Goal: Task Accomplishment & Management: Complete application form

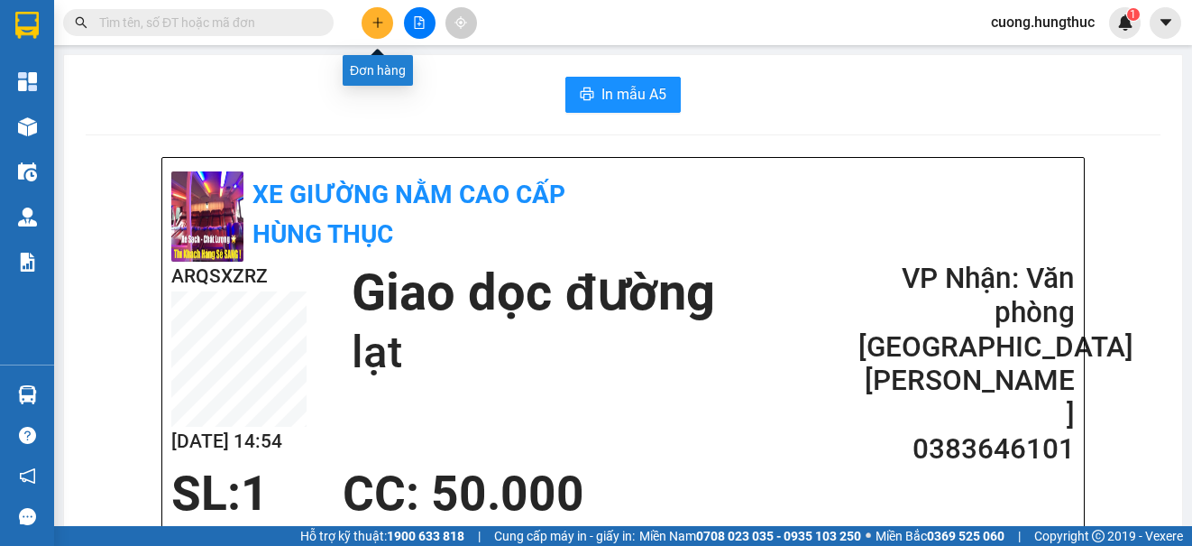
click at [379, 19] on icon "plus" at bounding box center [378, 22] width 13 height 13
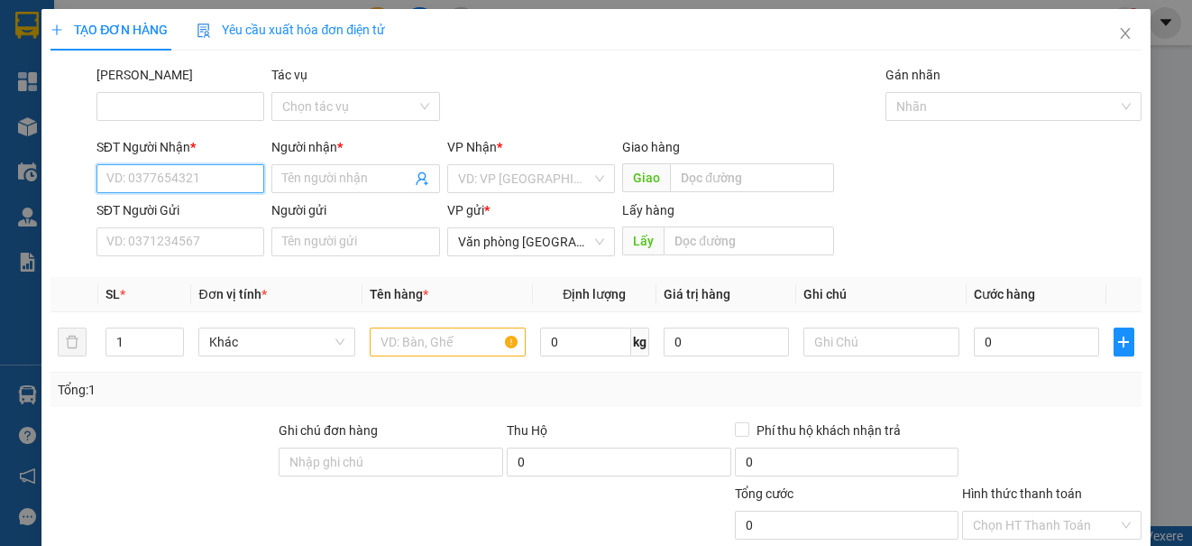
click at [198, 176] on input "SĐT Người Nhận *" at bounding box center [180, 178] width 168 height 29
click at [183, 216] on div "0977704647 - [PERSON_NAME]" at bounding box center [195, 215] width 178 height 20
type input "0977704647"
type input "Hoà xuân"
type input "0977704647"
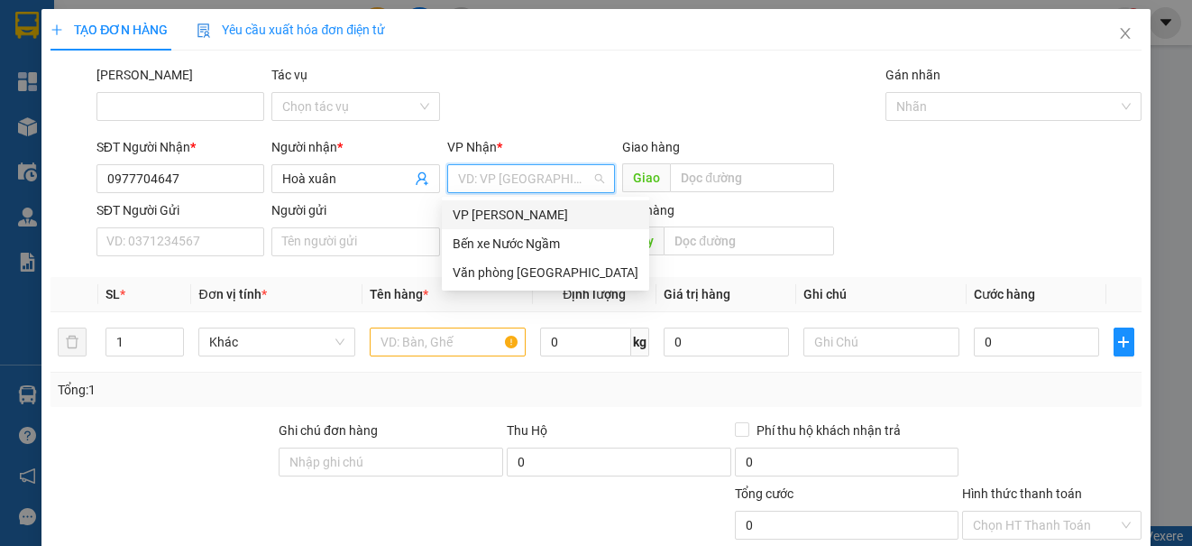
drag, startPoint x: 501, startPoint y: 183, endPoint x: 513, endPoint y: 158, distance: 28.2
click at [507, 168] on input "search" at bounding box center [524, 178] width 133 height 27
click at [501, 264] on div "Văn phòng [GEOGRAPHIC_DATA]" at bounding box center [546, 272] width 186 height 20
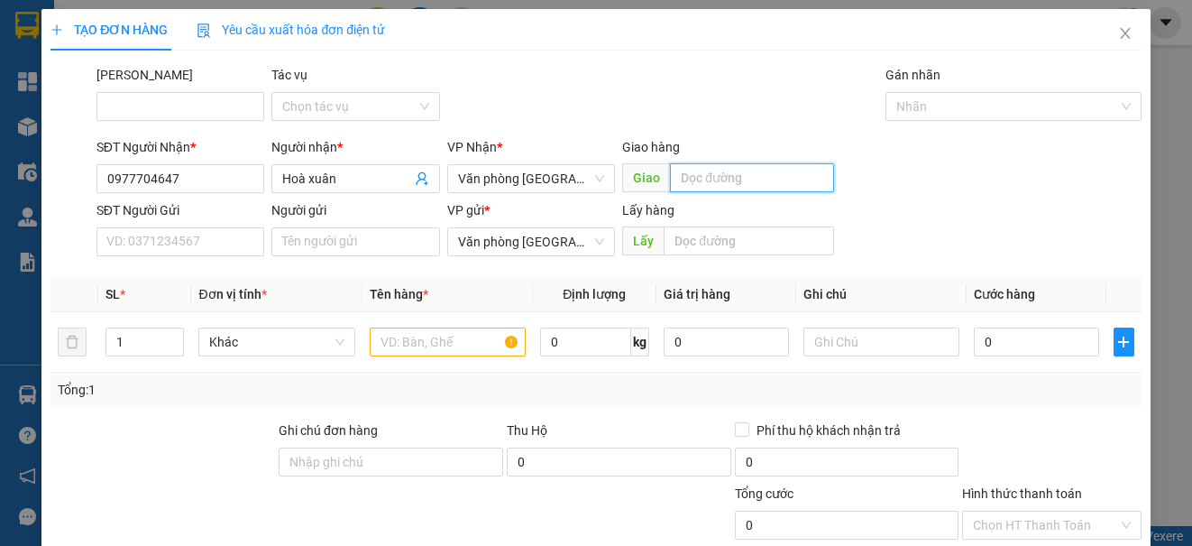
click at [704, 179] on input "text" at bounding box center [752, 177] width 164 height 29
type input "giang sơn"
click at [144, 337] on input "1" at bounding box center [144, 341] width 77 height 27
type input "9"
click at [417, 347] on input "text" at bounding box center [448, 341] width 156 height 29
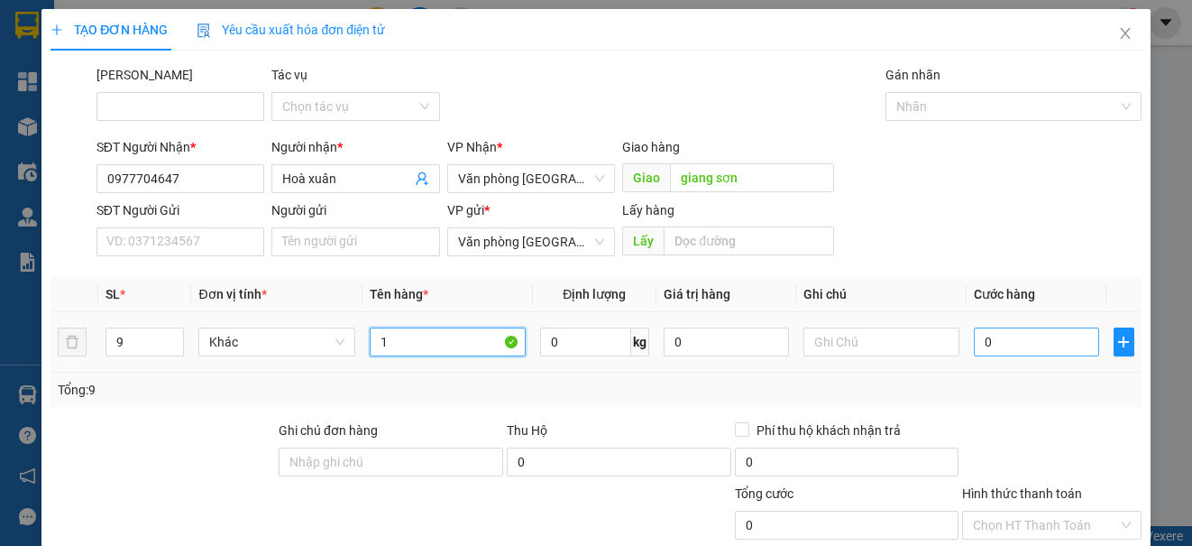
type input "1"
click at [1040, 350] on input "0" at bounding box center [1036, 341] width 125 height 29
type input "3"
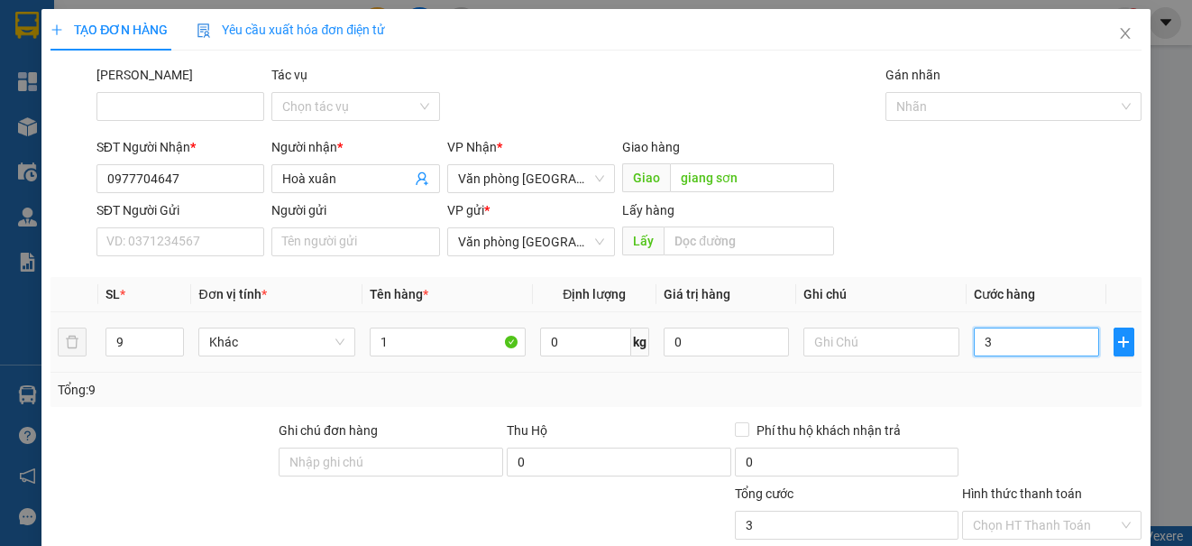
type input "36"
type input "360"
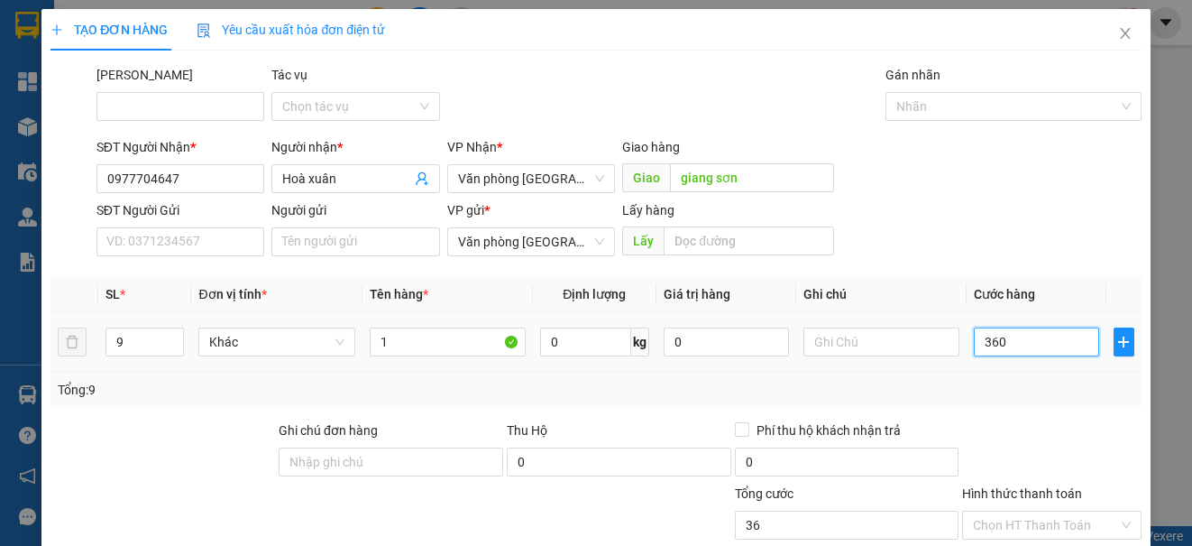
type input "360"
type input "3.600"
type input "36.000"
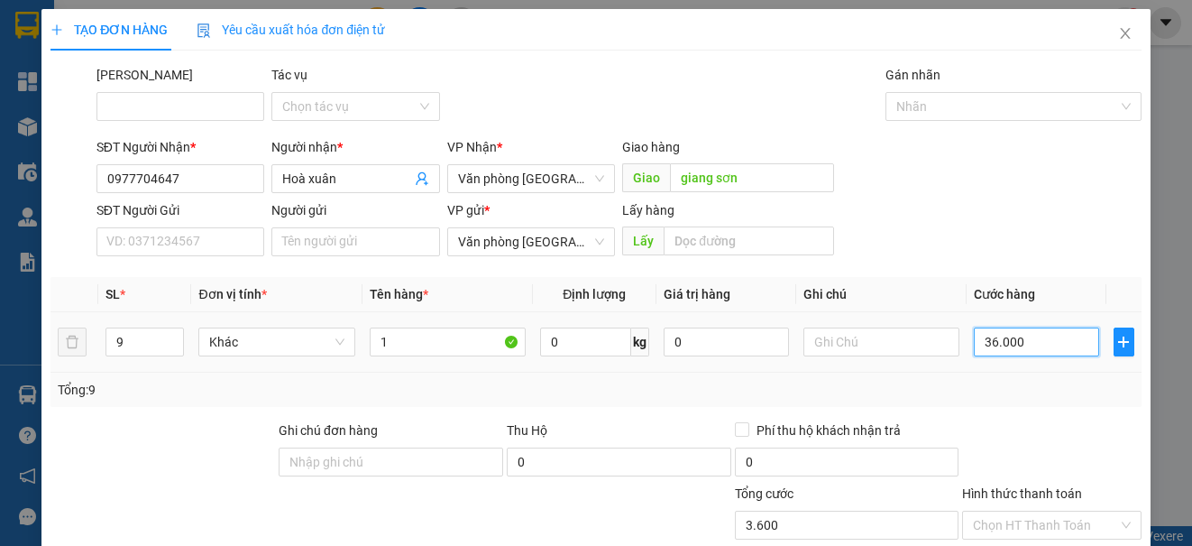
type input "36.000"
type input "360.000"
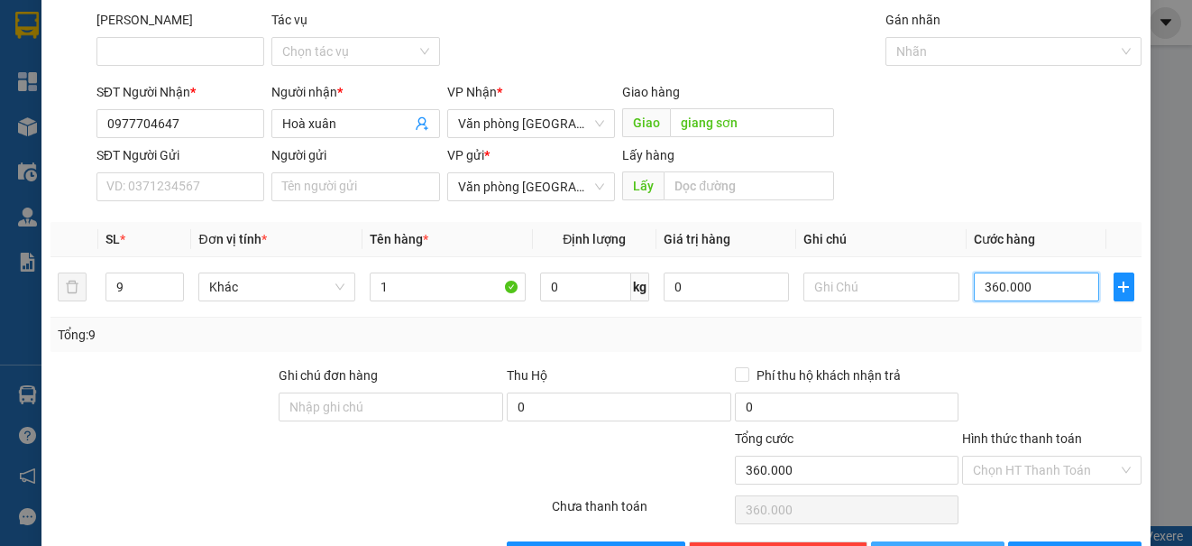
scroll to position [115, 0]
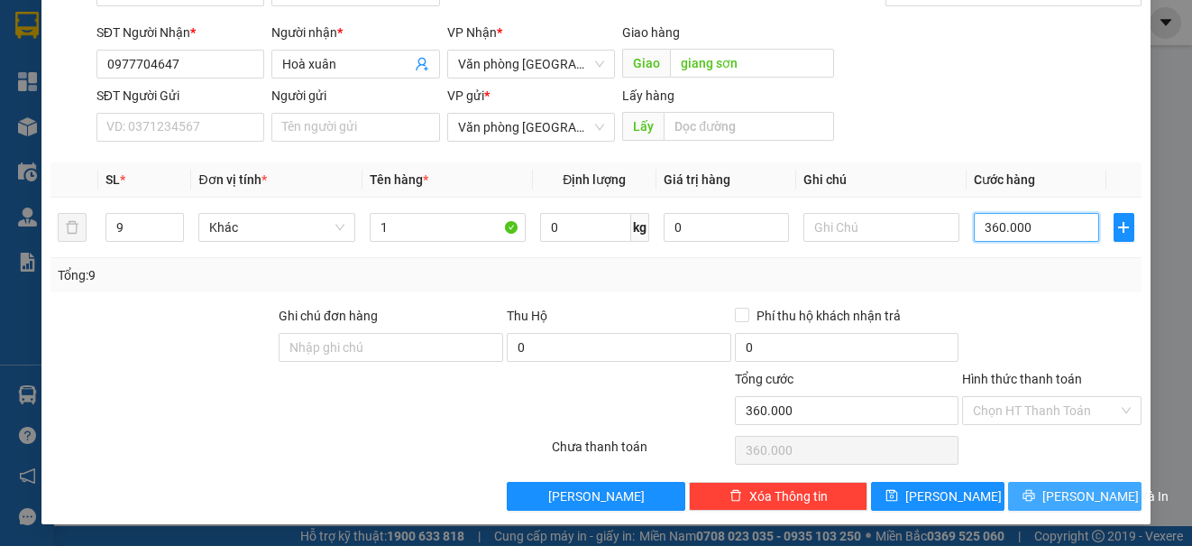
type input "360.000"
click at [1021, 495] on button "[PERSON_NAME] và In" at bounding box center [1074, 496] width 133 height 29
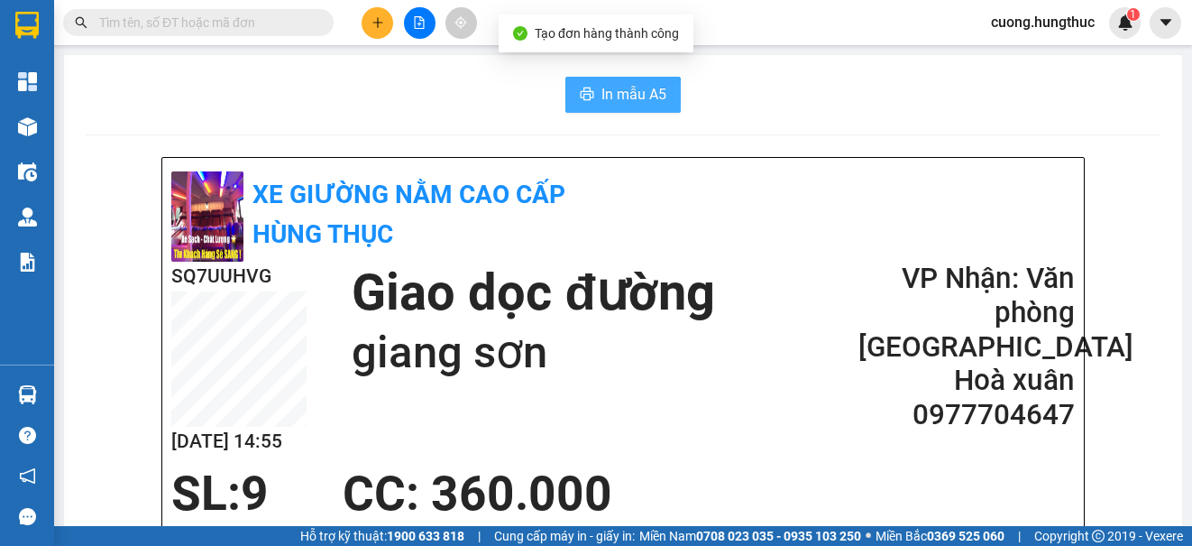
click at [609, 92] on span "In mẫu A5" at bounding box center [634, 94] width 65 height 23
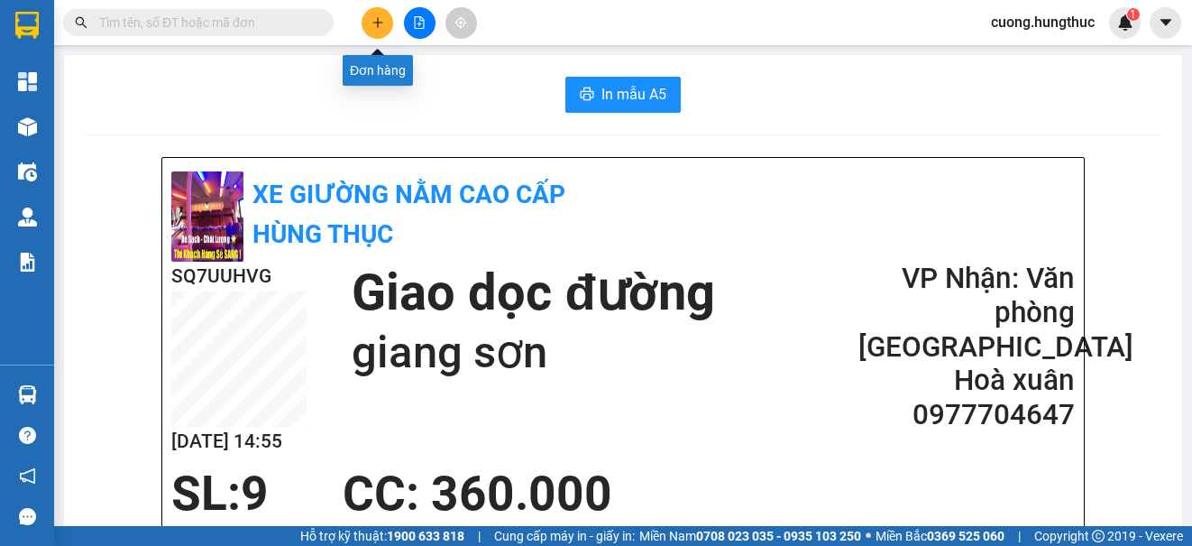
click at [370, 34] on button at bounding box center [378, 23] width 32 height 32
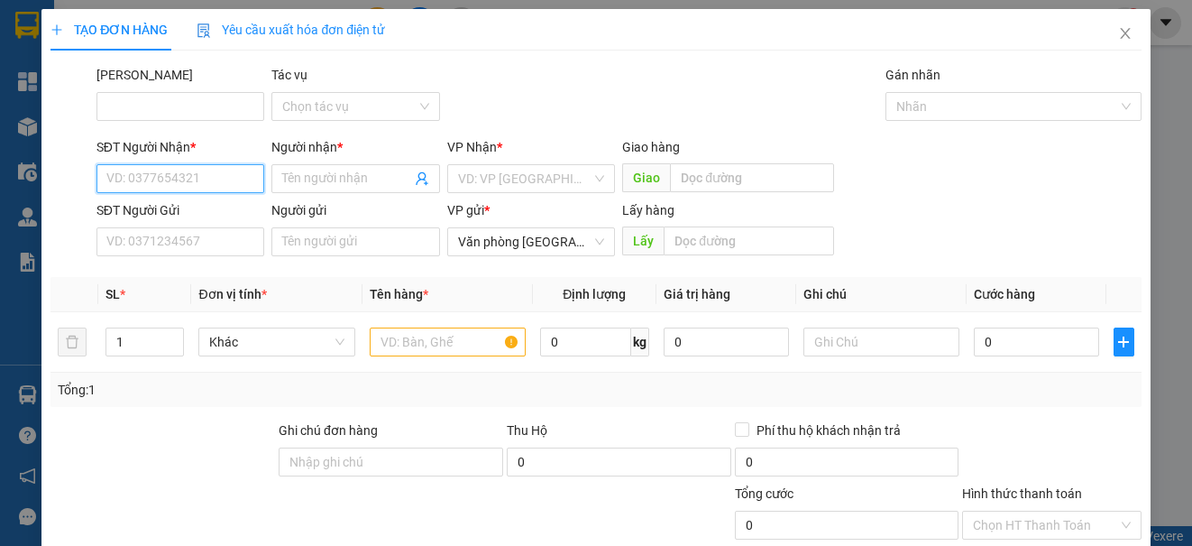
click at [213, 172] on input "SĐT Người Nhận *" at bounding box center [180, 178] width 168 height 29
click at [215, 175] on input "SĐT Người Nhận *" at bounding box center [180, 178] width 168 height 29
click at [198, 213] on div "0979384222 - chị [PERSON_NAME]" at bounding box center [204, 215] width 197 height 20
type input "0979384222"
type input "chị [PERSON_NAME]"
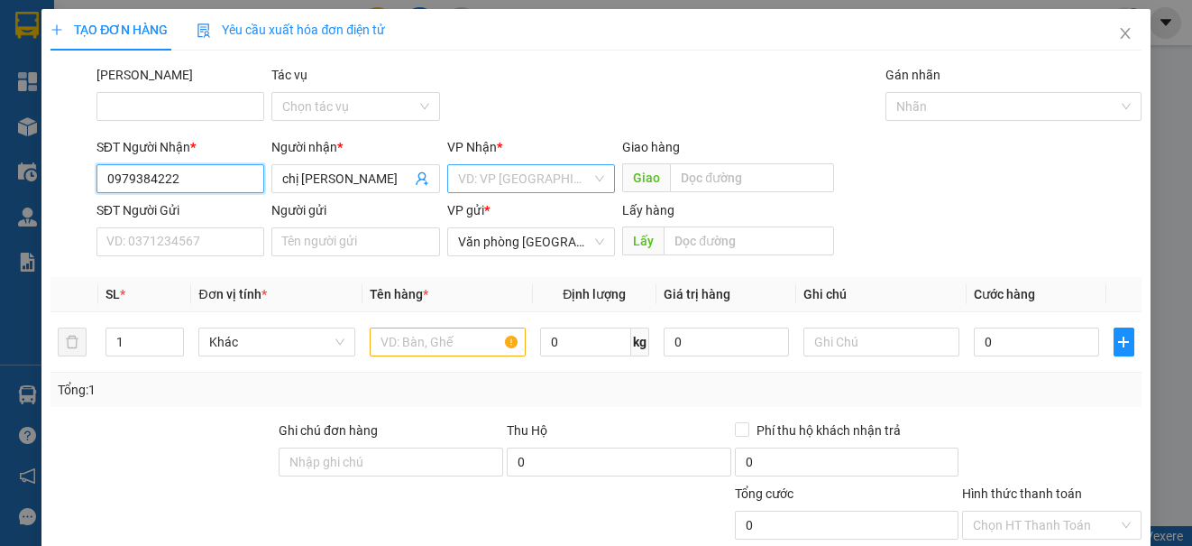
type input "0979384222"
click at [500, 172] on input "search" at bounding box center [524, 178] width 133 height 27
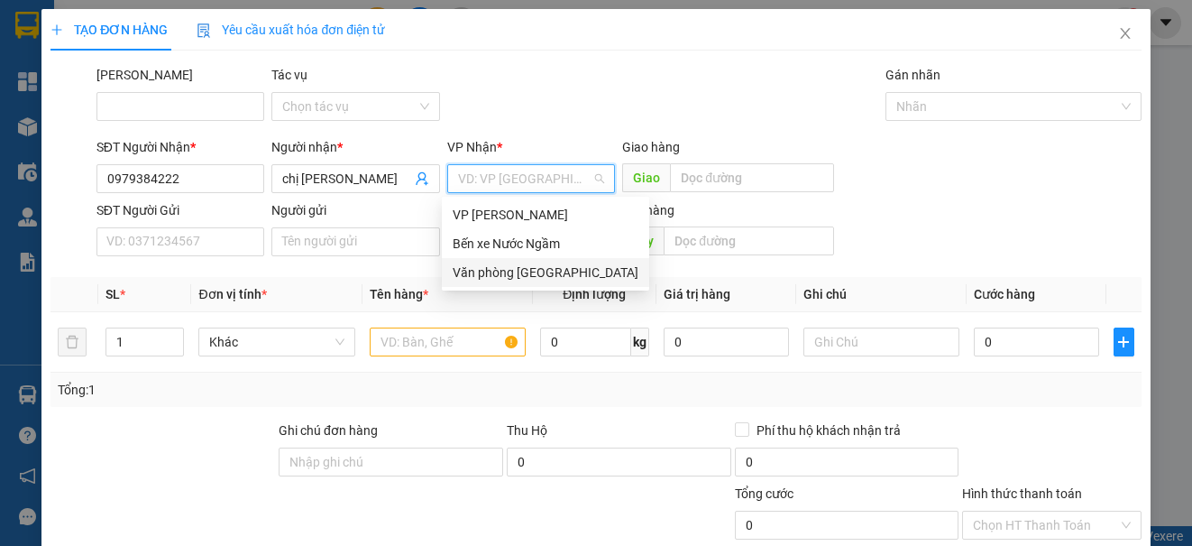
click at [515, 275] on div "Văn phòng [GEOGRAPHIC_DATA]" at bounding box center [546, 272] width 186 height 20
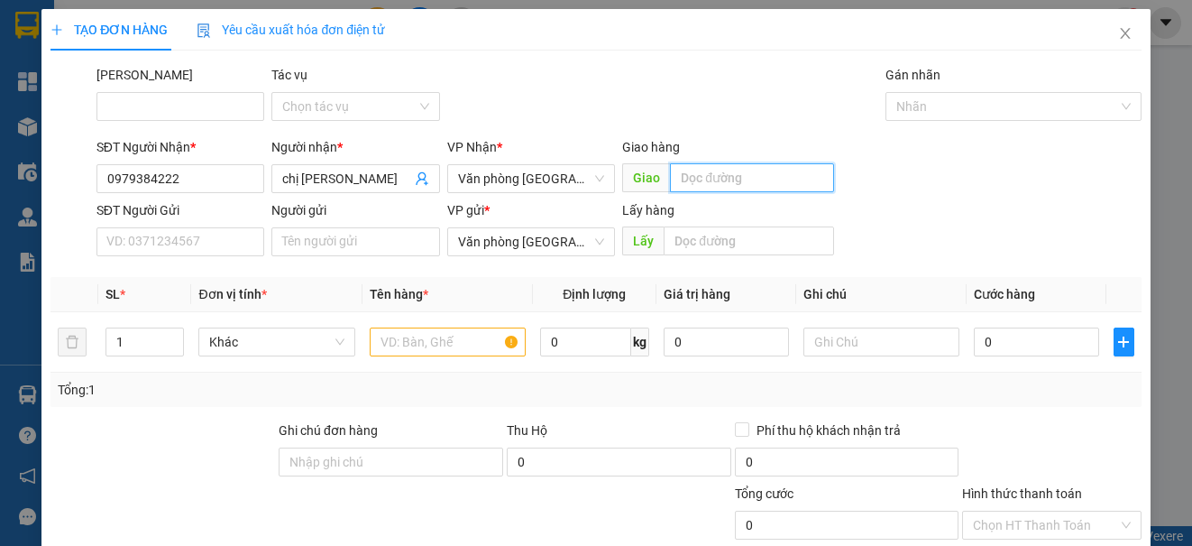
click at [691, 177] on input "text" at bounding box center [752, 177] width 164 height 29
type input "an phát"
click at [140, 344] on input "1" at bounding box center [144, 341] width 77 height 27
type input "11"
click at [418, 350] on input "text" at bounding box center [448, 341] width 156 height 29
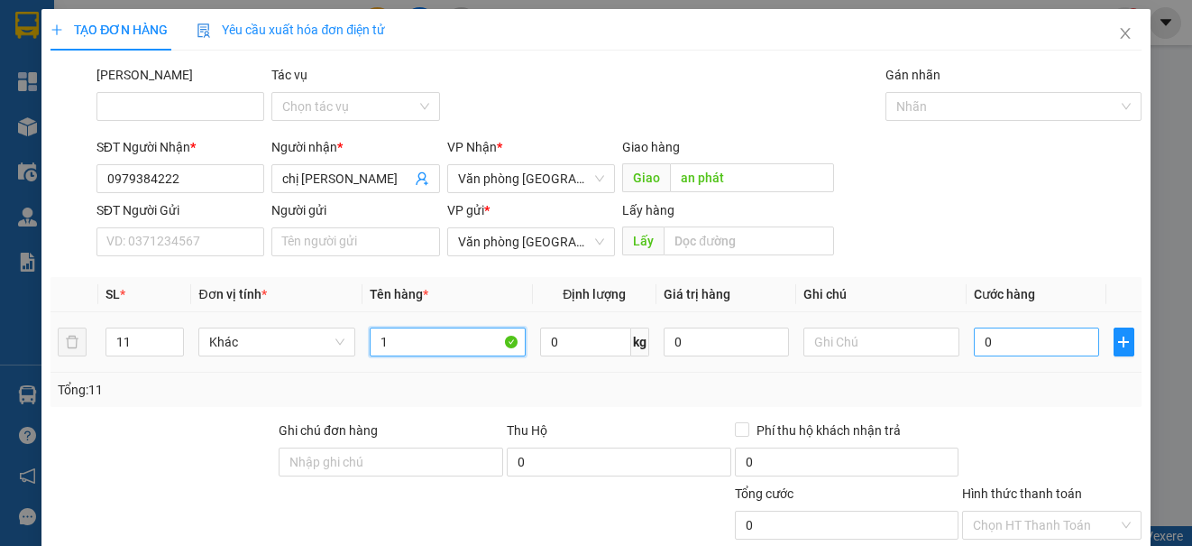
type input "1"
click at [1035, 348] on input "0" at bounding box center [1036, 341] width 125 height 29
type input "5"
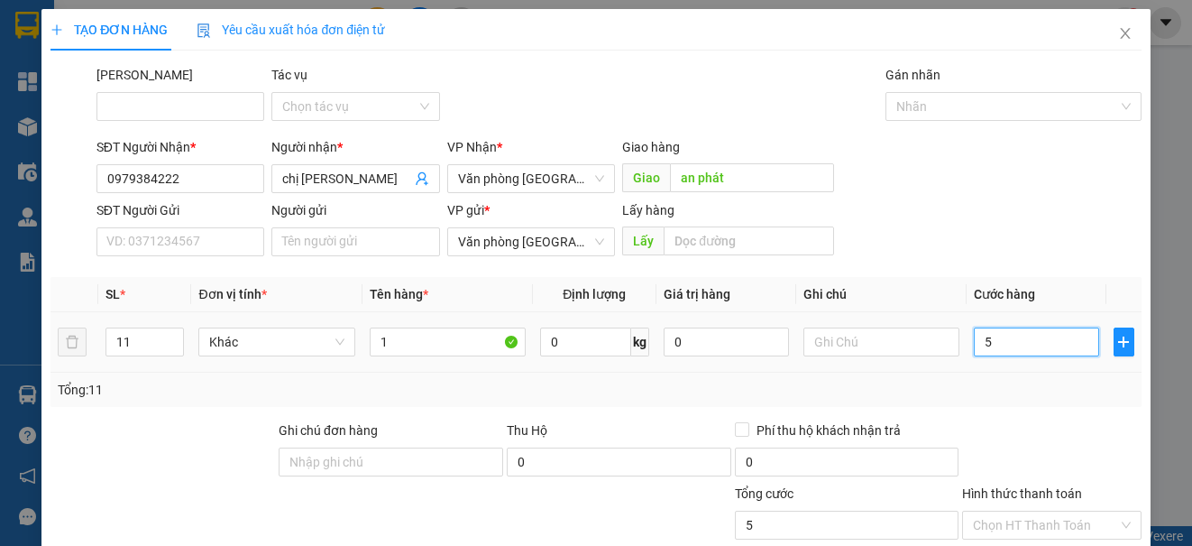
type input "55"
type input "550"
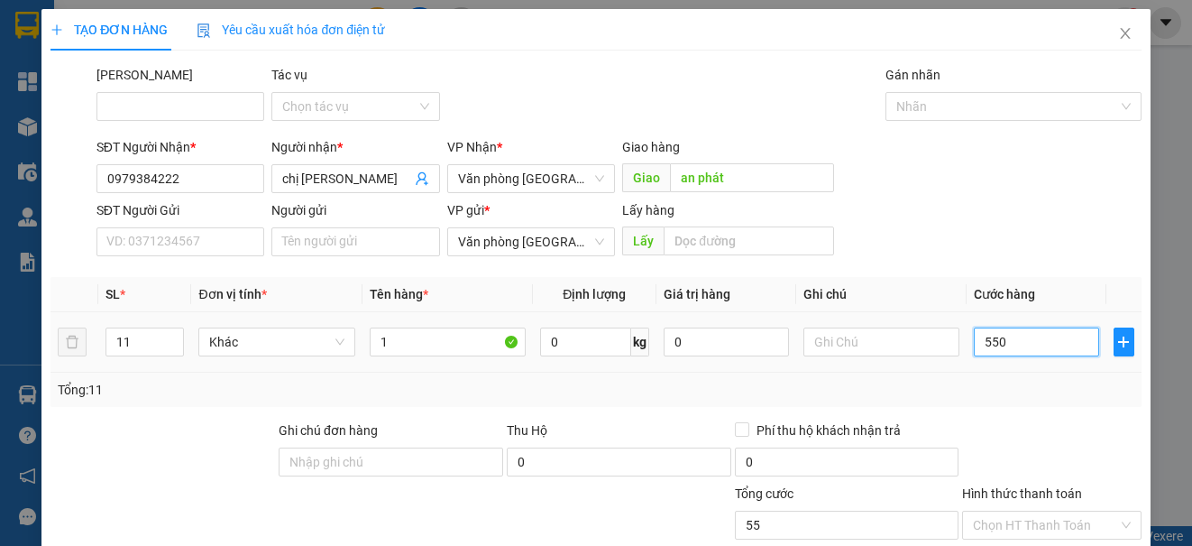
type input "550"
type input "5.500"
type input "55.000"
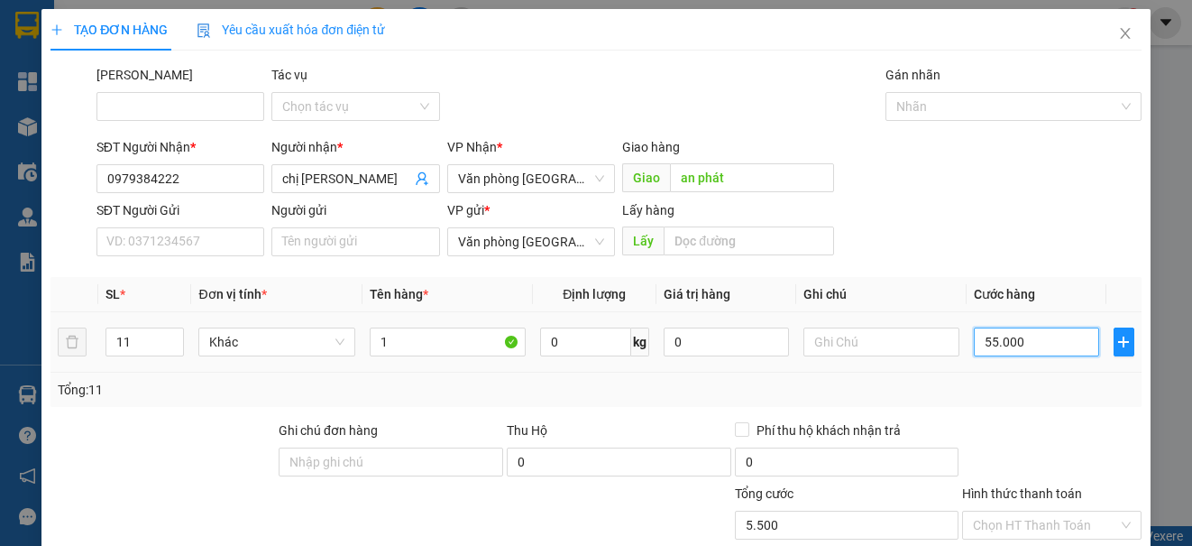
type input "55.000"
type input "550.000"
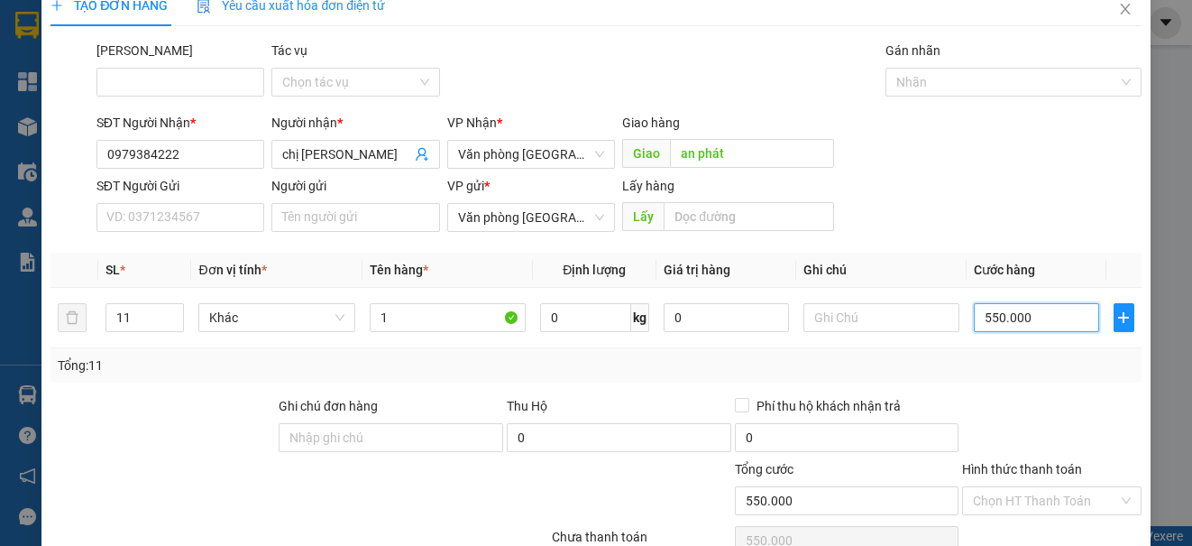
scroll to position [115, 0]
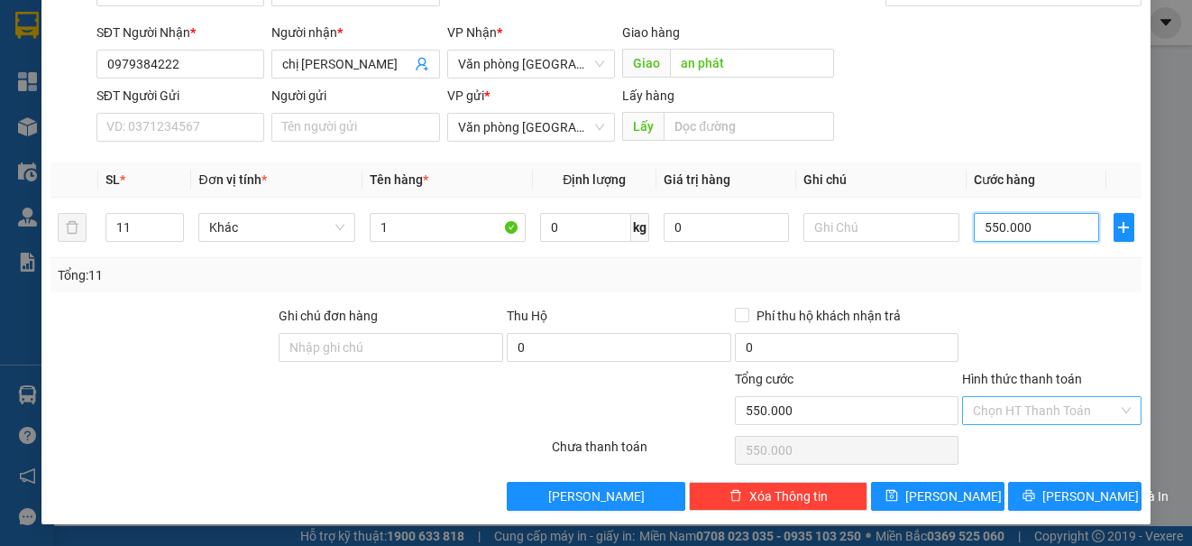
type input "550.000"
click at [1058, 396] on div "Chọn HT Thanh Toán" at bounding box center [1051, 410] width 179 height 29
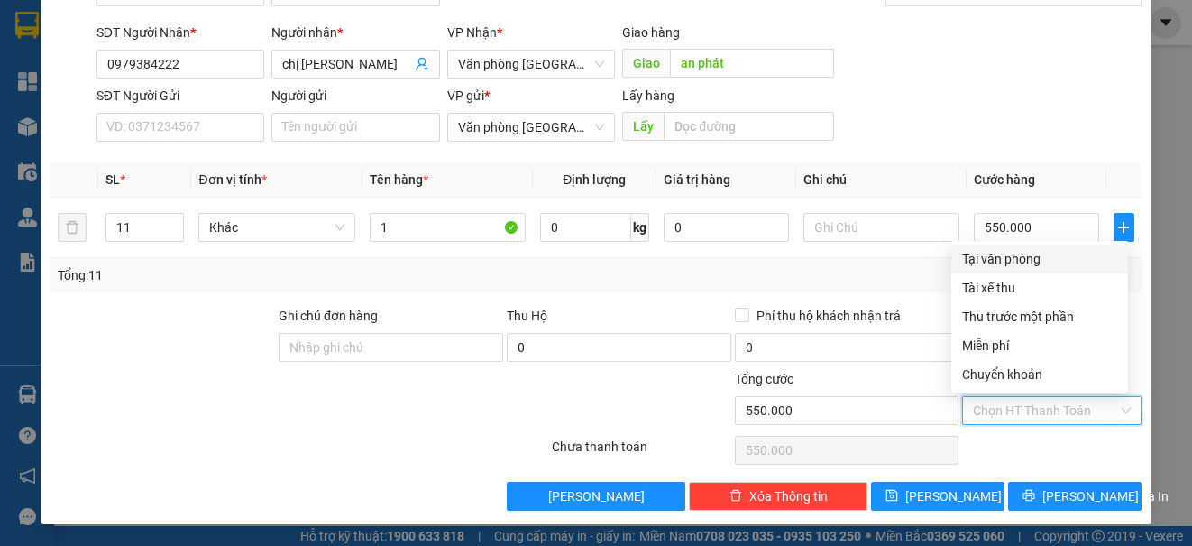
click at [1018, 268] on div "Tại văn phòng" at bounding box center [1039, 259] width 155 height 20
type input "0"
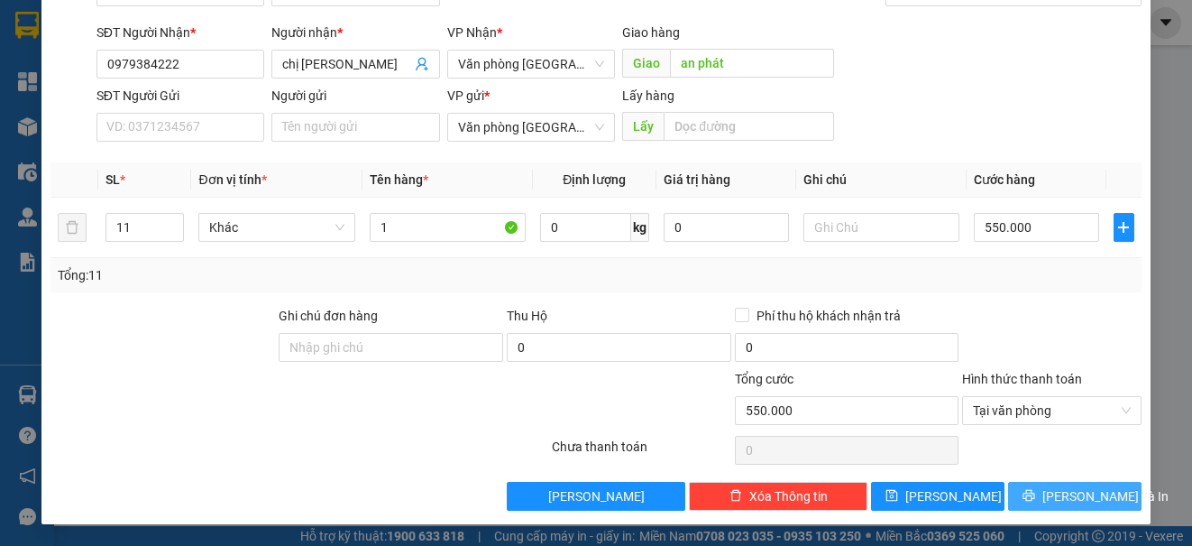
click at [1057, 498] on span "[PERSON_NAME] và In" at bounding box center [1106, 496] width 126 height 20
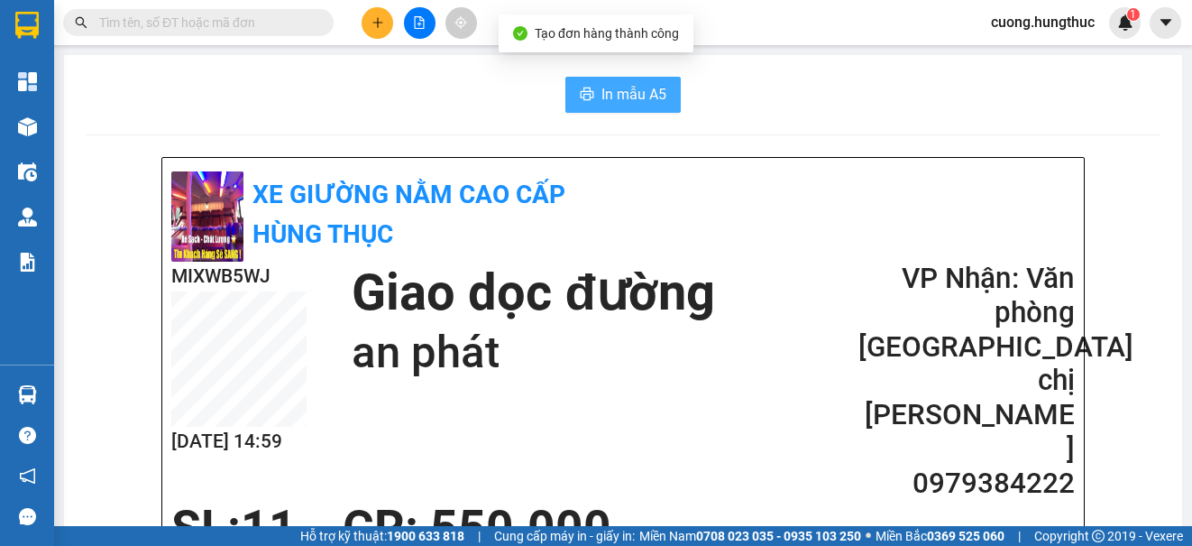
click at [607, 102] on span "In mẫu A5" at bounding box center [634, 94] width 65 height 23
click at [1099, 91] on div "In mẫu A5" at bounding box center [623, 95] width 1075 height 36
click at [373, 21] on icon "plus" at bounding box center [378, 22] width 13 height 13
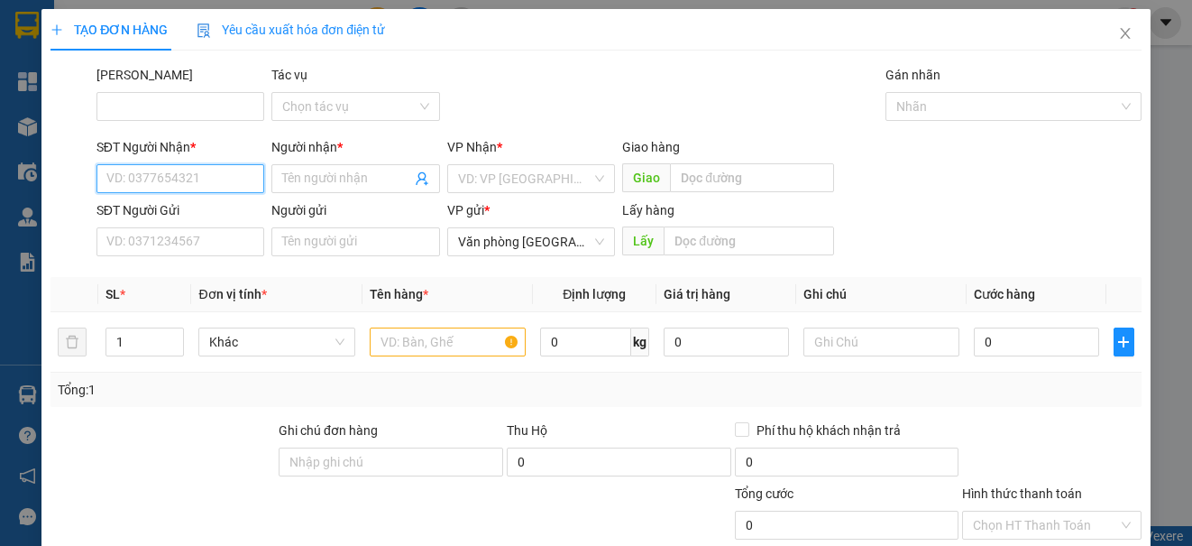
click at [220, 184] on input "SĐT Người Nhận *" at bounding box center [180, 178] width 168 height 29
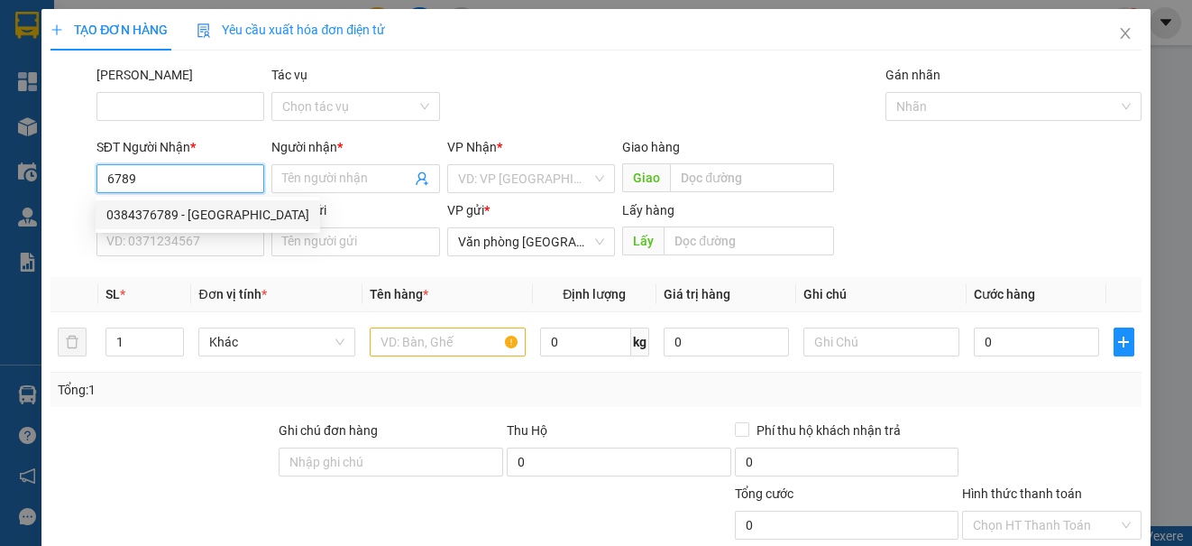
click at [229, 206] on div "0384376789 - [GEOGRAPHIC_DATA]" at bounding box center [207, 215] width 203 height 20
type input "0384376789"
type input "[PERSON_NAME]"
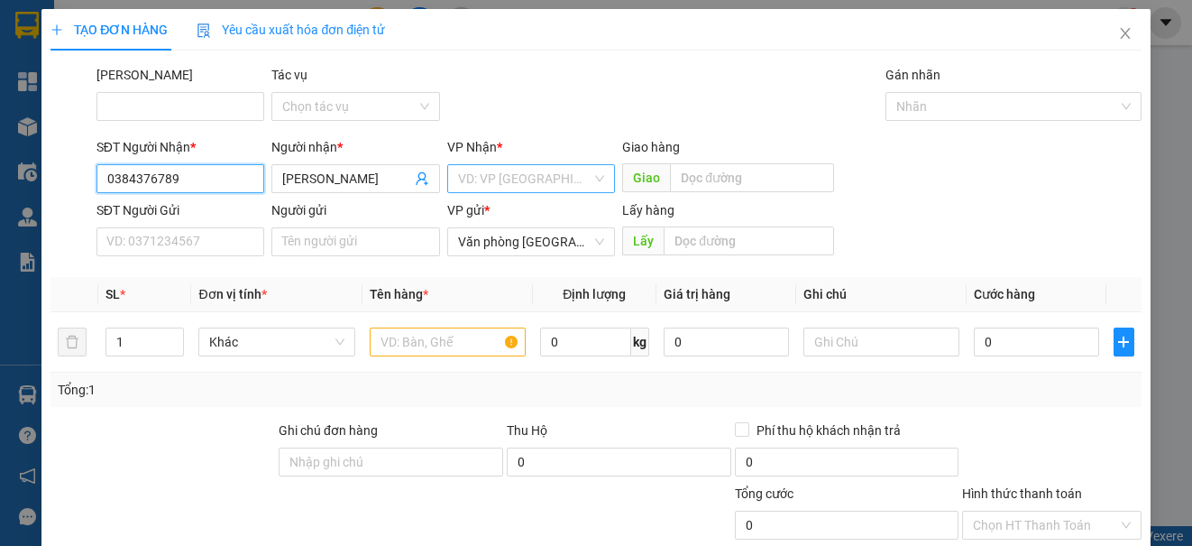
type input "0384376789"
drag, startPoint x: 539, startPoint y: 180, endPoint x: 564, endPoint y: 228, distance: 53.6
click at [539, 178] on input "search" at bounding box center [524, 178] width 133 height 27
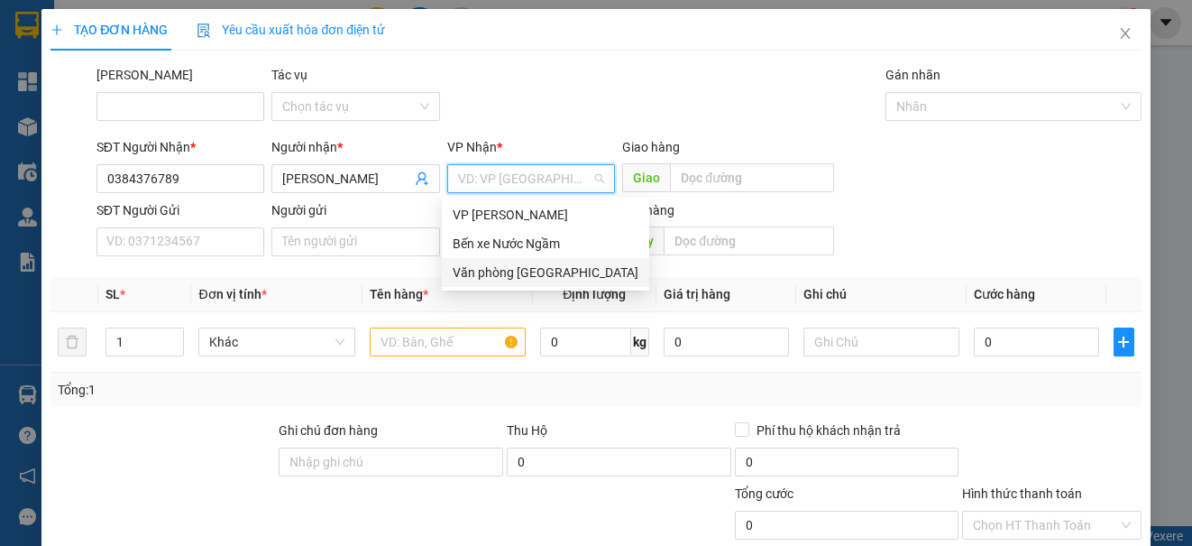
click at [556, 268] on div "Văn phòng [GEOGRAPHIC_DATA]" at bounding box center [546, 272] width 186 height 20
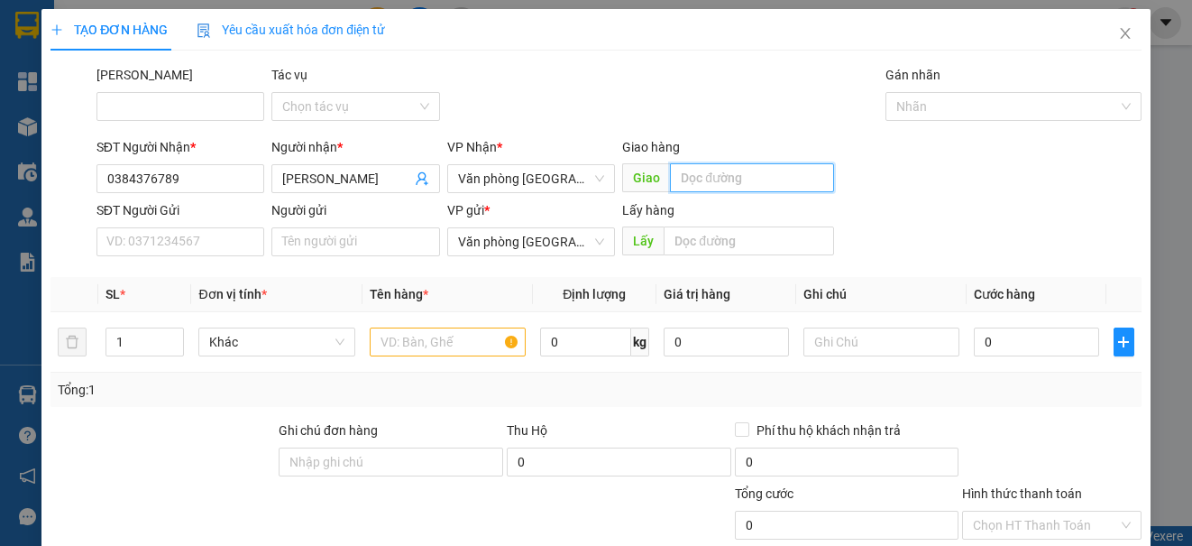
click at [703, 183] on input "text" at bounding box center [752, 177] width 164 height 29
type input "lạt"
click at [398, 346] on input "text" at bounding box center [448, 341] width 156 height 29
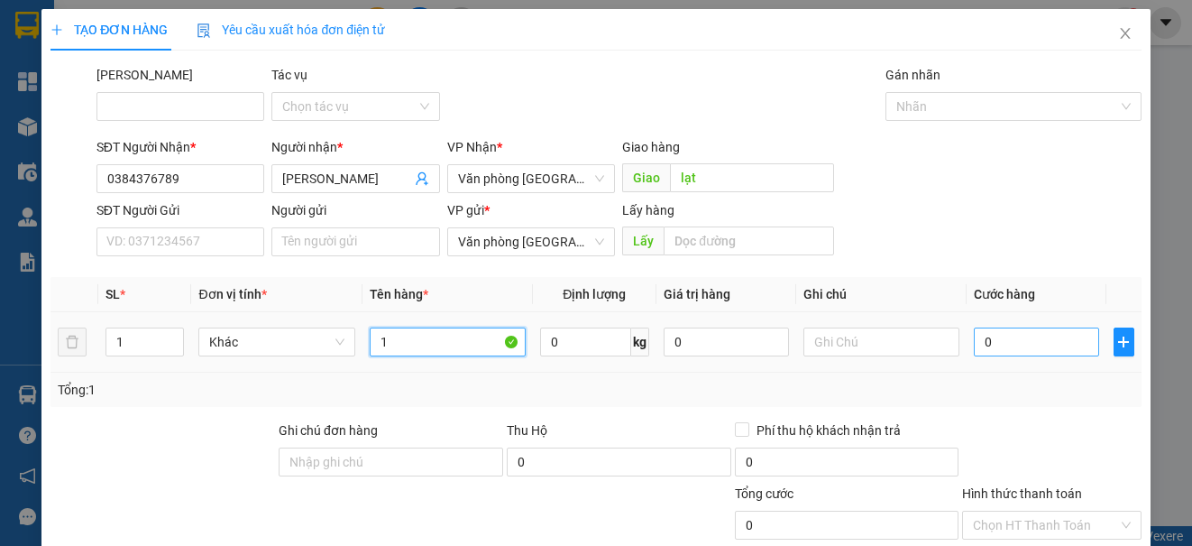
type input "1"
click at [1009, 333] on input "0" at bounding box center [1036, 341] width 125 height 29
type input "5"
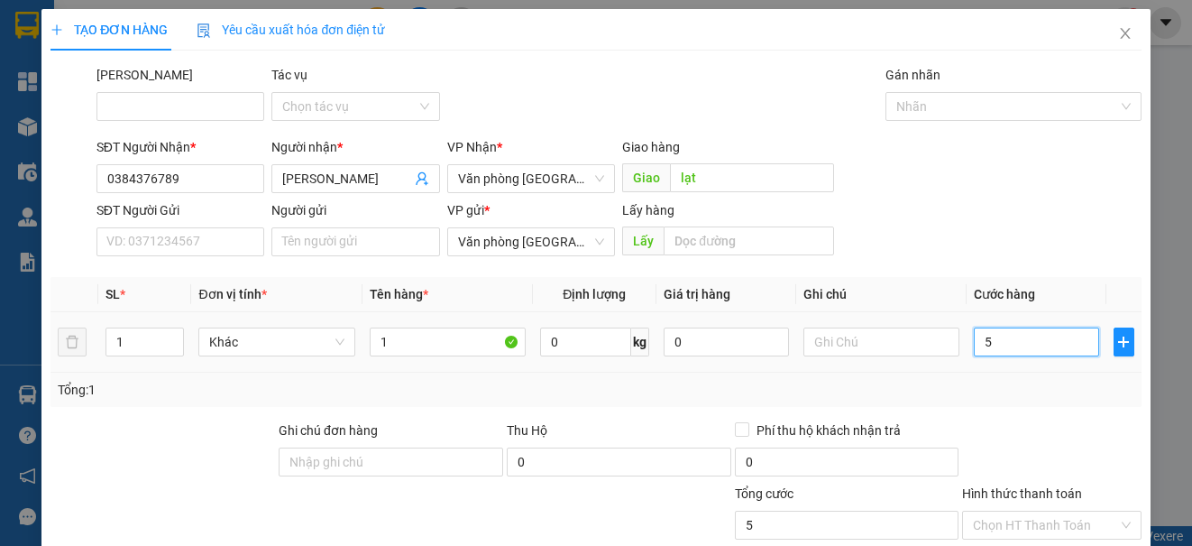
type input "50"
type input "500"
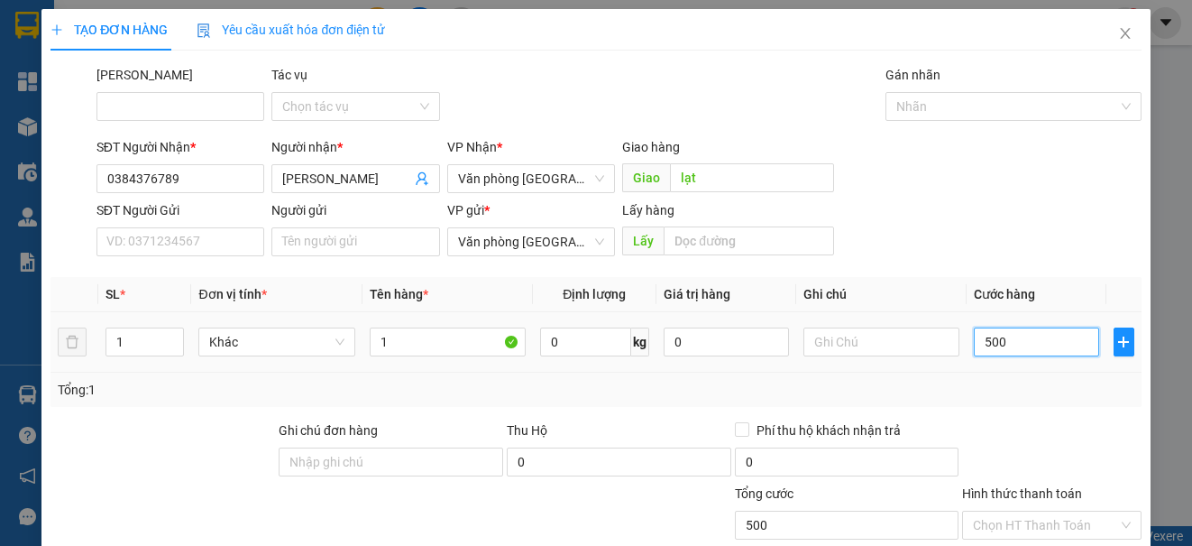
type input "500"
type input "5.000"
type input "50.000"
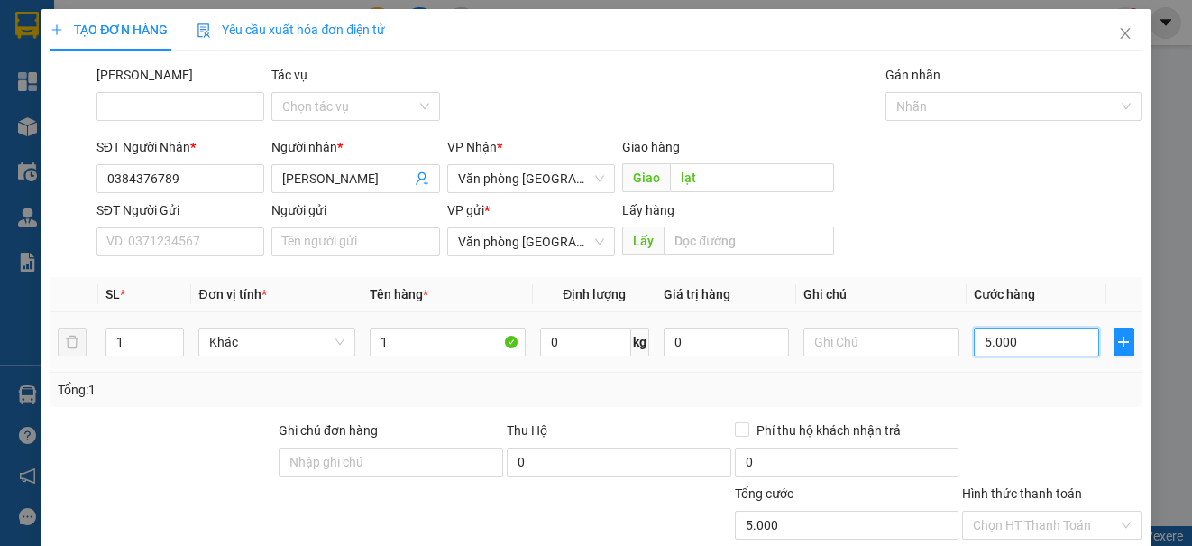
type input "50.000"
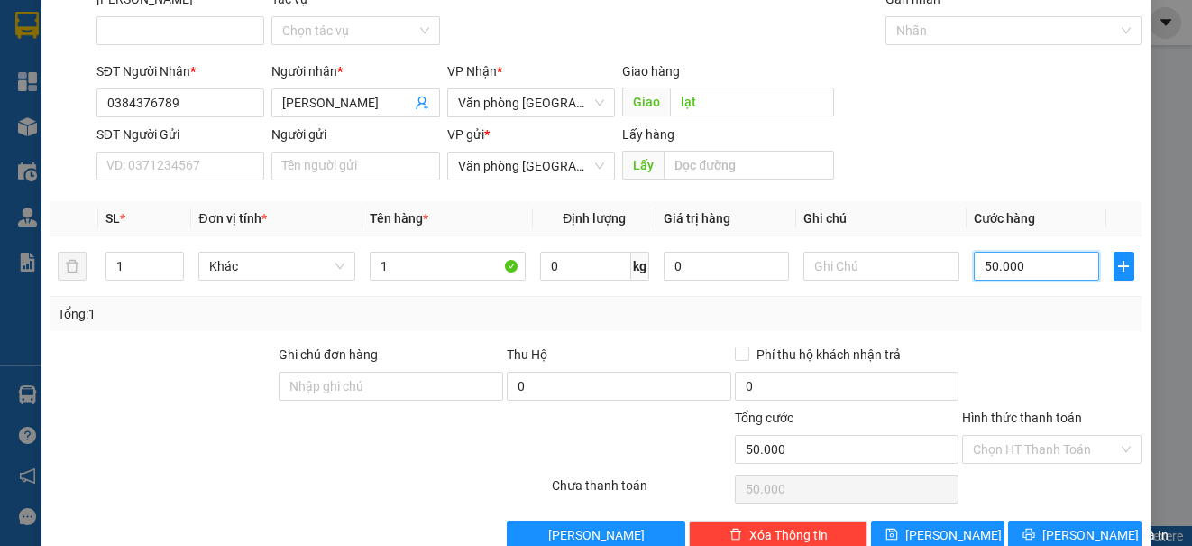
scroll to position [115, 0]
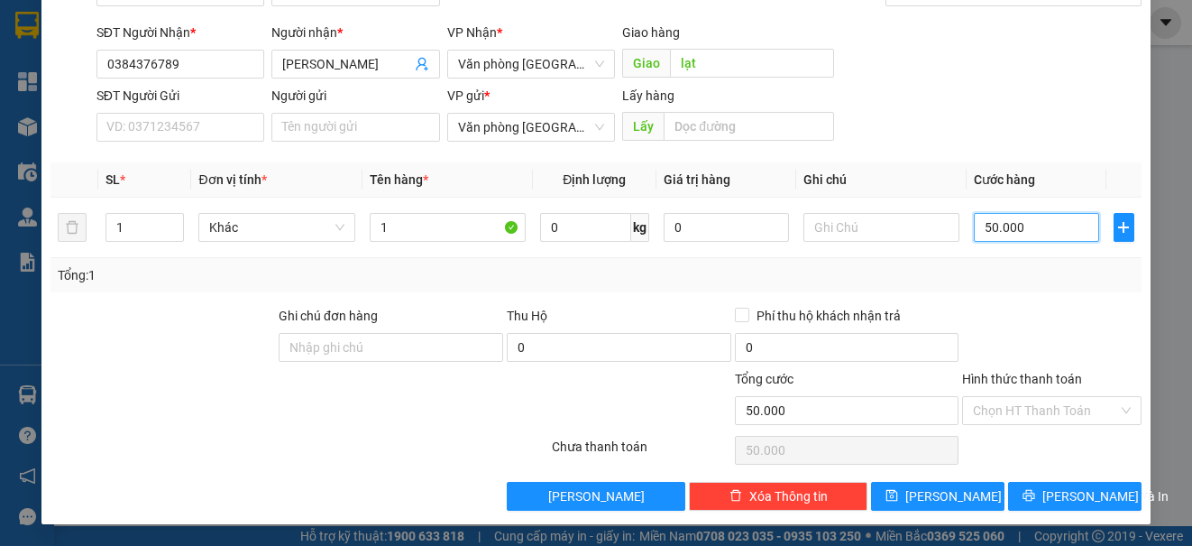
type input "50.000"
click at [1055, 520] on div "TẠO ĐƠN HÀNG Yêu cầu xuất hóa đơn điện tử Transit Pickup Surcharge Ids Transit …" at bounding box center [595, 208] width 1108 height 629
drag, startPoint x: 1073, startPoint y: 492, endPoint x: 1066, endPoint y: 486, distance: 9.6
click at [1068, 486] on span "[PERSON_NAME] và In" at bounding box center [1106, 496] width 126 height 20
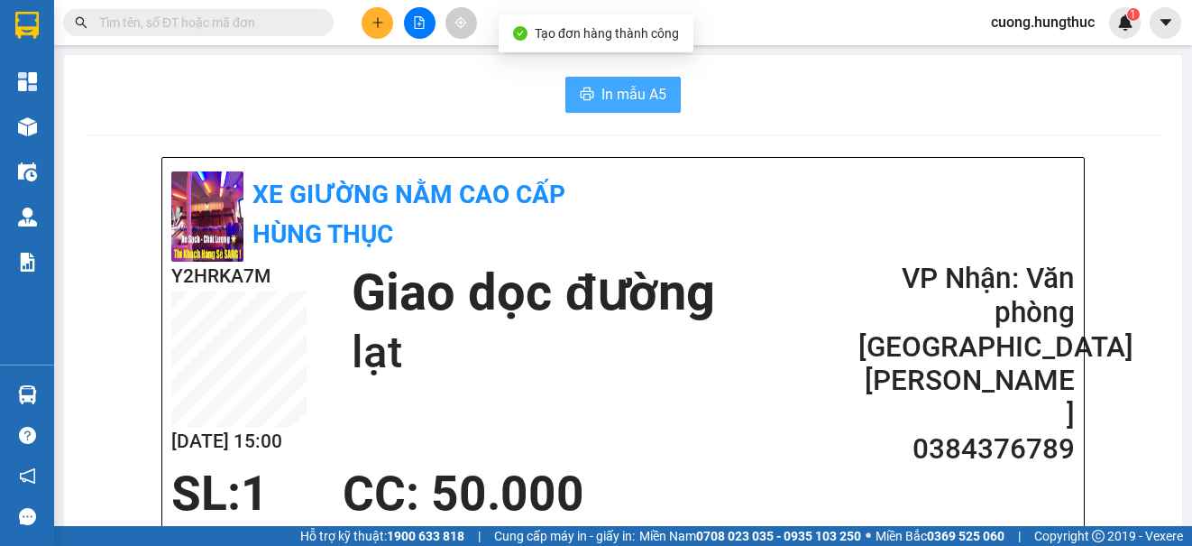
click at [591, 87] on button "In mẫu A5" at bounding box center [622, 95] width 115 height 36
click at [386, 34] on div at bounding box center [419, 23] width 135 height 32
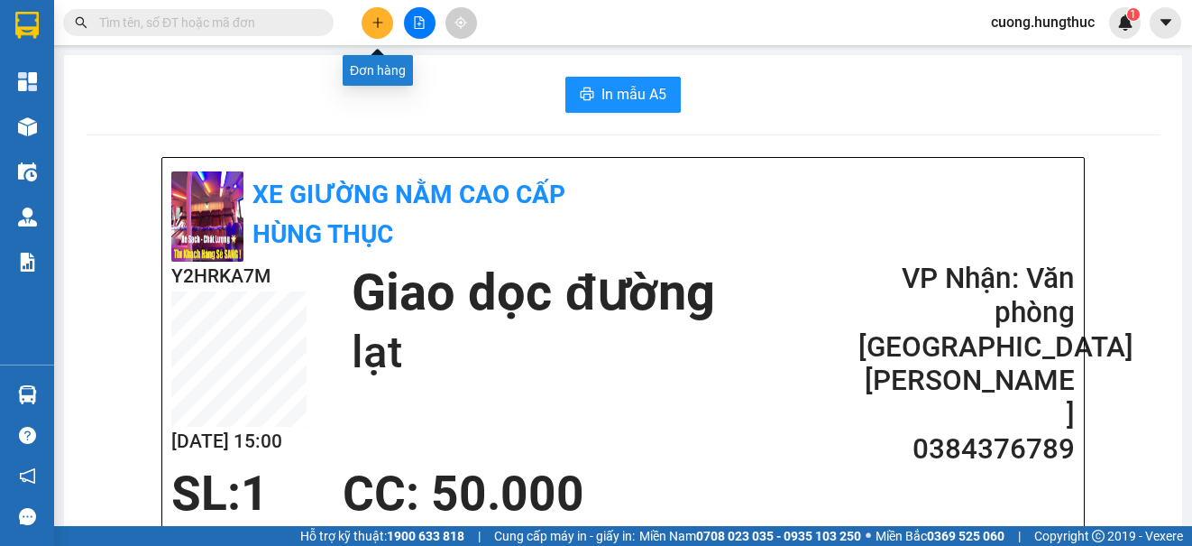
click at [372, 18] on icon "plus" at bounding box center [378, 22] width 13 height 13
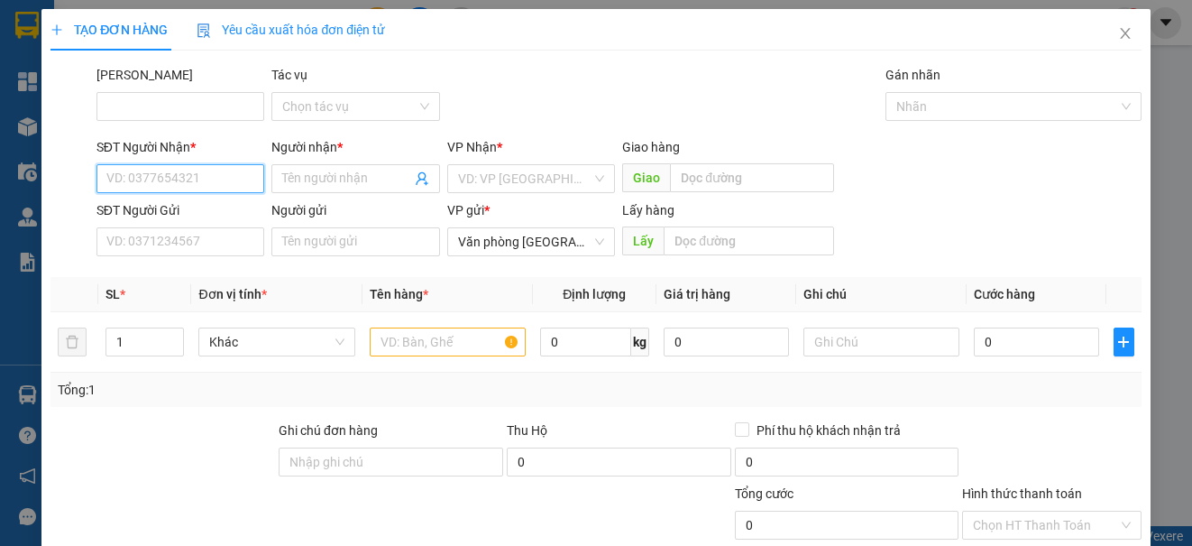
click at [162, 187] on input "SĐT Người Nhận *" at bounding box center [180, 178] width 168 height 29
click at [165, 216] on div "0985592092 - anh. việt kiều" at bounding box center [183, 215] width 154 height 20
type input "0985592092"
type input "anh. việt kiều"
type input "0985592092"
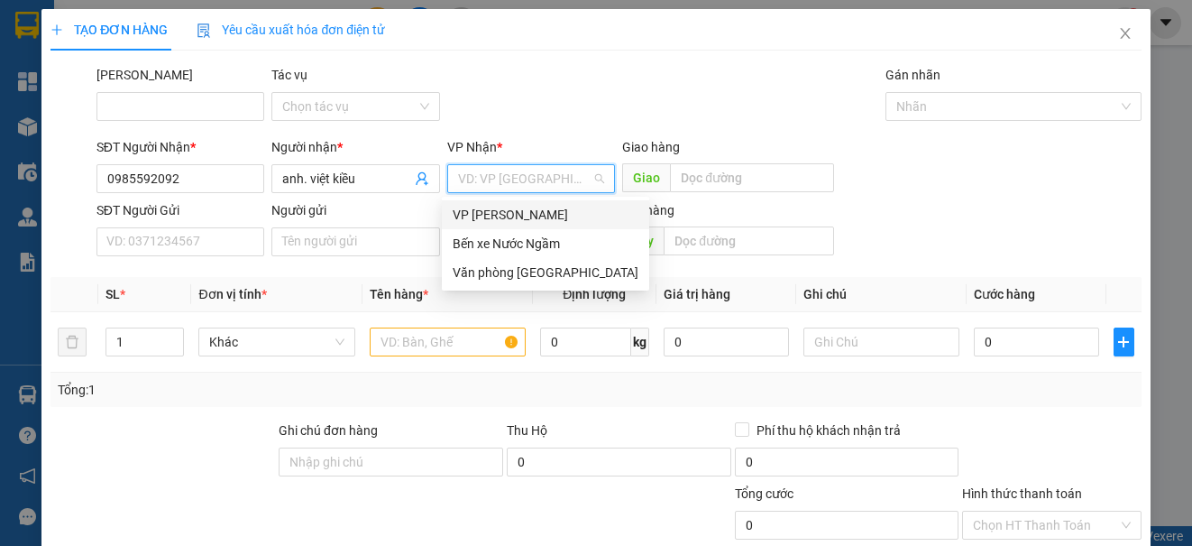
drag, startPoint x: 462, startPoint y: 183, endPoint x: 461, endPoint y: 174, distance: 9.1
click at [462, 178] on input "search" at bounding box center [524, 178] width 133 height 27
click at [491, 276] on div "Văn phòng [GEOGRAPHIC_DATA]" at bounding box center [546, 272] width 186 height 20
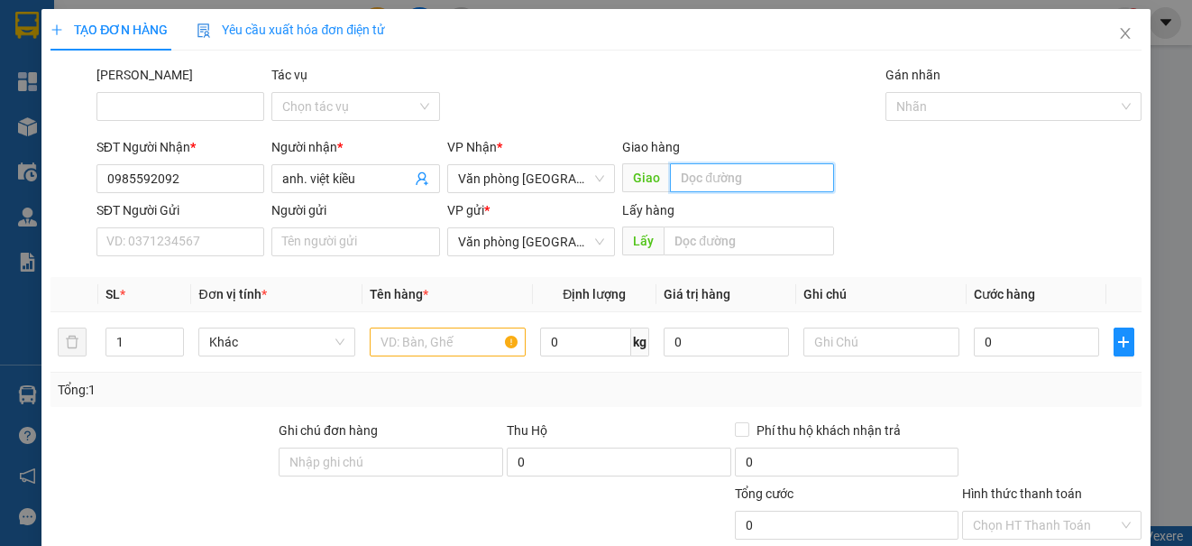
click at [700, 179] on input "text" at bounding box center [752, 177] width 164 height 29
type input "tiên kỳ thọ sơn"
click at [418, 335] on input "text" at bounding box center [448, 341] width 156 height 29
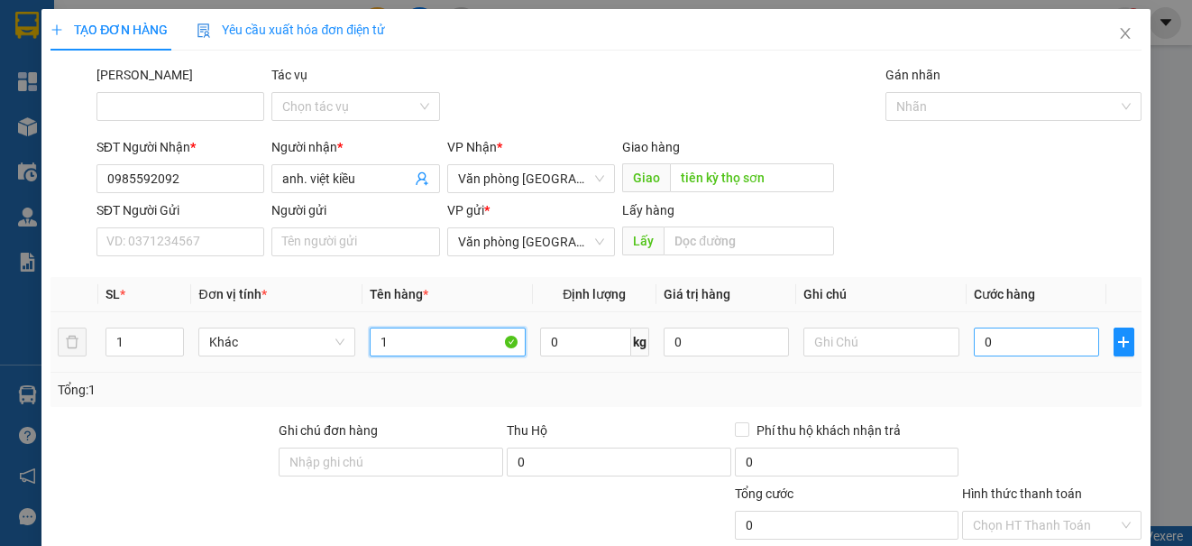
type input "1"
click at [1064, 351] on input "0" at bounding box center [1036, 341] width 125 height 29
type input "5"
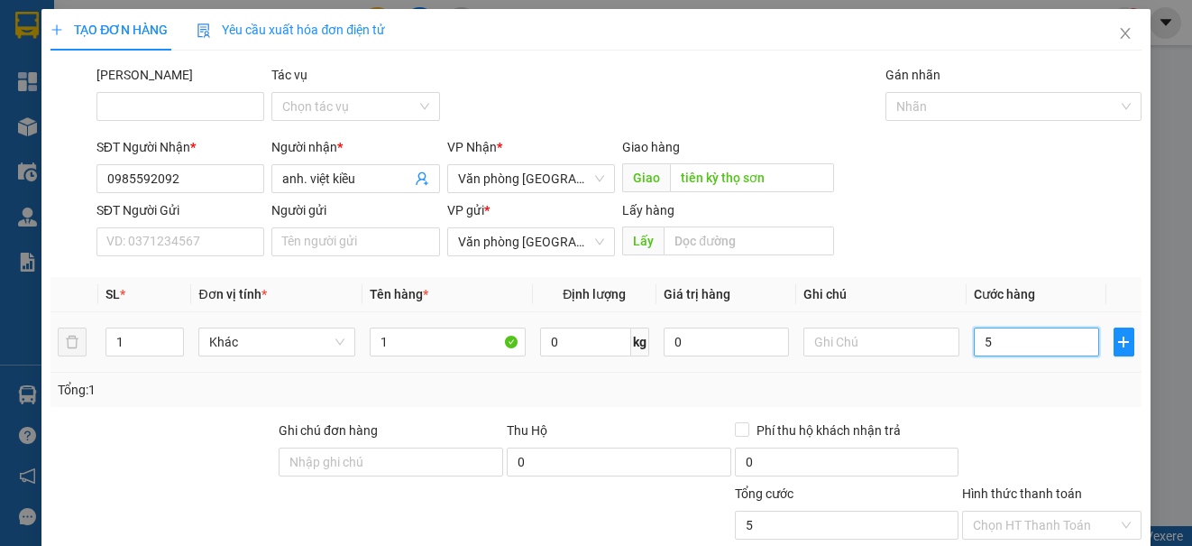
type input "50"
type input "5"
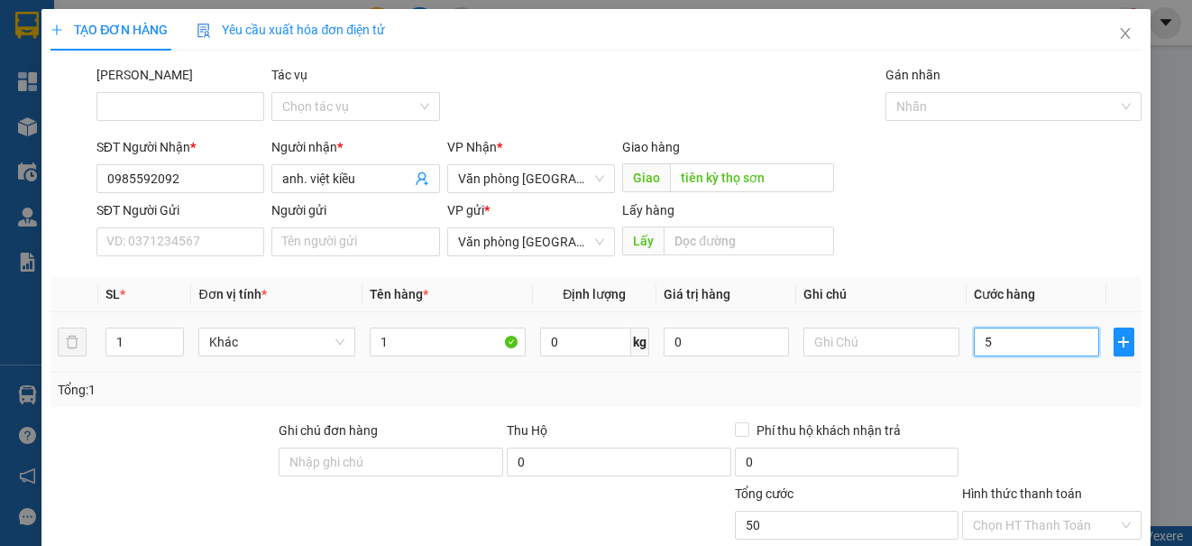
type input "5"
type input "0"
click at [974, 342] on input "0" at bounding box center [1036, 341] width 125 height 29
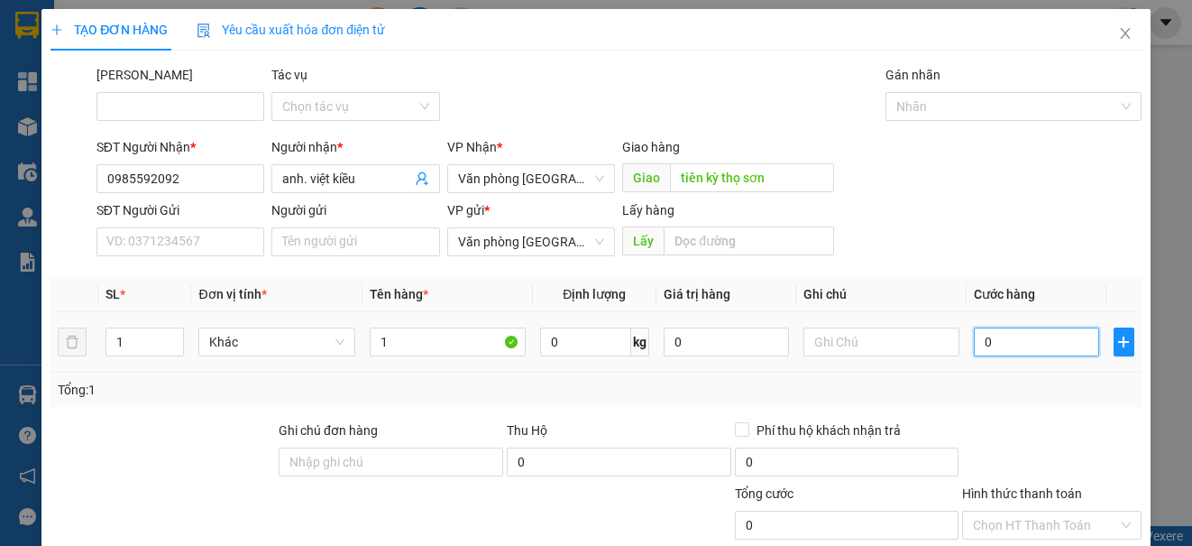
type input "10"
type input "100"
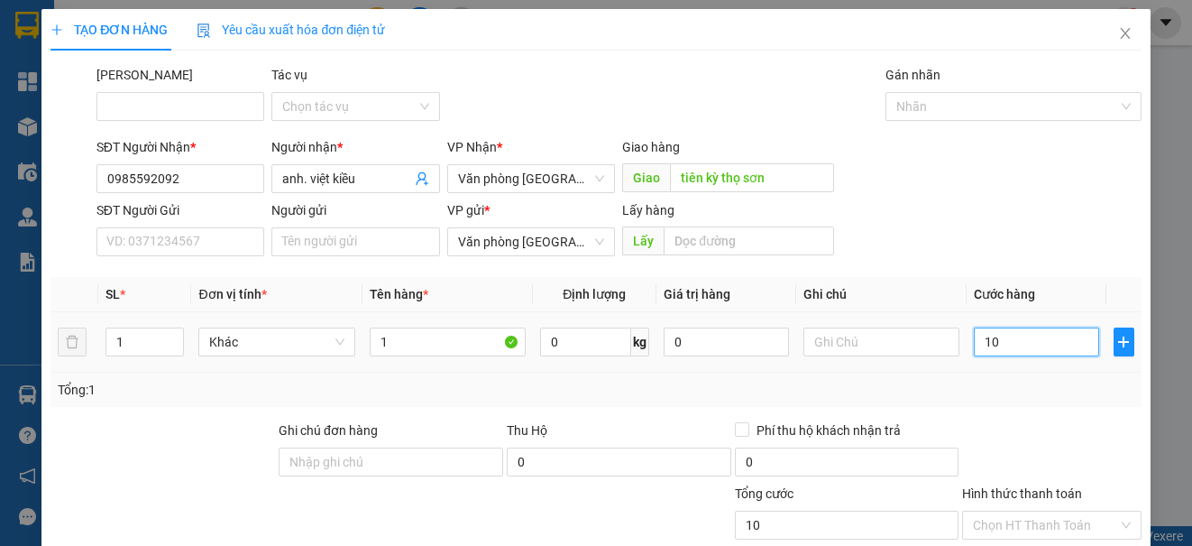
type input "100"
type input "1.000"
type input "10.000"
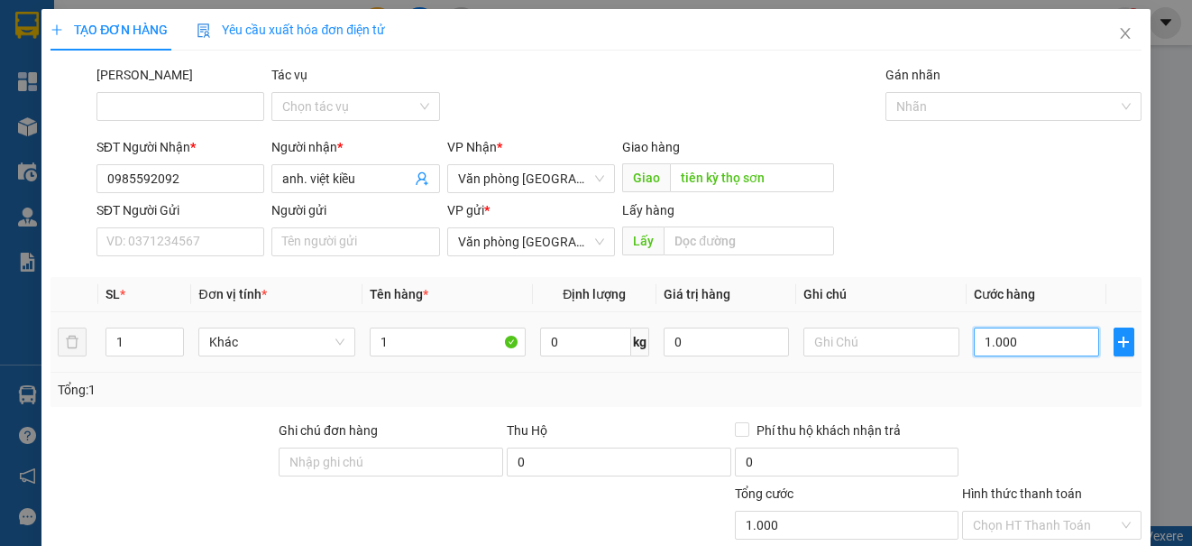
type input "10.000"
type input "100.000"
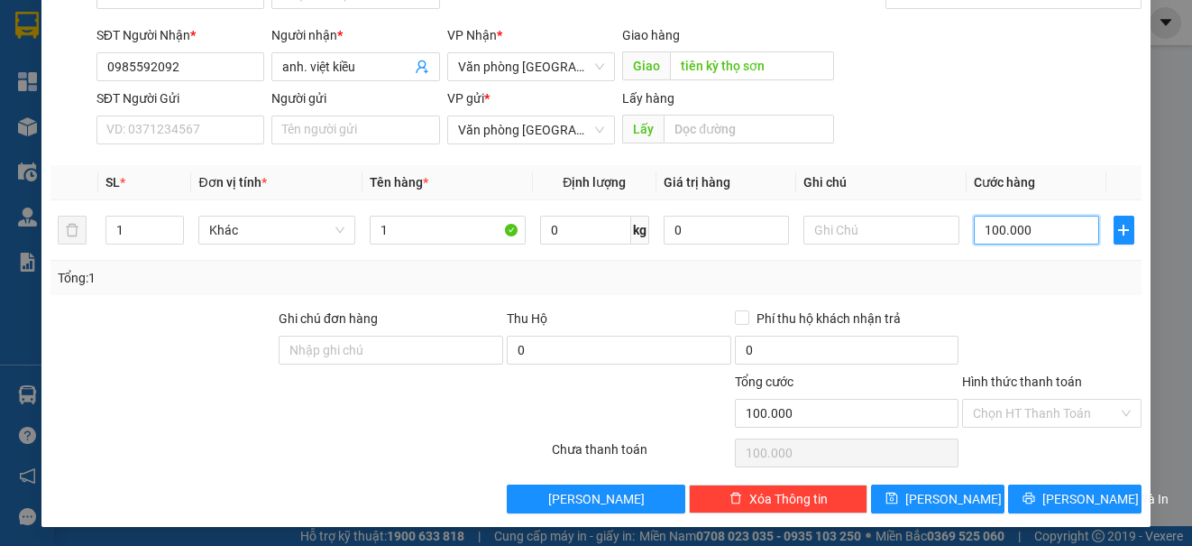
scroll to position [115, 0]
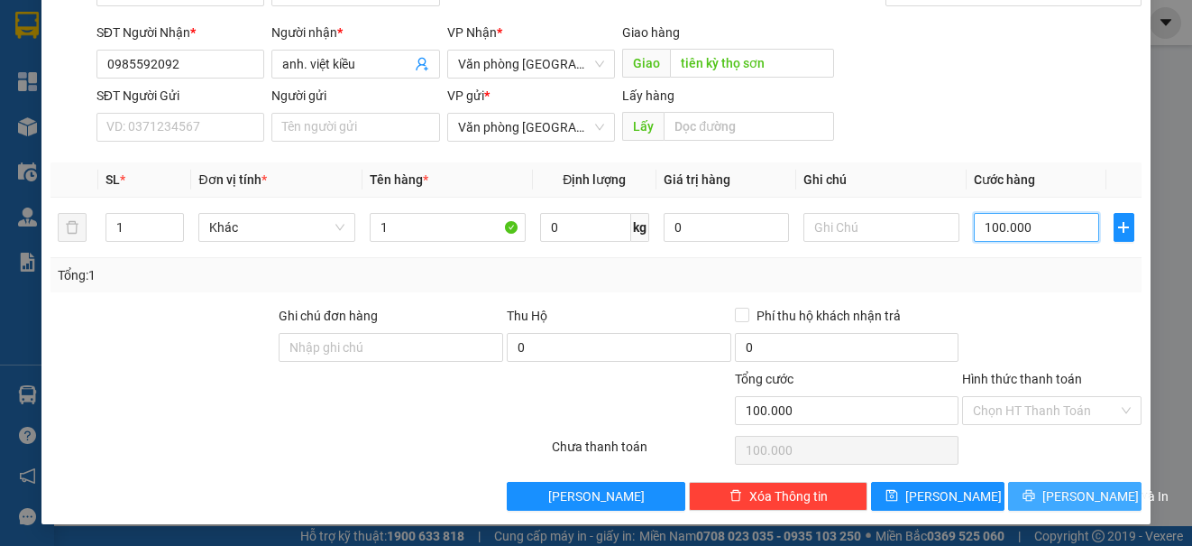
type input "100.000"
click at [1021, 501] on button "[PERSON_NAME] và In" at bounding box center [1074, 496] width 133 height 29
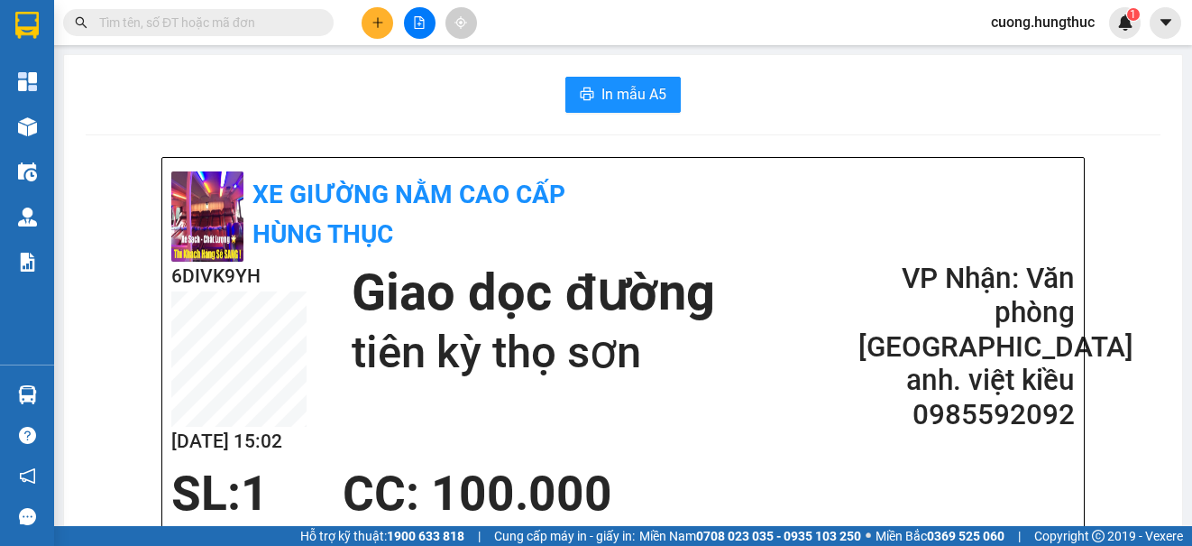
click at [638, 80] on button "In mẫu A5" at bounding box center [622, 95] width 115 height 36
click at [372, 11] on button at bounding box center [378, 23] width 32 height 32
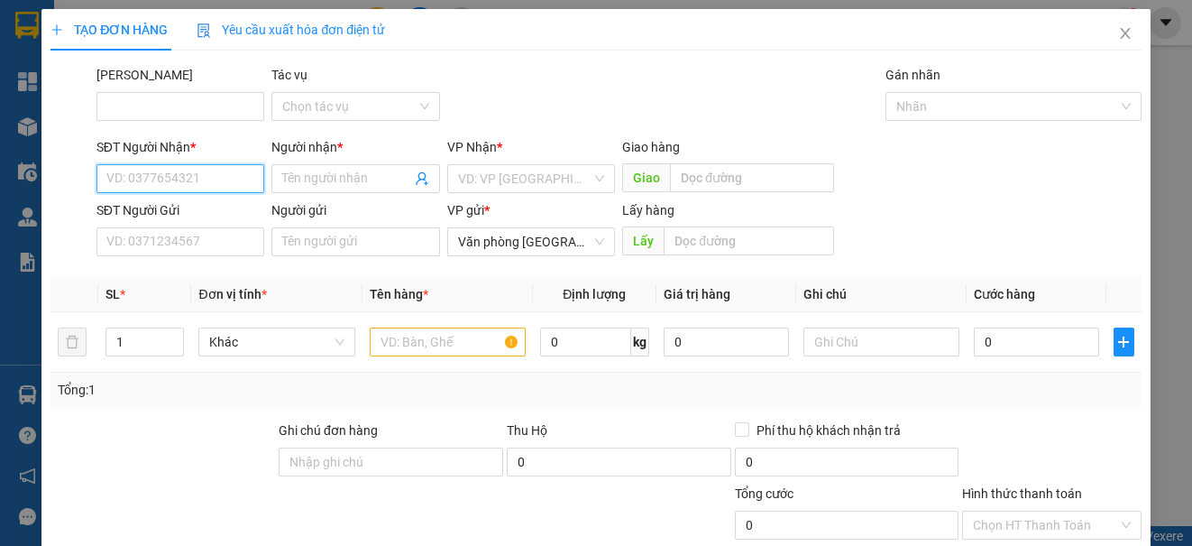
click at [210, 171] on input "SĐT Người Nhận *" at bounding box center [180, 178] width 168 height 29
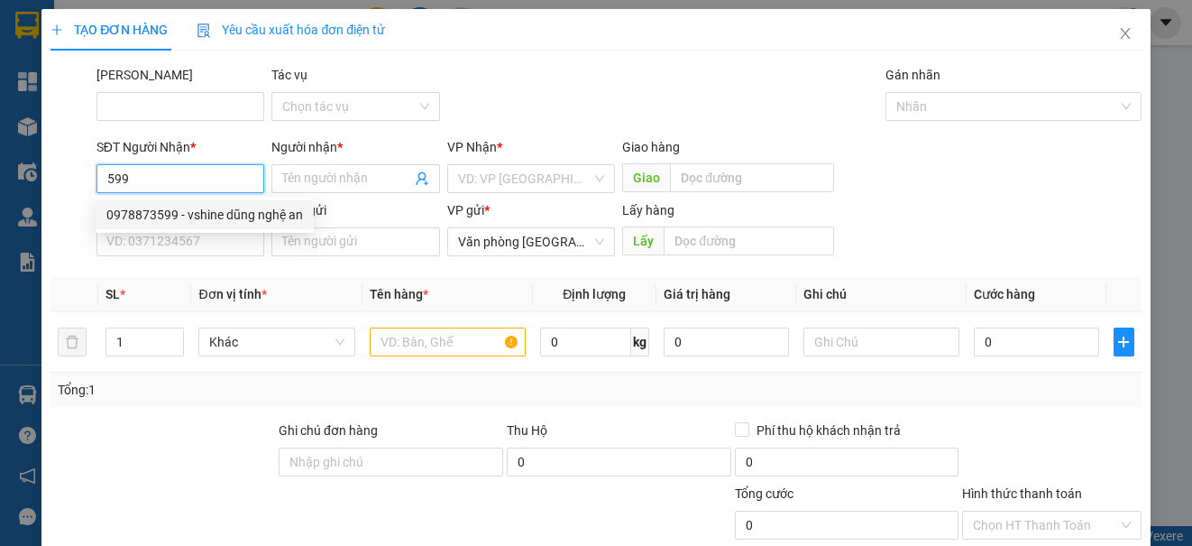
click at [208, 215] on div "0978873599 - vshine dũng nghệ an" at bounding box center [204, 215] width 197 height 20
type input "0978873599"
type input "vshine dũng nghệ an"
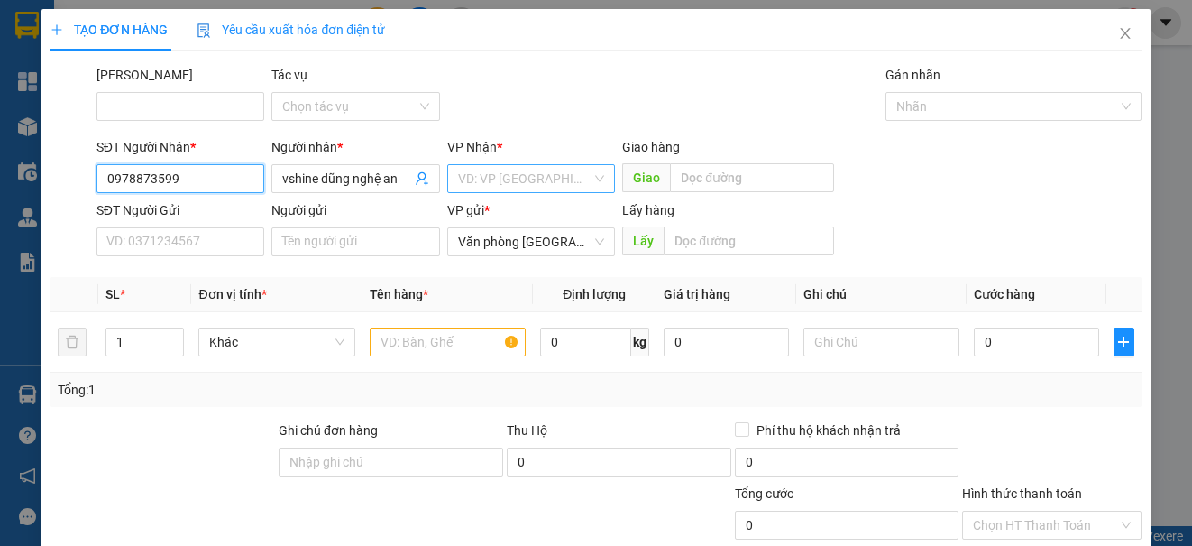
type input "0978873599"
drag, startPoint x: 467, startPoint y: 178, endPoint x: 488, endPoint y: 161, distance: 26.3
click at [478, 169] on input "search" at bounding box center [524, 178] width 133 height 27
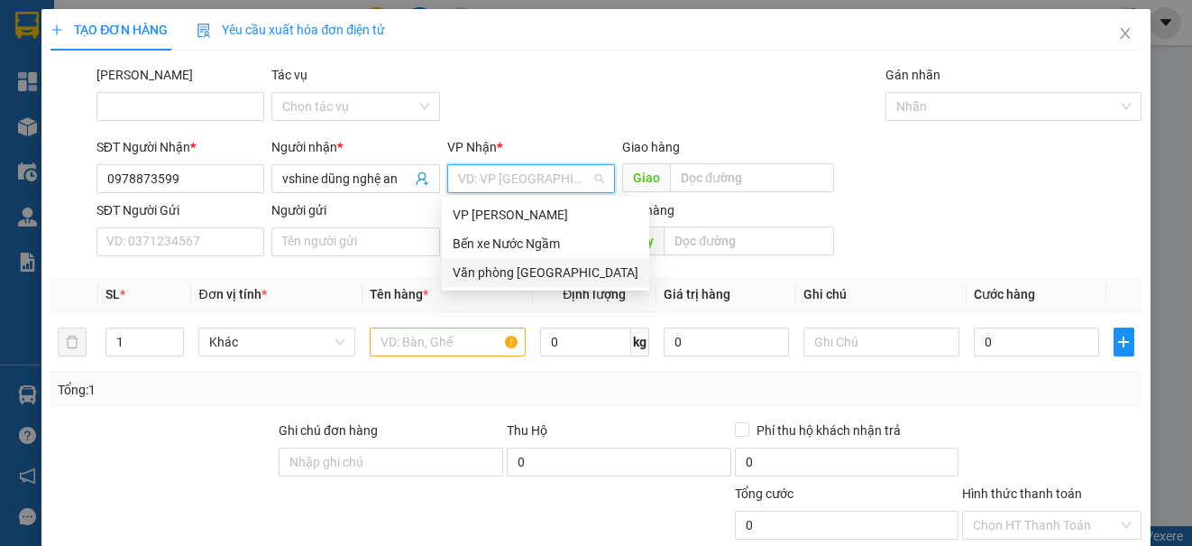
click at [518, 271] on div "Văn phòng [GEOGRAPHIC_DATA]" at bounding box center [546, 272] width 186 height 20
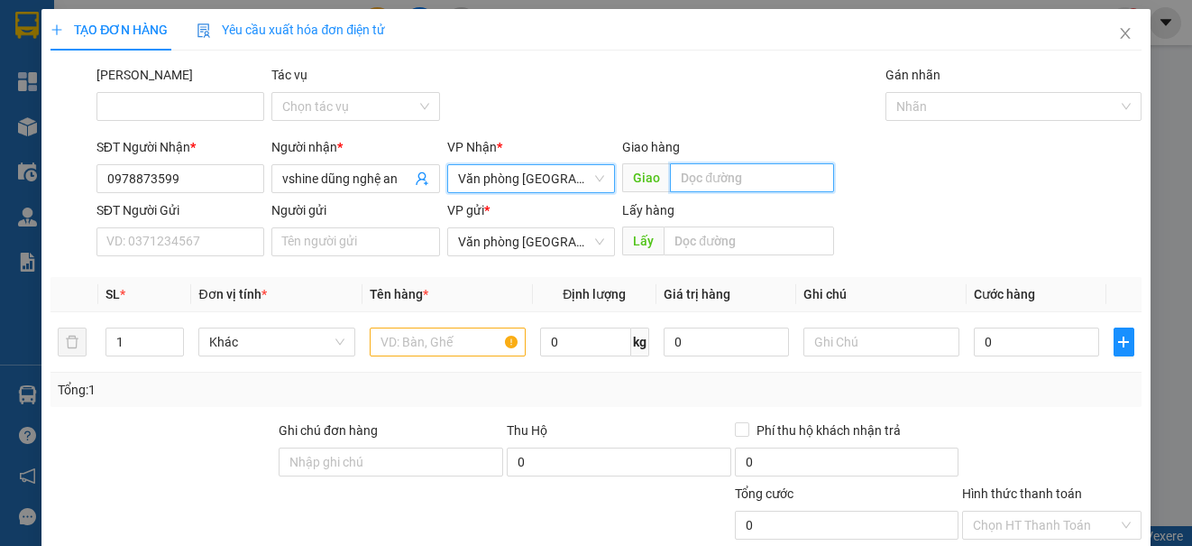
drag, startPoint x: 709, startPoint y: 179, endPoint x: 706, endPoint y: 170, distance: 9.4
click at [707, 170] on input "text" at bounding box center [752, 177] width 164 height 29
type input "lạt"
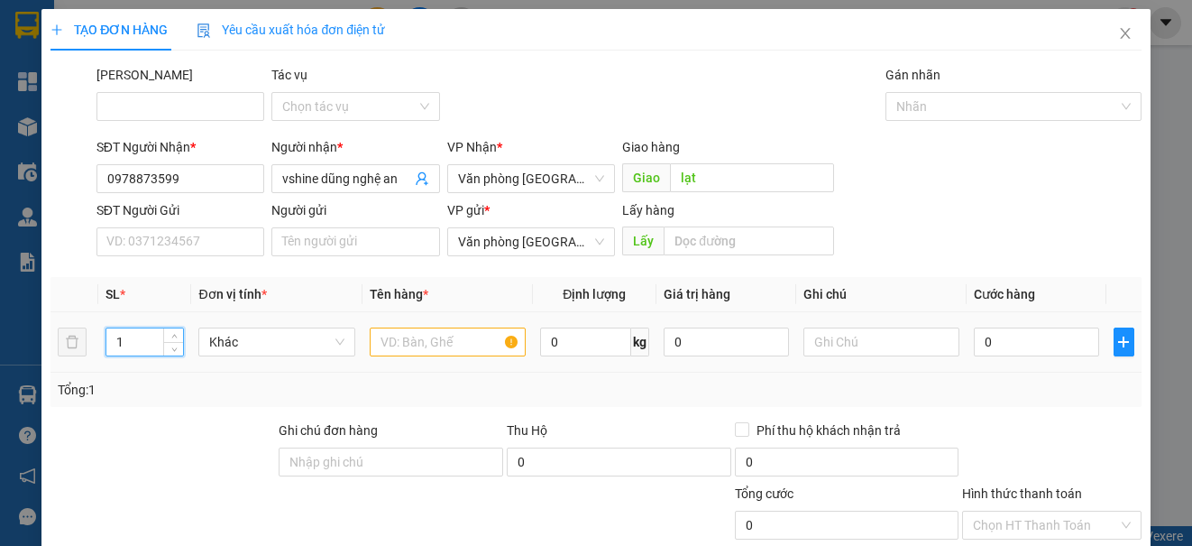
click at [141, 345] on input "1" at bounding box center [144, 341] width 77 height 27
type input "2"
click at [389, 344] on input "text" at bounding box center [448, 341] width 156 height 29
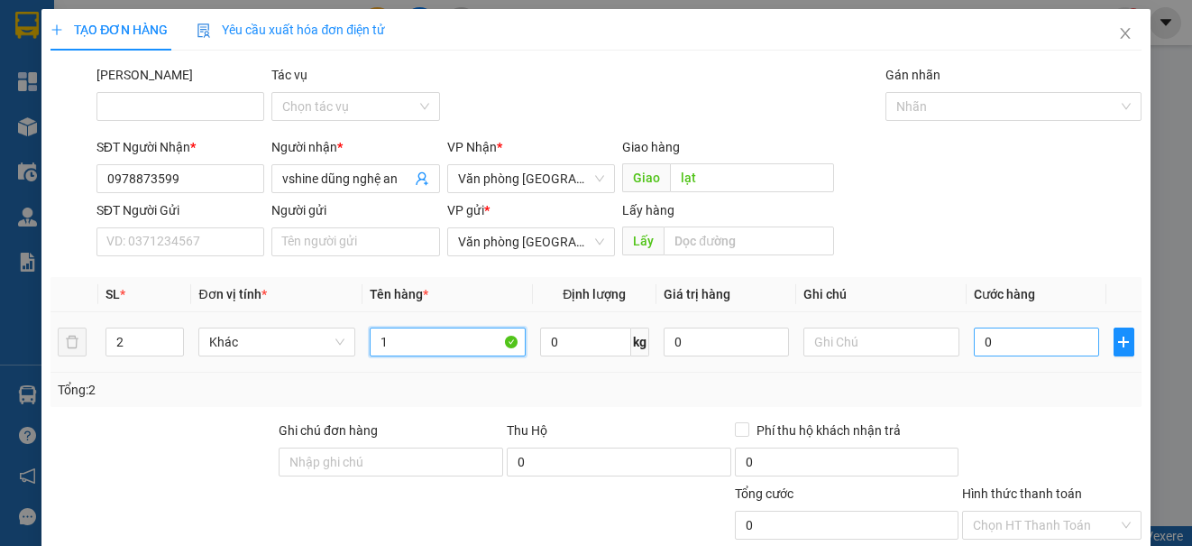
type input "1"
click at [1006, 352] on input "0" at bounding box center [1036, 341] width 125 height 29
type input "1"
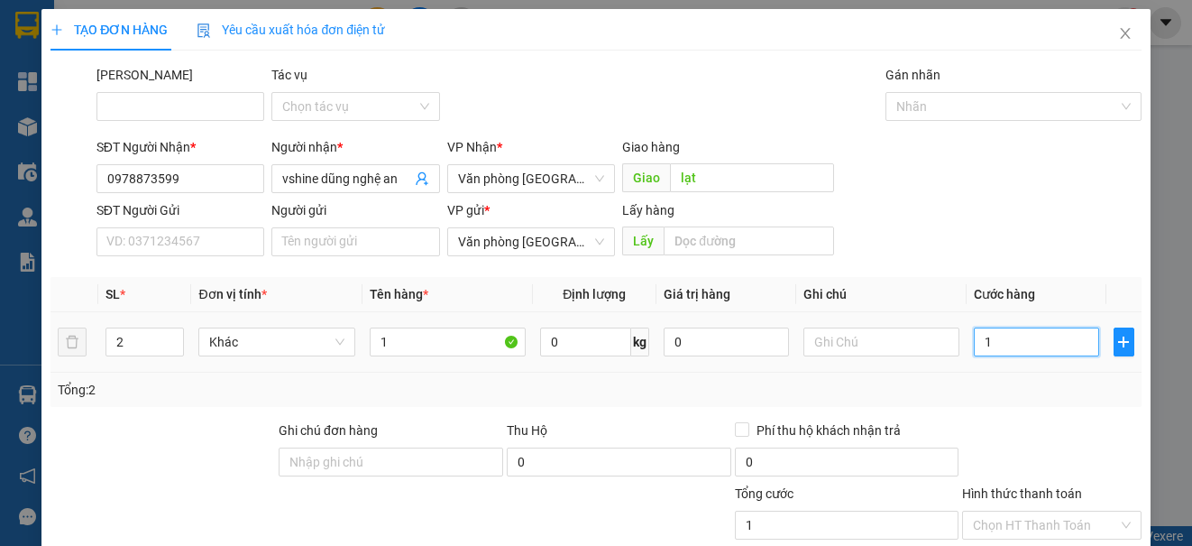
type input "10"
type input "100"
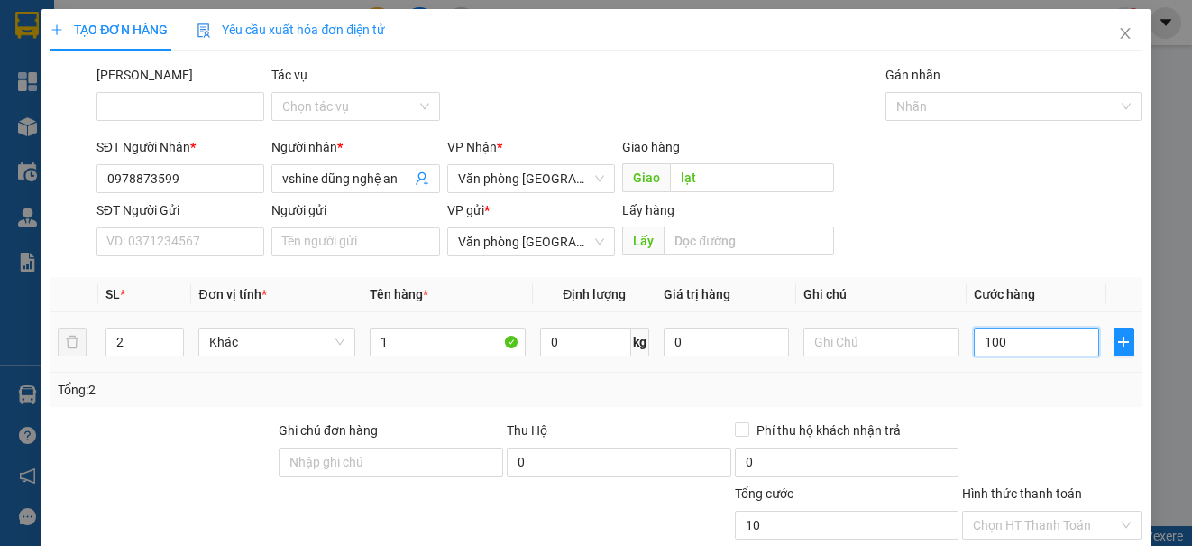
type input "100"
type input "1.000"
type input "10.000"
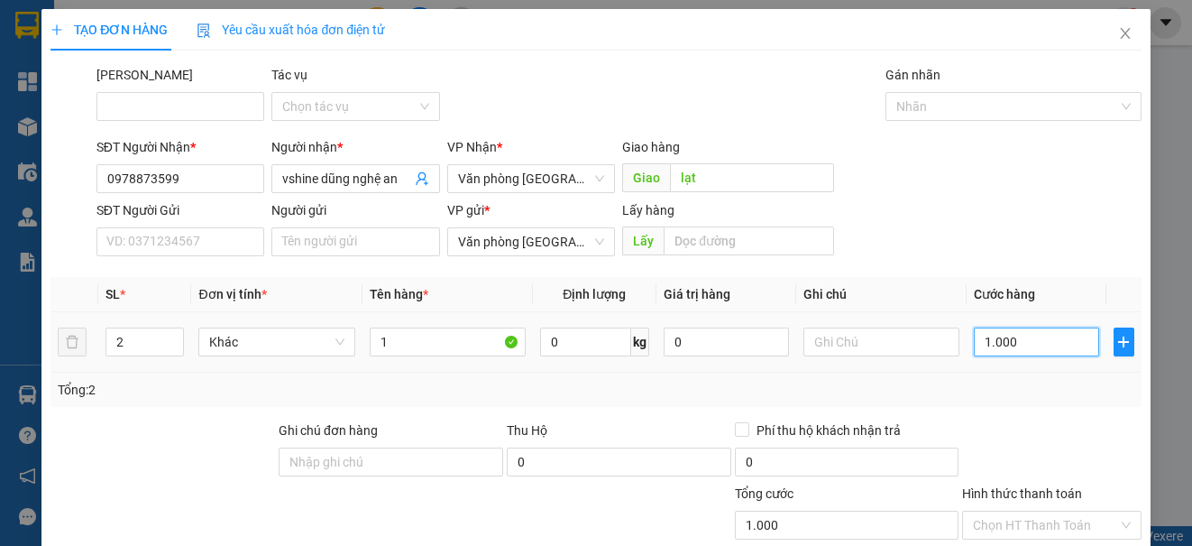
type input "10.000"
type input "100.000"
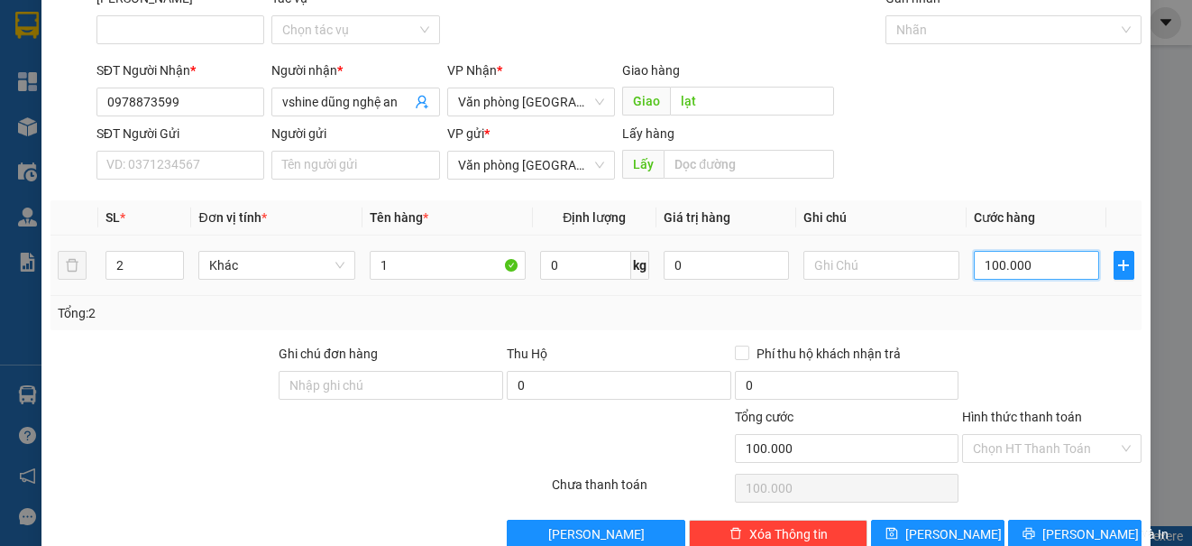
scroll to position [115, 0]
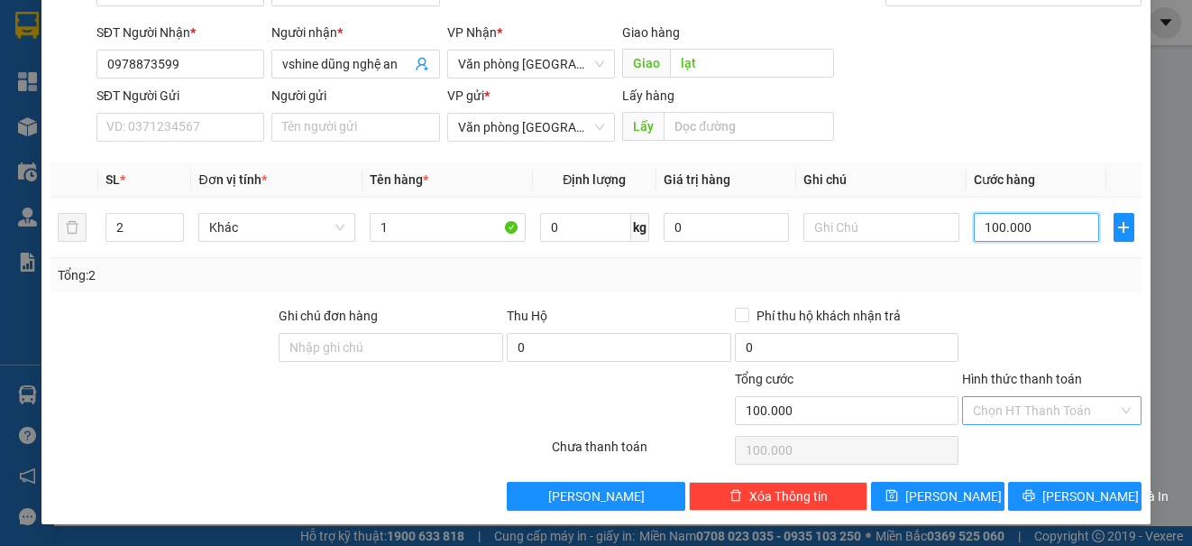
type input "100.000"
click at [1021, 409] on input "Hình thức thanh toán" at bounding box center [1045, 410] width 144 height 27
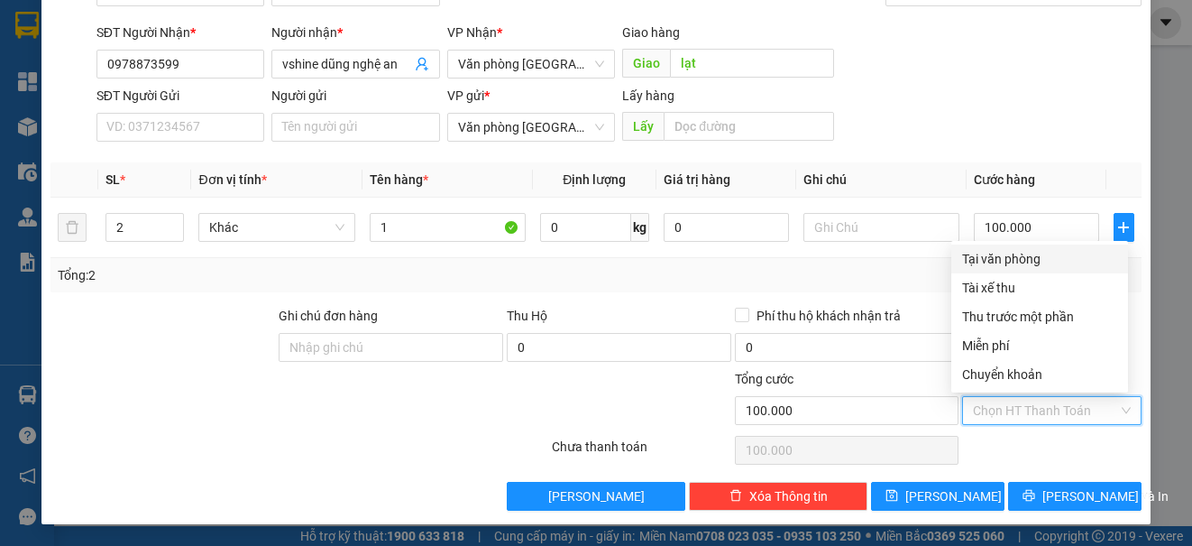
click at [1003, 256] on div "Tại văn phòng" at bounding box center [1039, 259] width 155 height 20
type input "0"
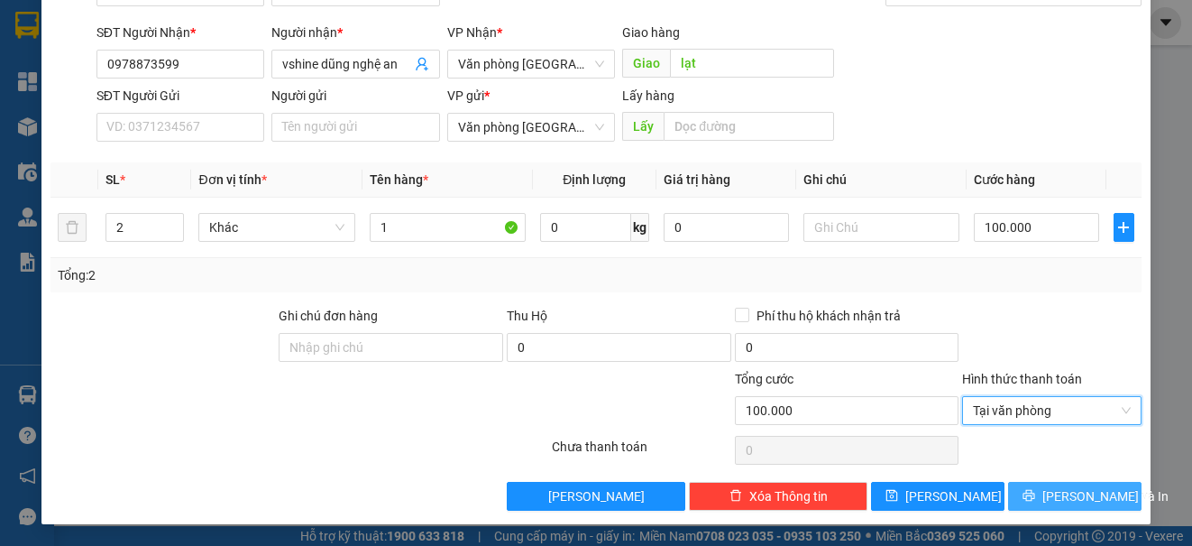
click at [1070, 500] on span "[PERSON_NAME] và In" at bounding box center [1106, 496] width 126 height 20
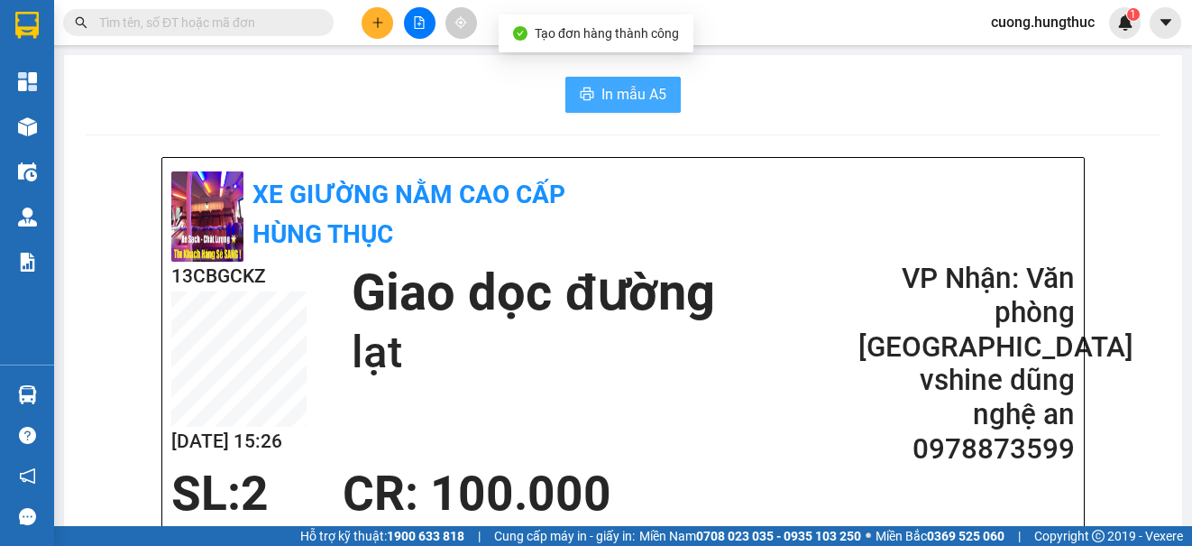
click at [588, 109] on button "In mẫu A5" at bounding box center [622, 95] width 115 height 36
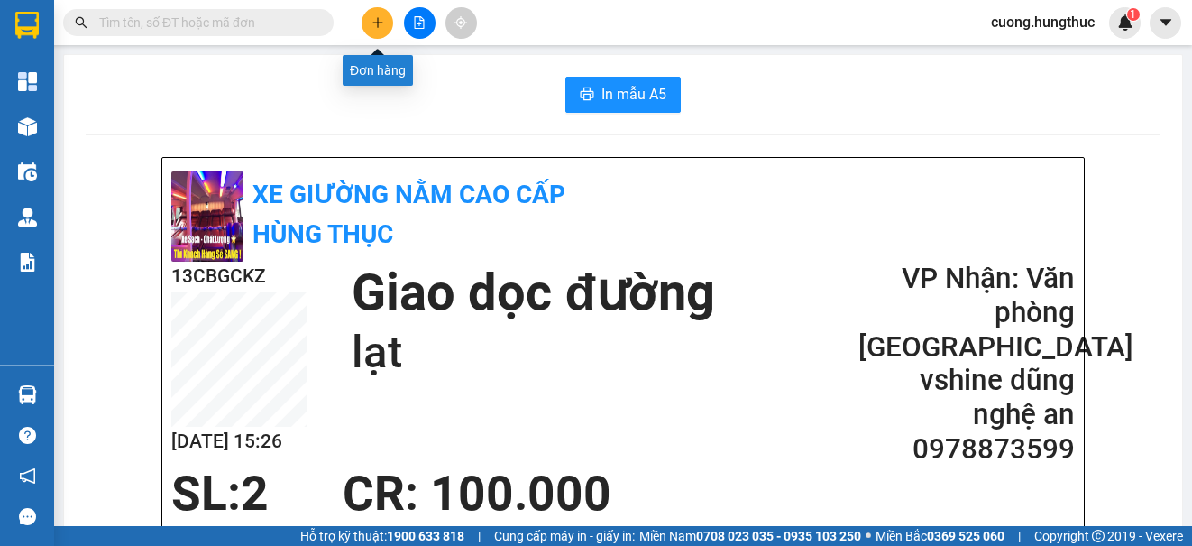
drag, startPoint x: 381, startPoint y: 28, endPoint x: 387, endPoint y: 12, distance: 17.1
click at [387, 12] on button at bounding box center [378, 23] width 32 height 32
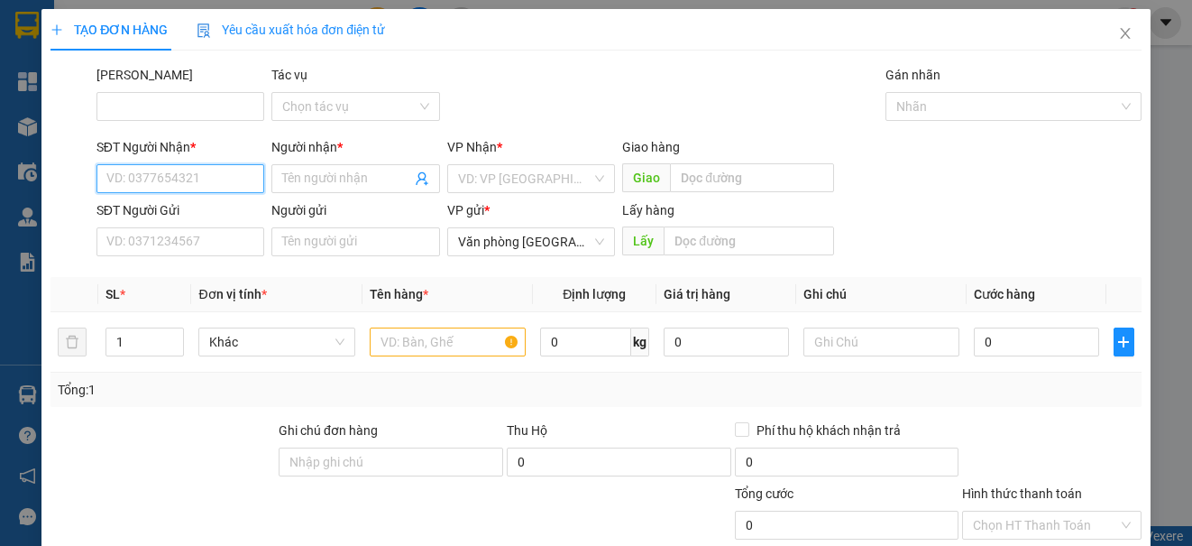
click at [189, 182] on input "SĐT Người Nhận *" at bounding box center [180, 178] width 168 height 29
drag, startPoint x: 140, startPoint y: 213, endPoint x: 152, endPoint y: 216, distance: 12.0
click at [143, 214] on div "0834666566 - nhung dương" at bounding box center [185, 215] width 158 height 20
type input "0834666566"
type input "nhung dương"
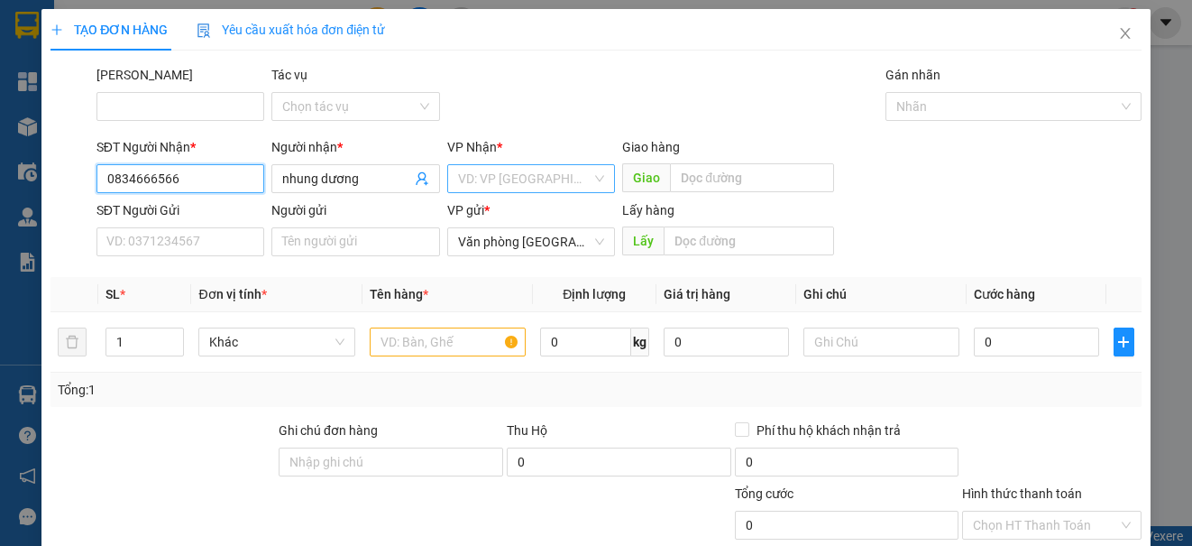
type input "0834666566"
click at [485, 184] on input "search" at bounding box center [524, 178] width 133 height 27
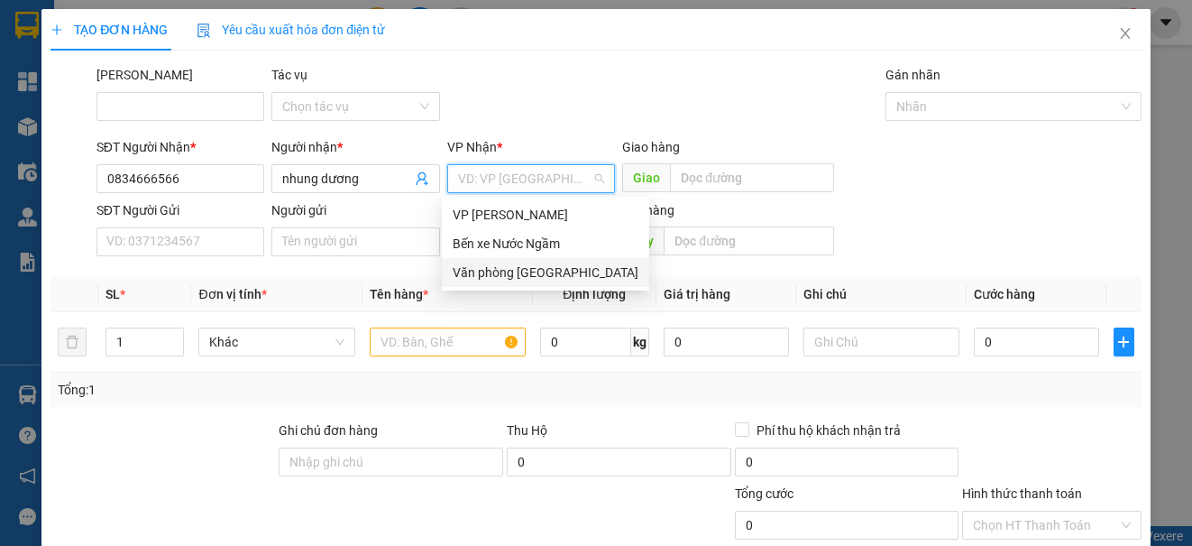
click at [524, 263] on div "Văn phòng [GEOGRAPHIC_DATA]" at bounding box center [546, 272] width 186 height 20
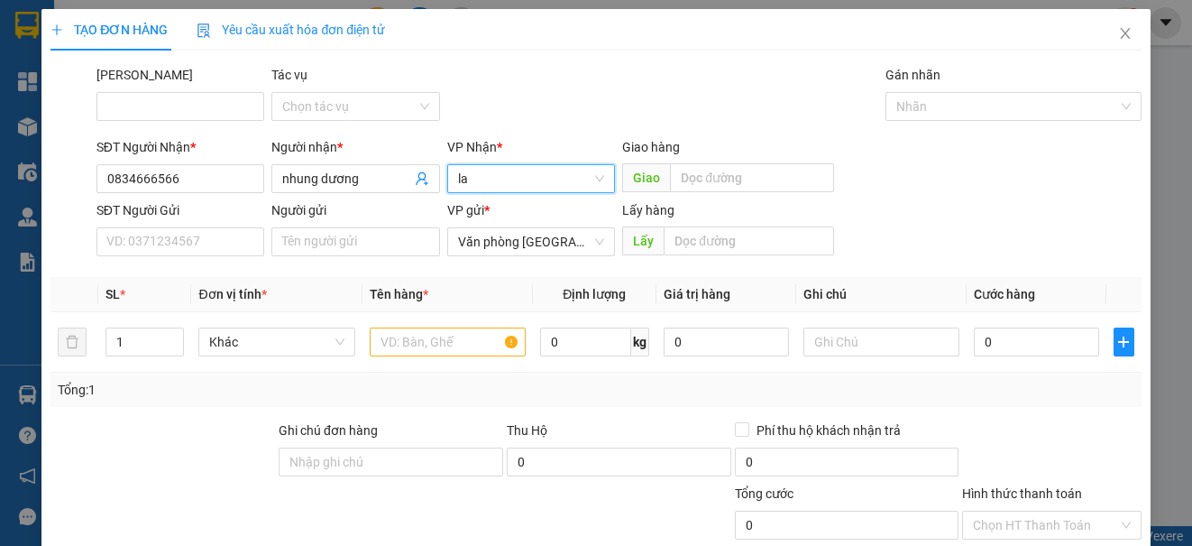
type input "l"
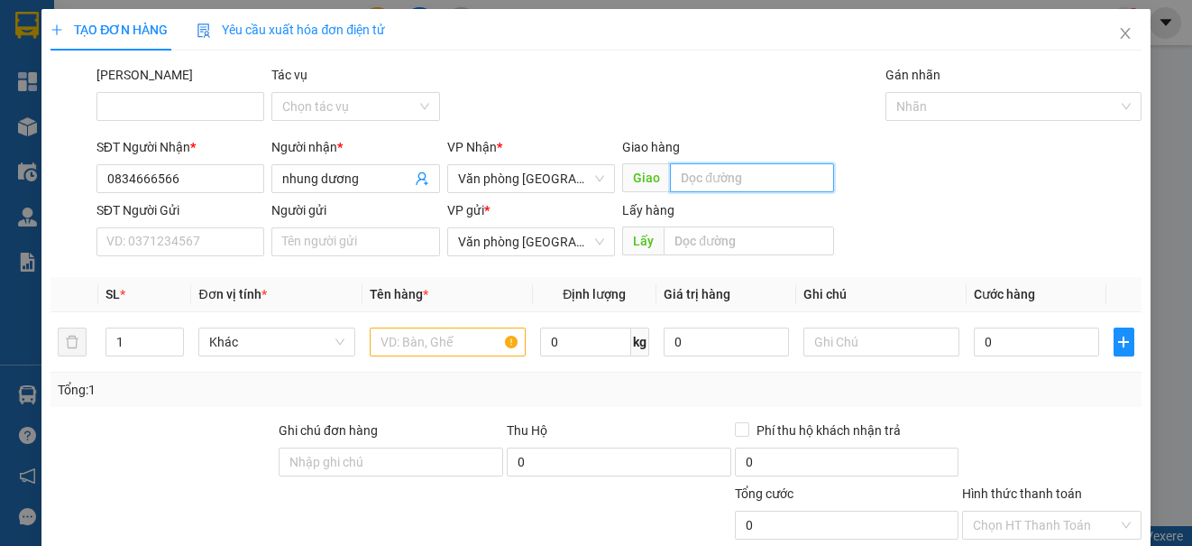
click at [727, 175] on input "text" at bounding box center [752, 177] width 164 height 29
type input "lạt"
click at [135, 341] on input "1" at bounding box center [144, 341] width 77 height 27
type input "5"
type input "2"
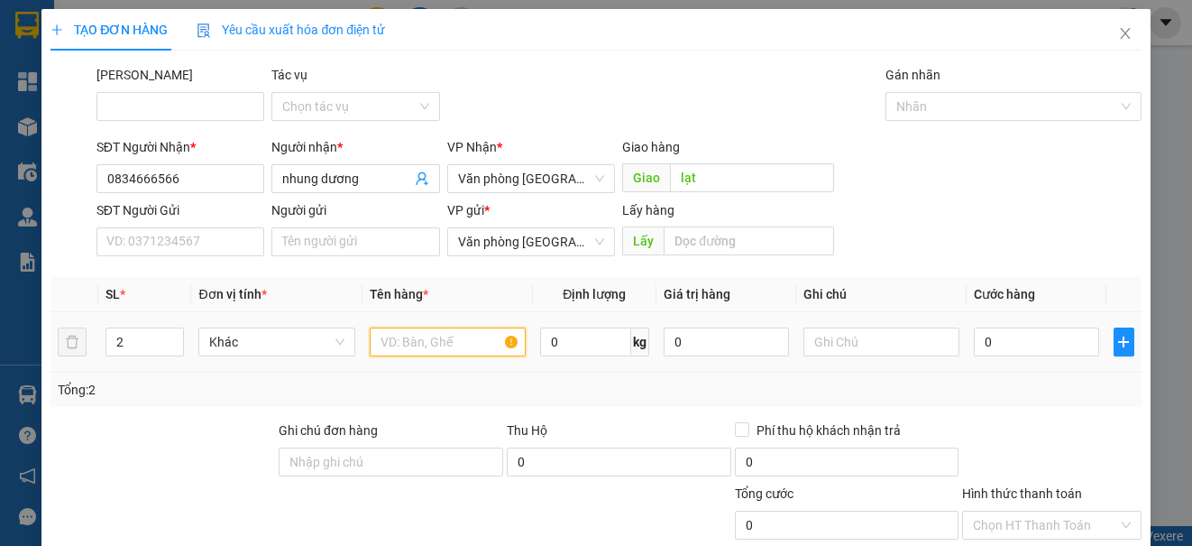
click at [424, 348] on input "text" at bounding box center [448, 341] width 156 height 29
type input "1"
click at [1047, 334] on input "0" at bounding box center [1036, 341] width 125 height 29
type input "1"
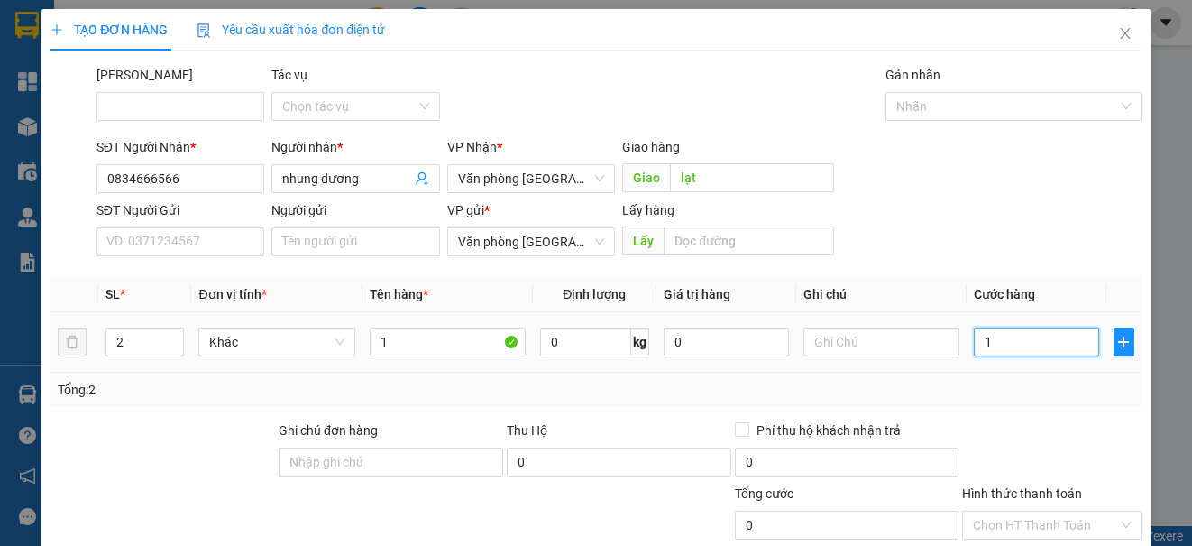
type input "1"
type input "15"
type input "150"
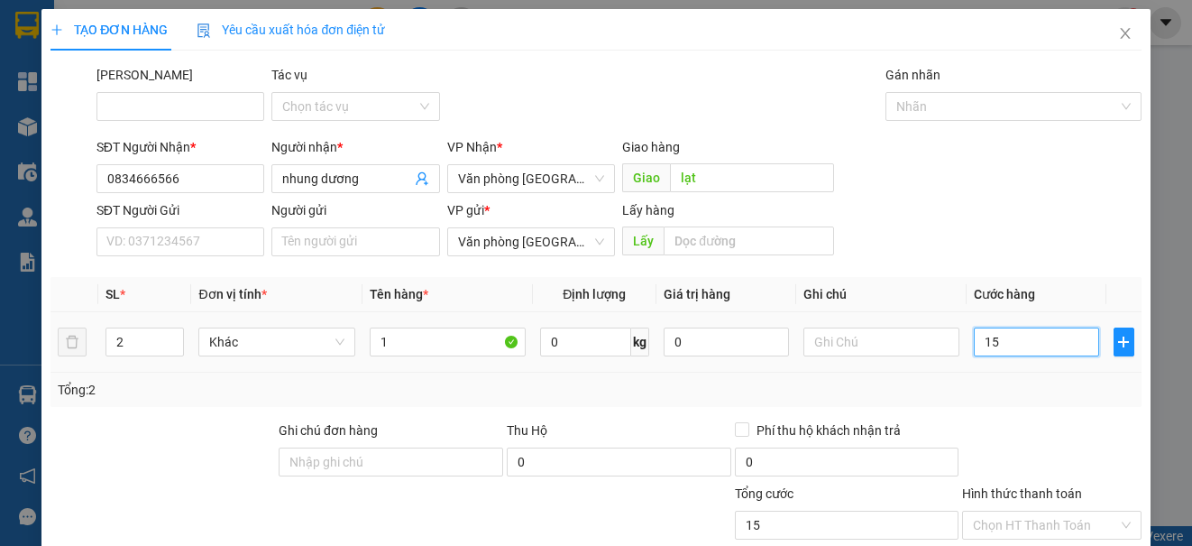
type input "150"
type input "1.500"
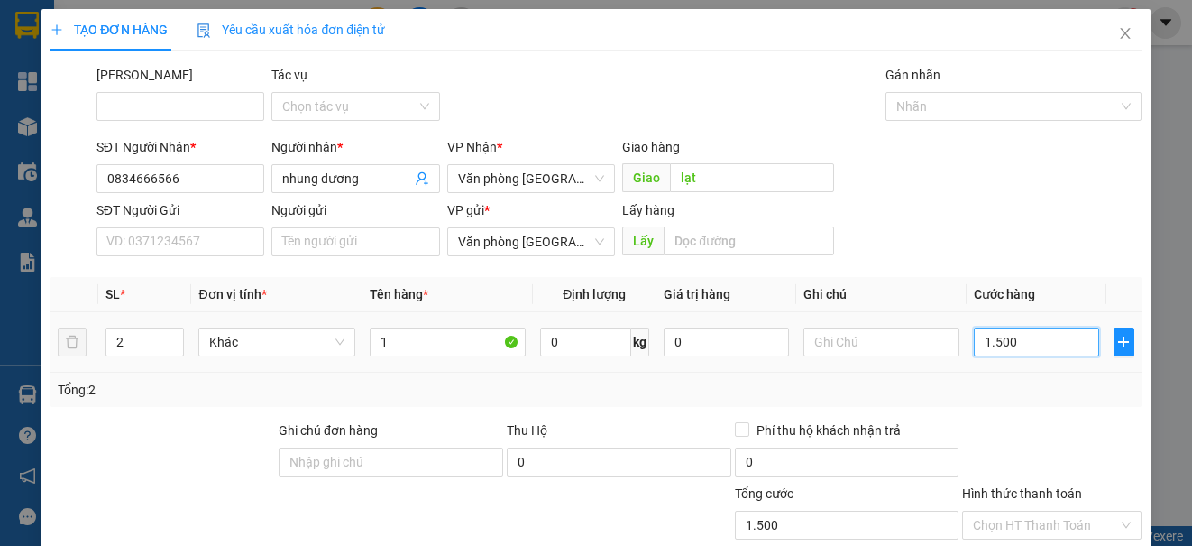
type input "15.000"
type input "150.000"
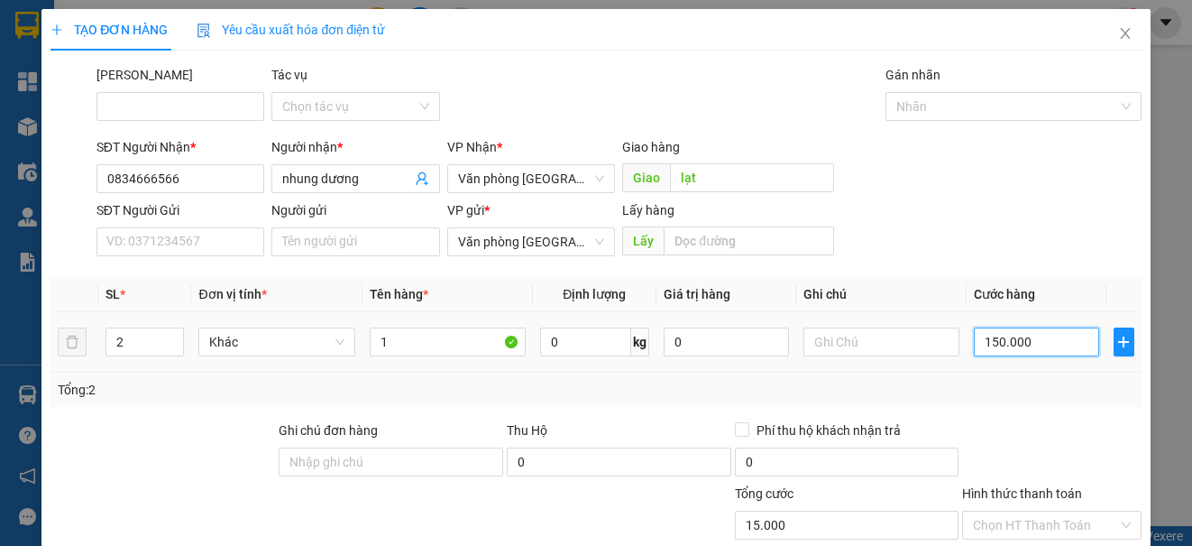
type input "150.000"
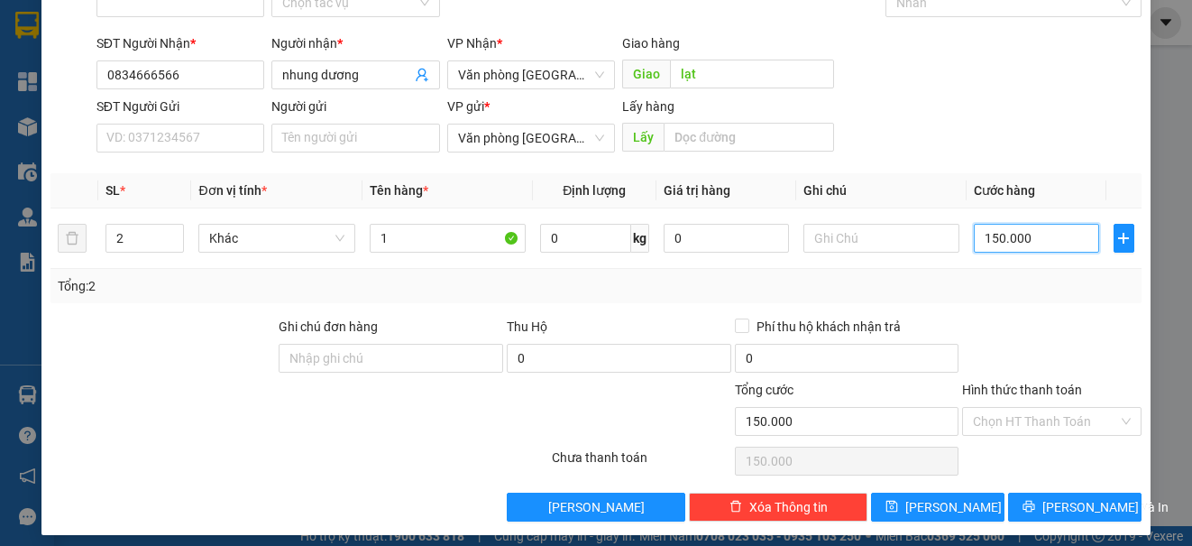
scroll to position [115, 0]
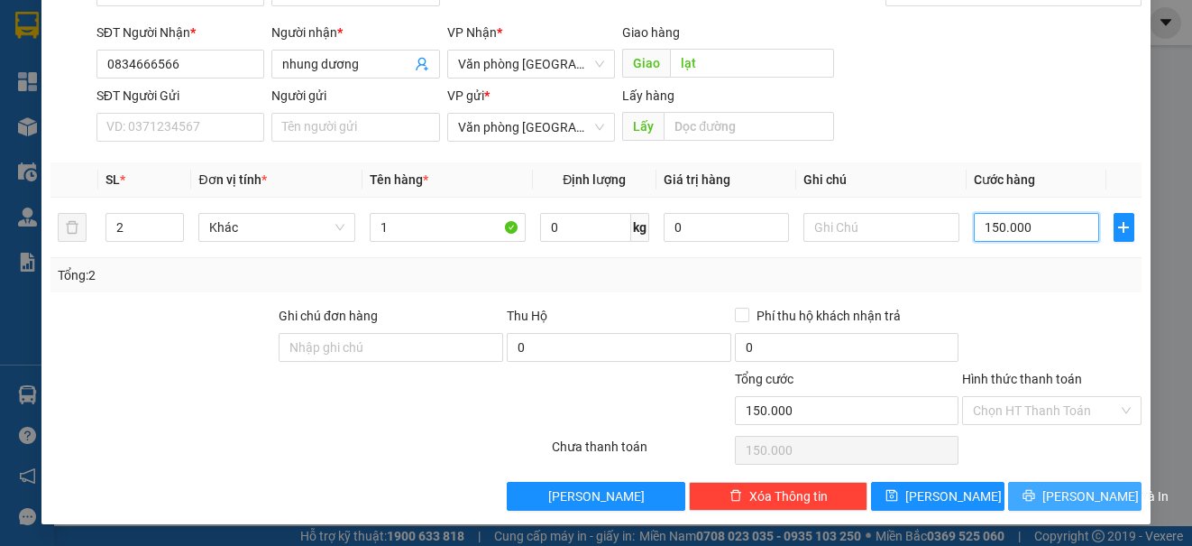
type input "150.000"
click at [1063, 498] on span "[PERSON_NAME] và In" at bounding box center [1106, 496] width 126 height 20
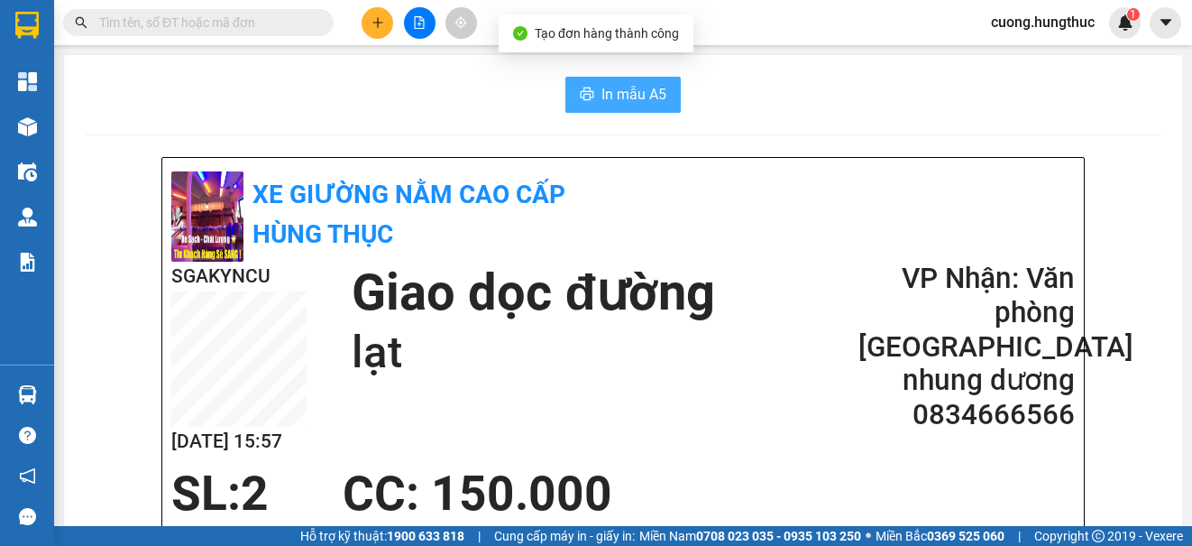
click at [621, 109] on button "In mẫu A5" at bounding box center [622, 95] width 115 height 36
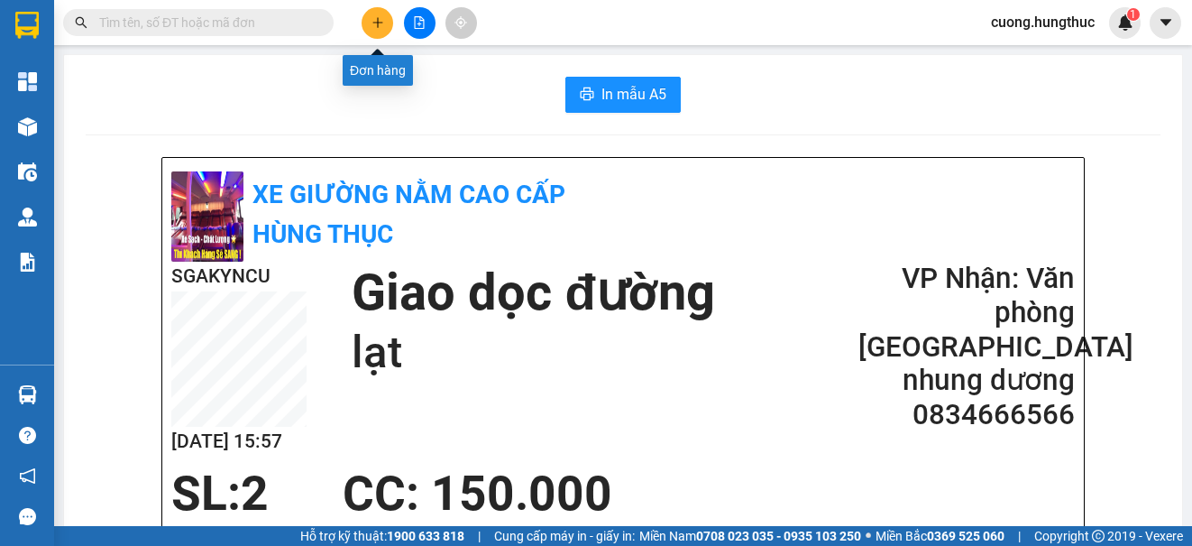
click at [378, 28] on icon "plus" at bounding box center [378, 22] width 13 height 13
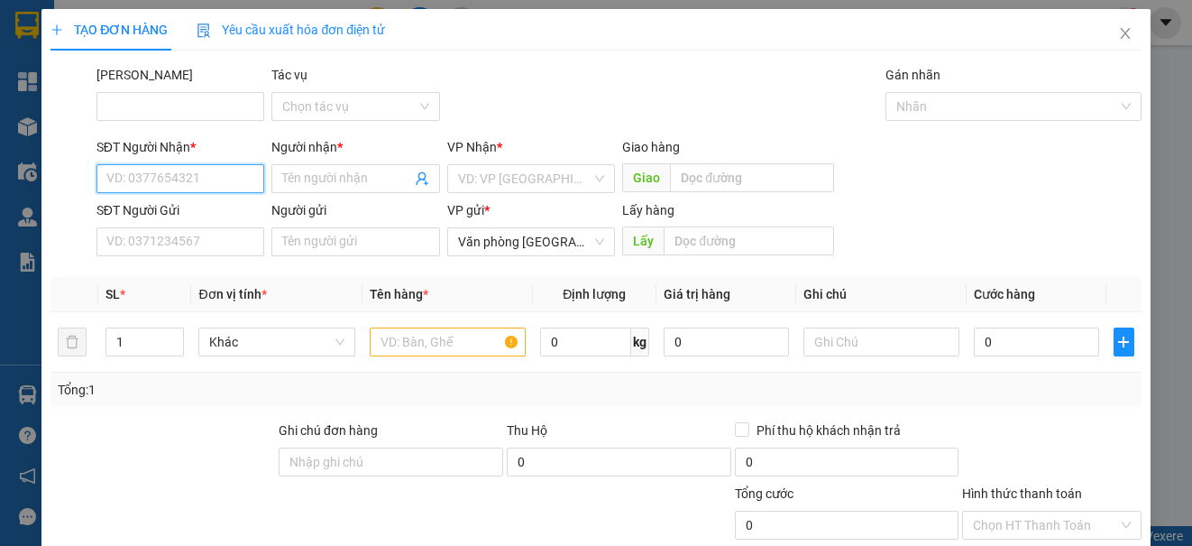
click at [203, 183] on input "SĐT Người Nhận *" at bounding box center [180, 178] width 168 height 29
click at [167, 176] on input "SĐT Người Nhận *" at bounding box center [180, 178] width 168 height 29
type input "9"
type input "0366103935"
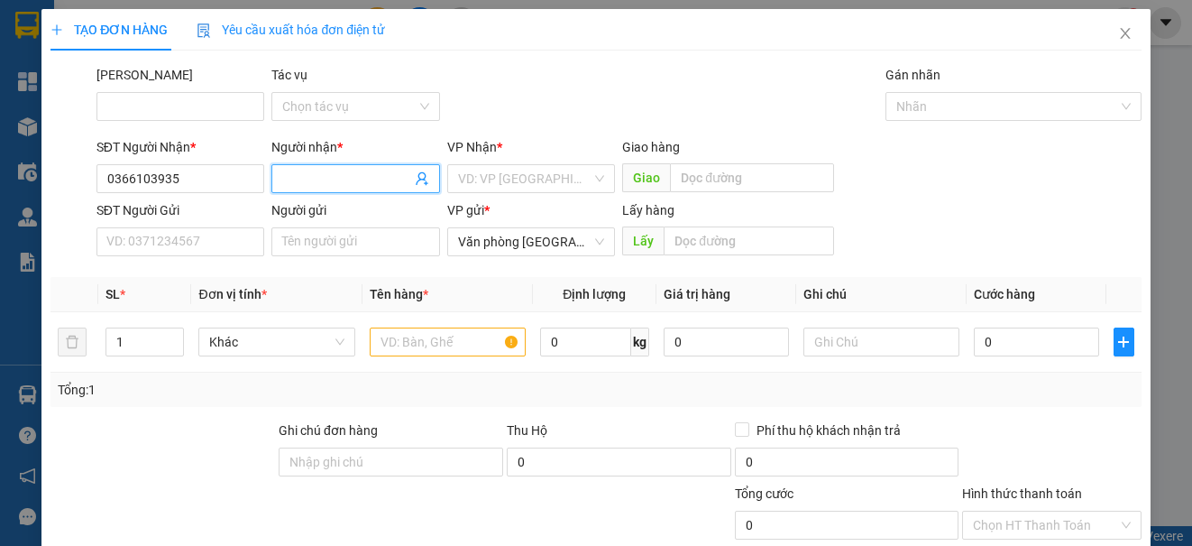
click at [333, 179] on input "Người nhận *" at bounding box center [346, 179] width 128 height 20
click at [306, 178] on input "Người nhận *" at bounding box center [346, 179] width 128 height 20
type input "chị như"
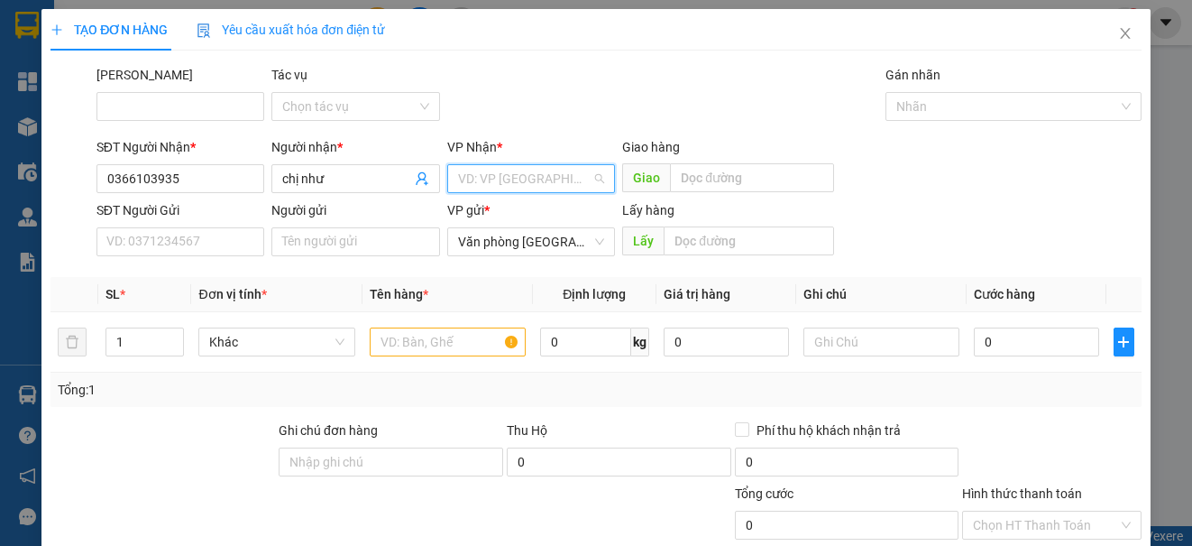
drag, startPoint x: 497, startPoint y: 183, endPoint x: 503, endPoint y: 215, distance: 32.2
click at [497, 184] on input "search" at bounding box center [524, 178] width 133 height 27
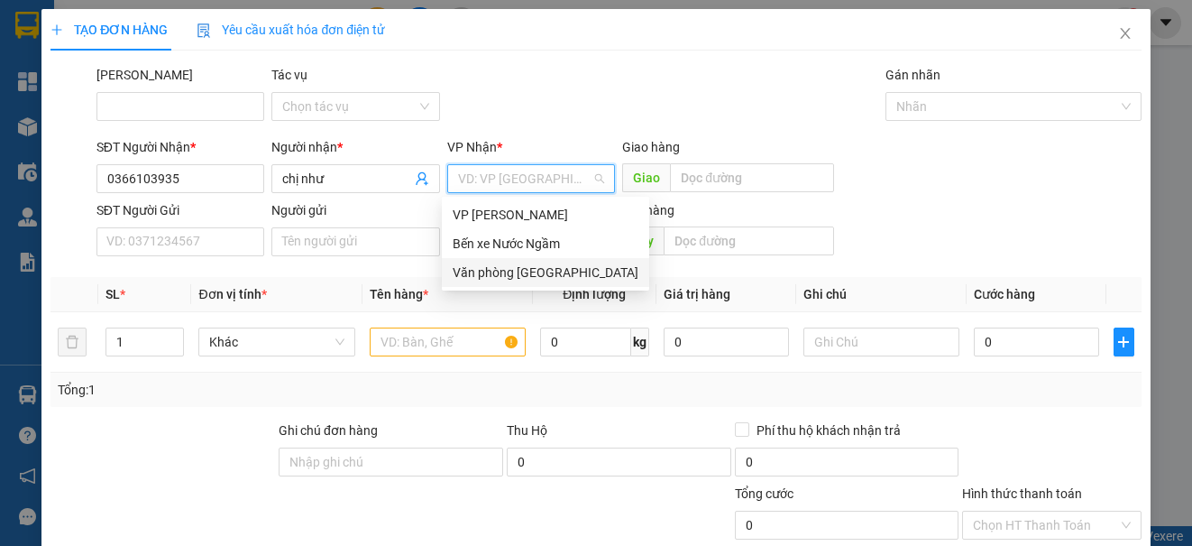
drag, startPoint x: 507, startPoint y: 279, endPoint x: 503, endPoint y: 269, distance: 10.6
click at [507, 273] on div "Văn phòng [GEOGRAPHIC_DATA]" at bounding box center [546, 272] width 186 height 20
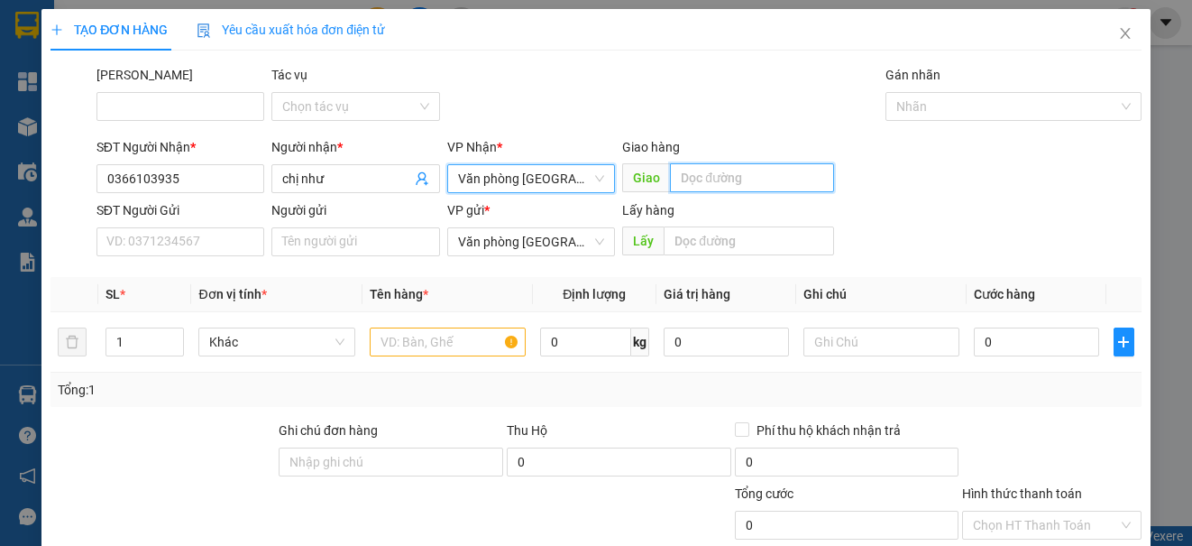
click at [688, 179] on input "text" at bounding box center [752, 177] width 164 height 29
type input "l"
type input "[PERSON_NAME]"
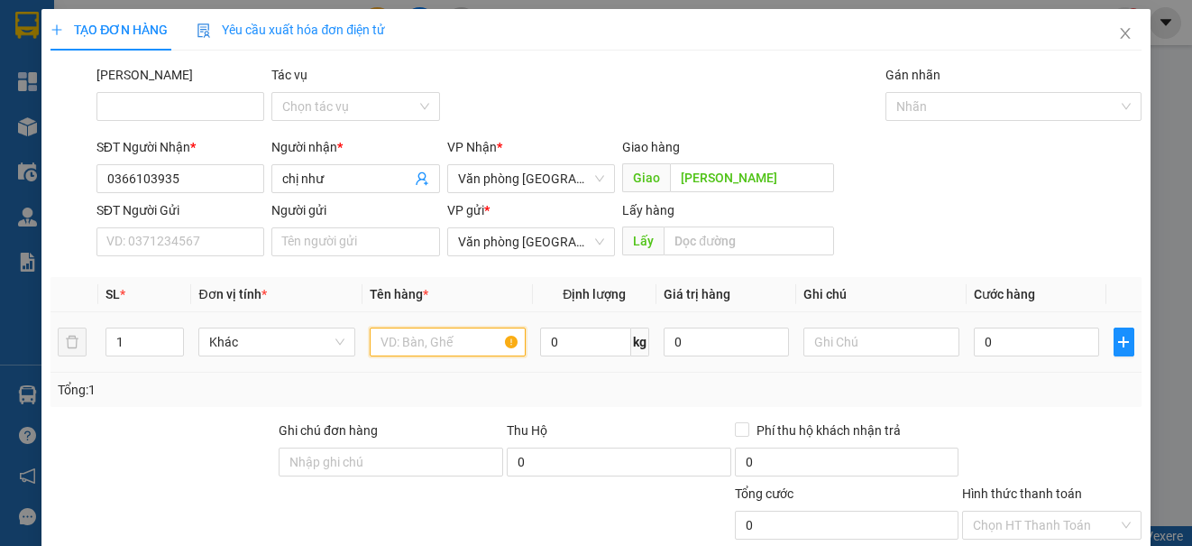
click at [405, 342] on input "text" at bounding box center [448, 341] width 156 height 29
type input "1"
click at [1024, 347] on input "0" at bounding box center [1036, 341] width 125 height 29
type input "5"
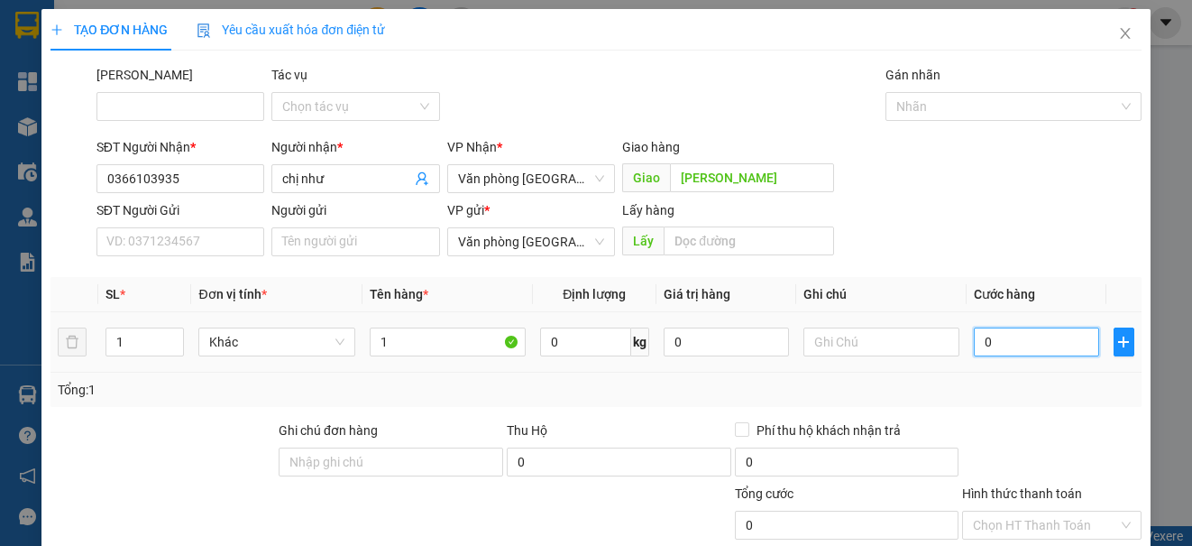
type input "5"
type input "50"
type input "500"
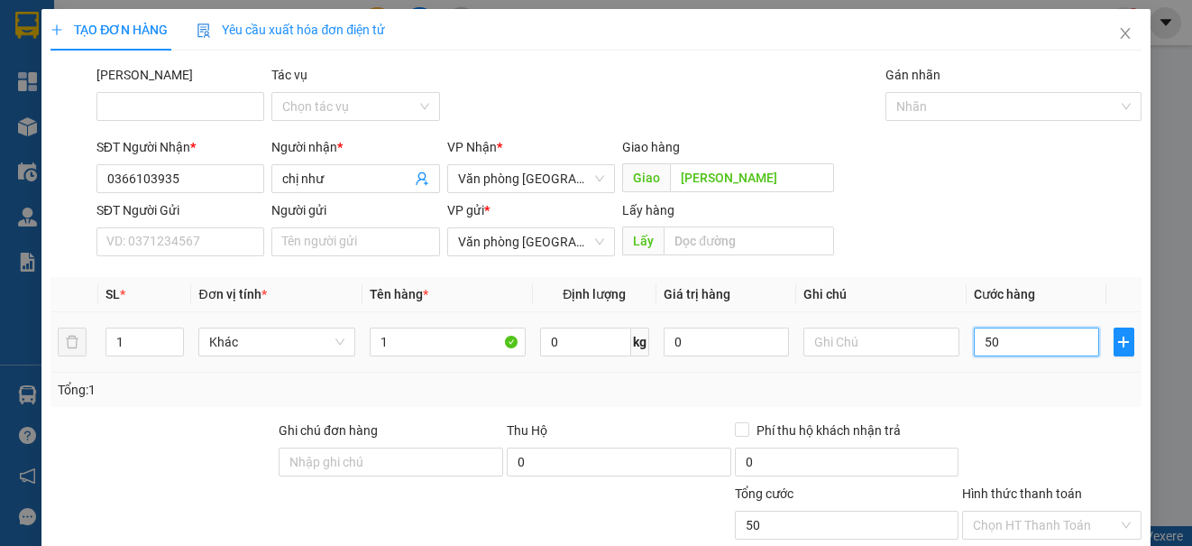
type input "500"
type input "5.000"
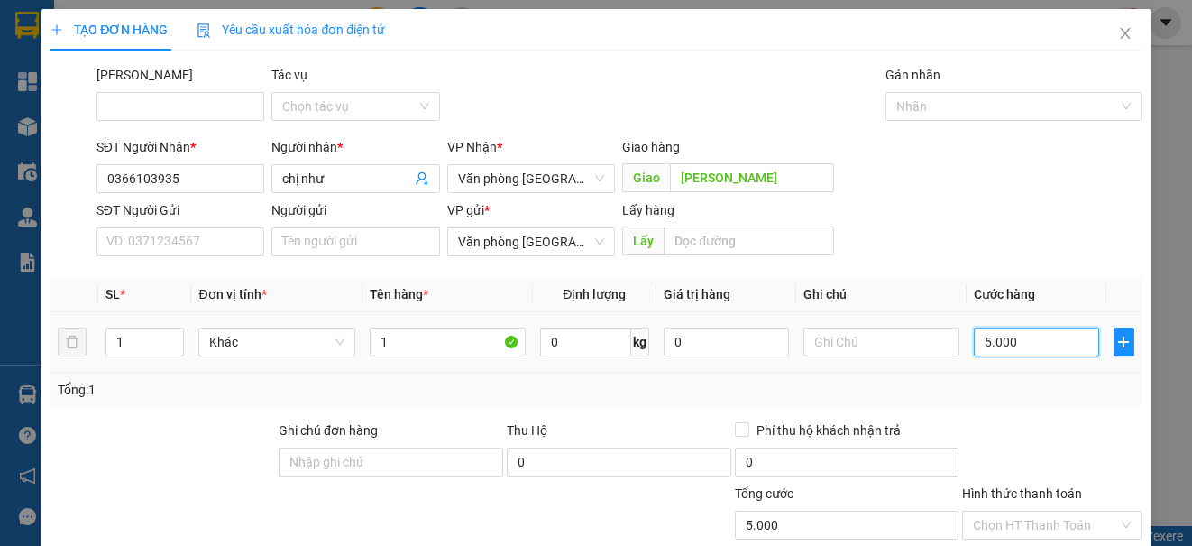
type input "50.000"
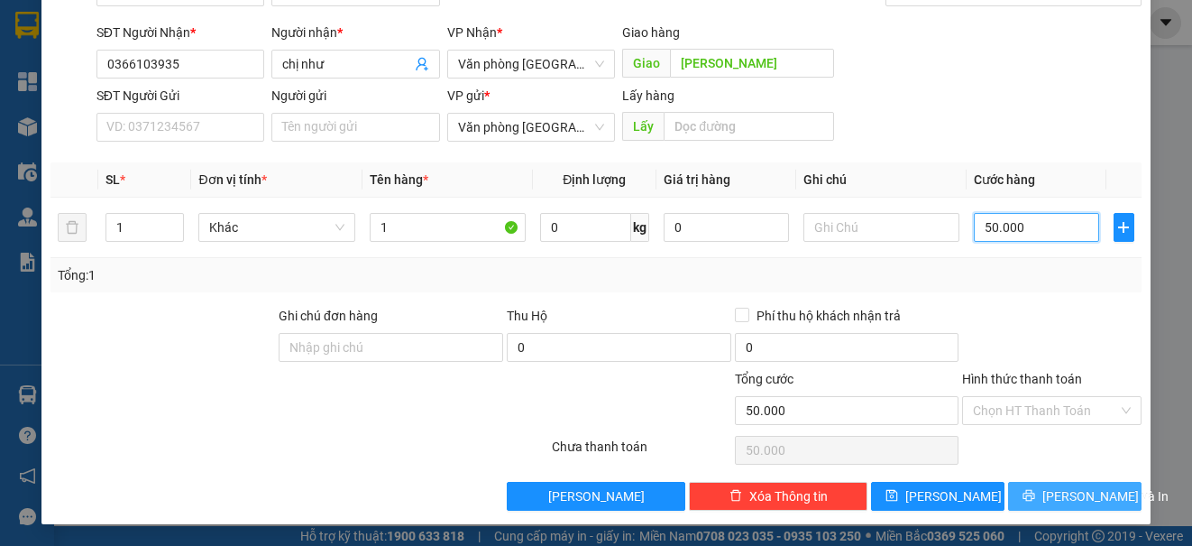
type input "50.000"
drag, startPoint x: 1019, startPoint y: 483, endPoint x: 1010, endPoint y: 480, distance: 9.7
click at [1019, 482] on button "[PERSON_NAME] và In" at bounding box center [1074, 496] width 133 height 29
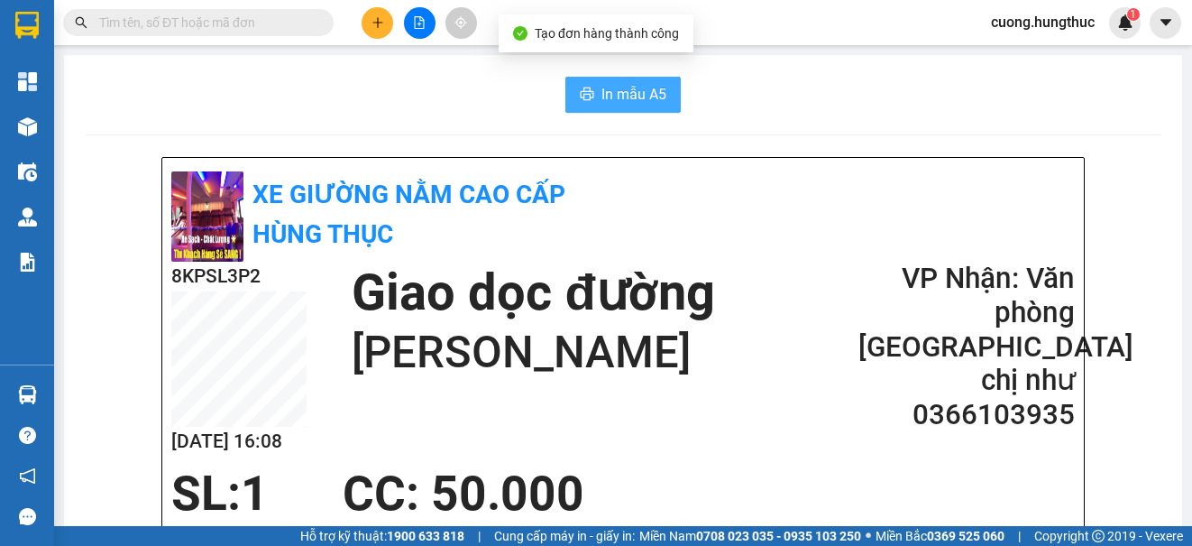
click at [606, 106] on button "In mẫu A5" at bounding box center [622, 95] width 115 height 36
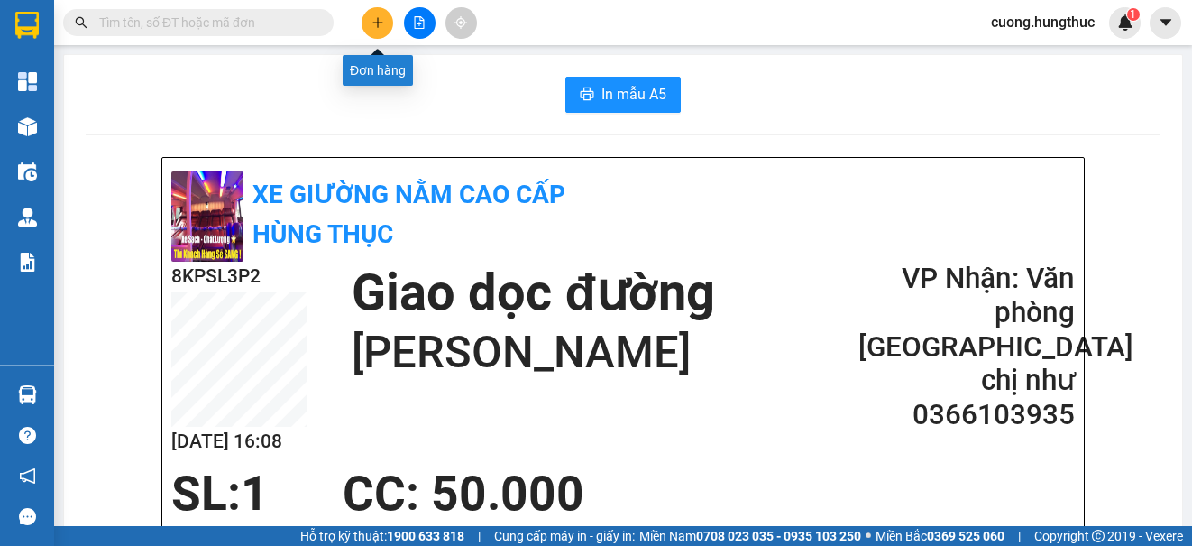
drag, startPoint x: 378, startPoint y: 32, endPoint x: 393, endPoint y: 39, distance: 16.9
click at [389, 37] on div at bounding box center [419, 23] width 135 height 32
click at [375, 21] on icon "plus" at bounding box center [378, 22] width 13 height 13
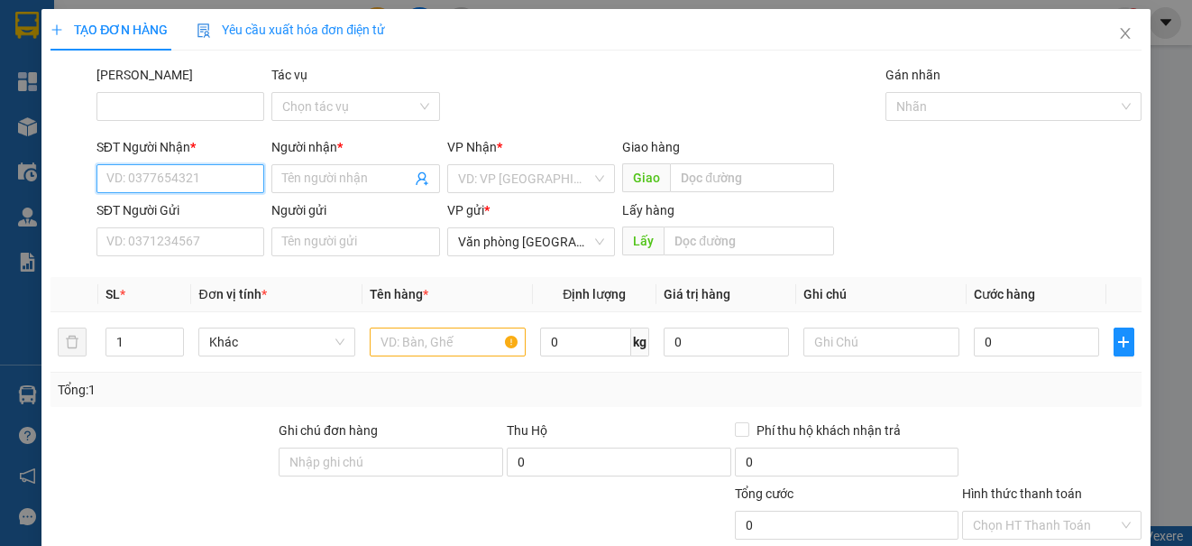
click at [193, 182] on input "SĐT Người Nhận *" at bounding box center [180, 178] width 168 height 29
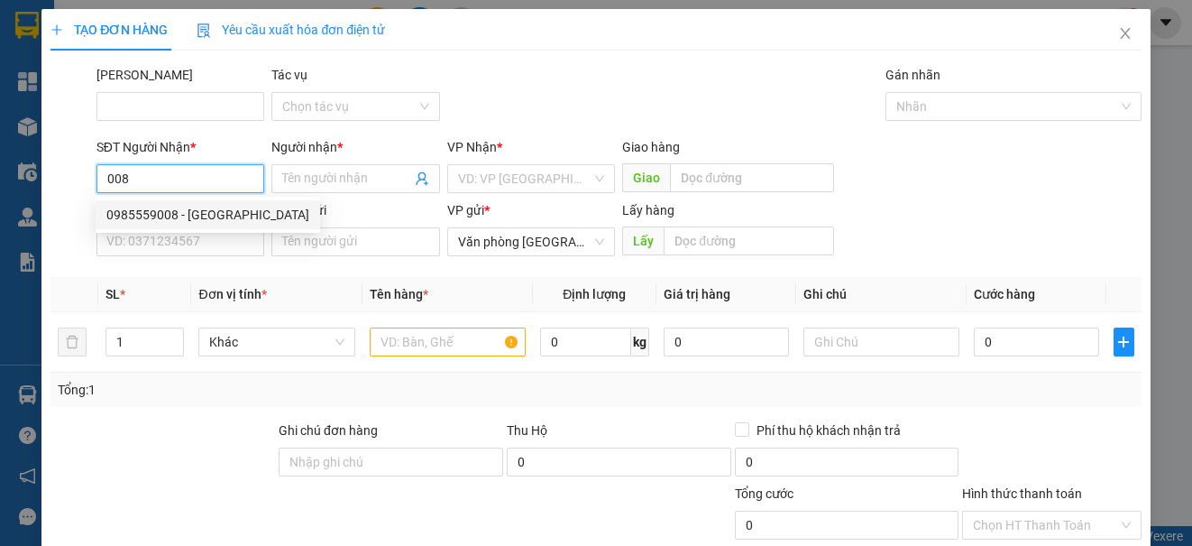
click at [173, 222] on div "0985559008 - [GEOGRAPHIC_DATA]" at bounding box center [207, 215] width 203 height 20
type input "0985559008"
type input "Tân hà"
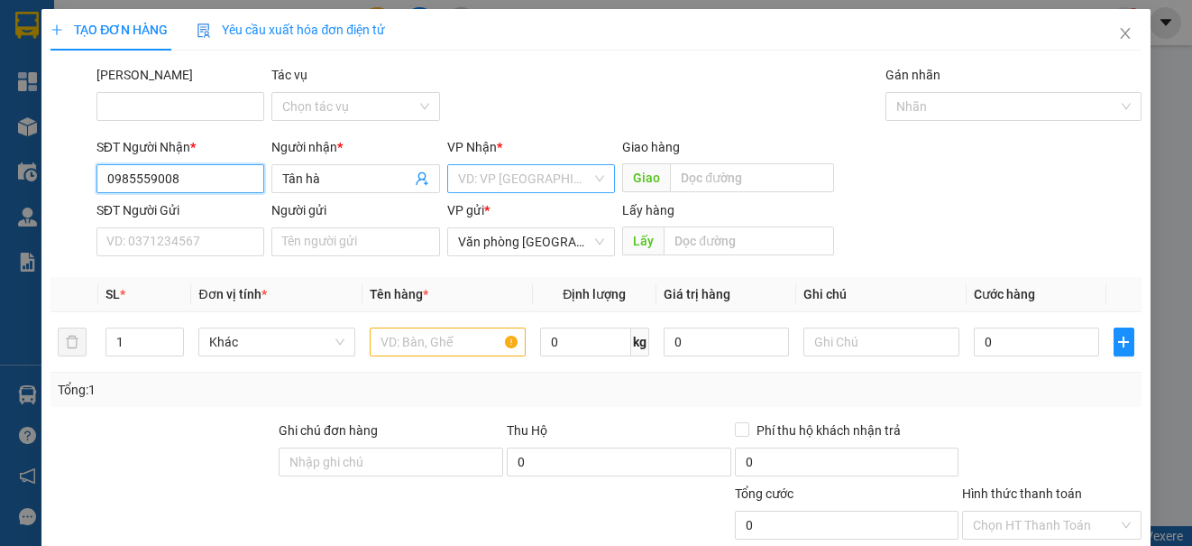
type input "0985559008"
click at [474, 176] on input "search" at bounding box center [524, 178] width 133 height 27
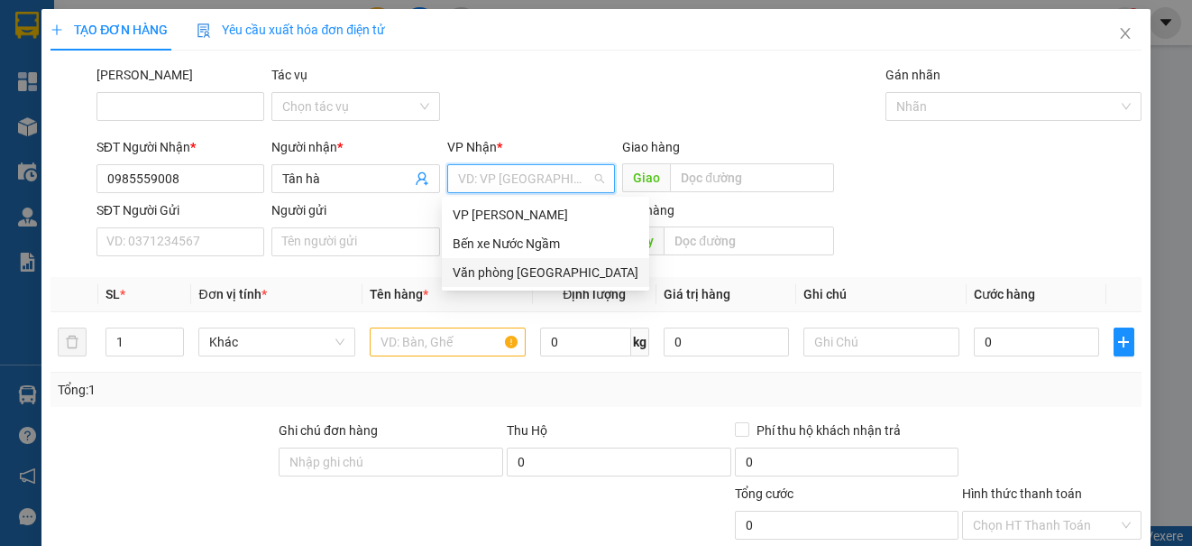
click at [491, 274] on div "Văn phòng [GEOGRAPHIC_DATA]" at bounding box center [546, 272] width 186 height 20
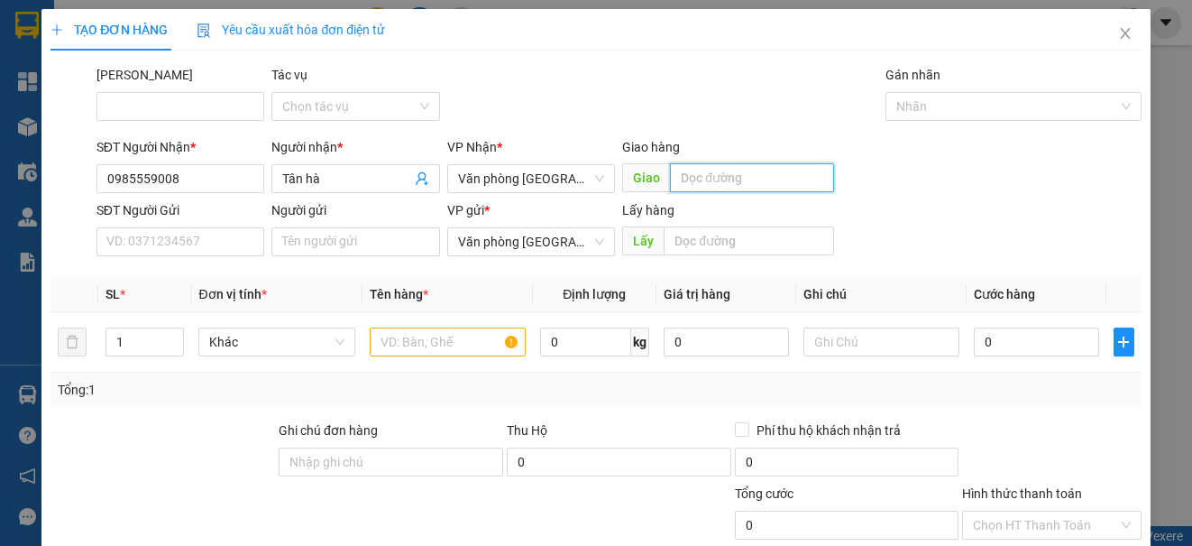
click at [744, 169] on input "text" at bounding box center [752, 177] width 164 height 29
type input "lạt"
click at [450, 355] on input "text" at bounding box center [448, 341] width 156 height 29
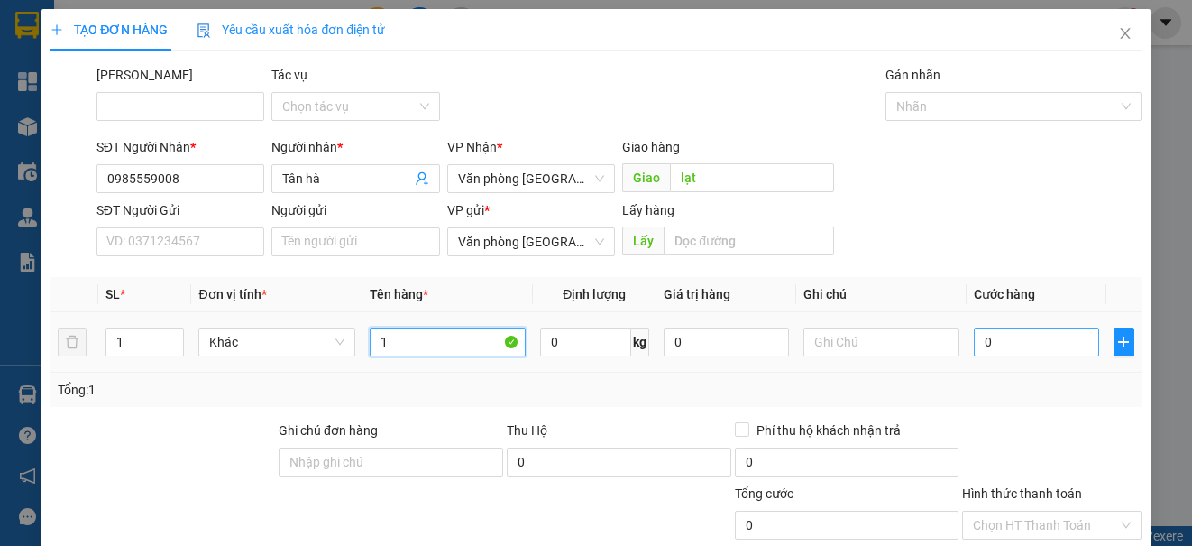
type input "1"
click at [1032, 337] on input "0" at bounding box center [1036, 341] width 125 height 29
type input "5"
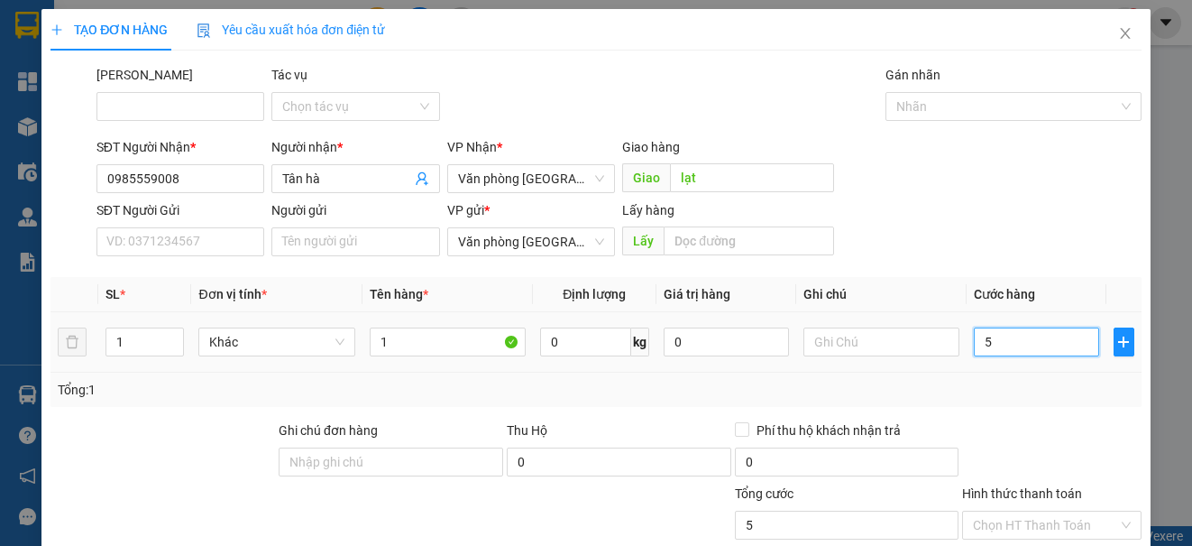
type input "50"
type input "500"
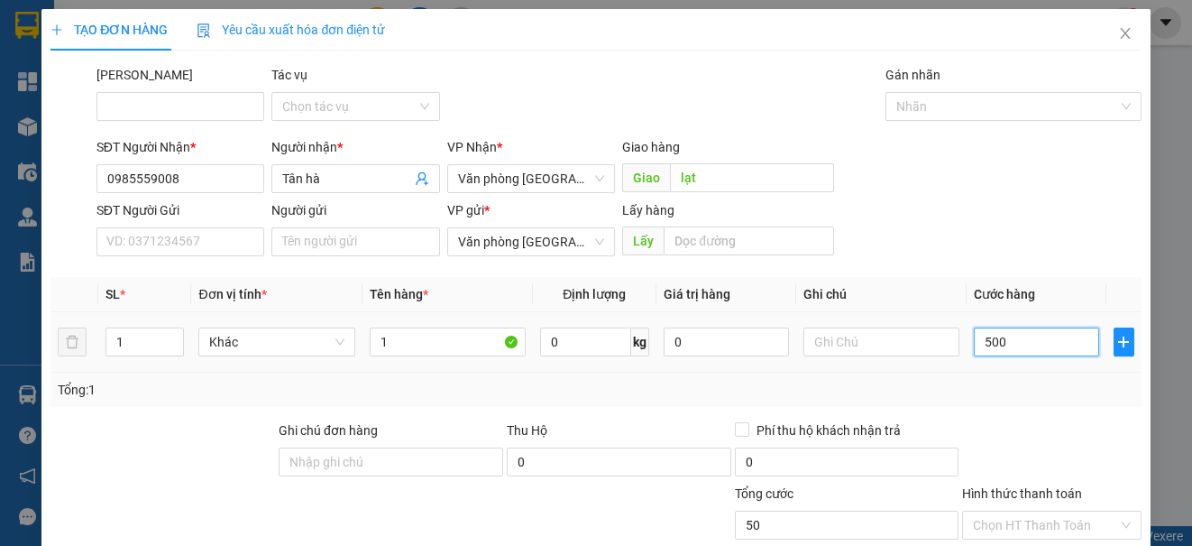
type input "500"
type input "5.000"
type input "50.000"
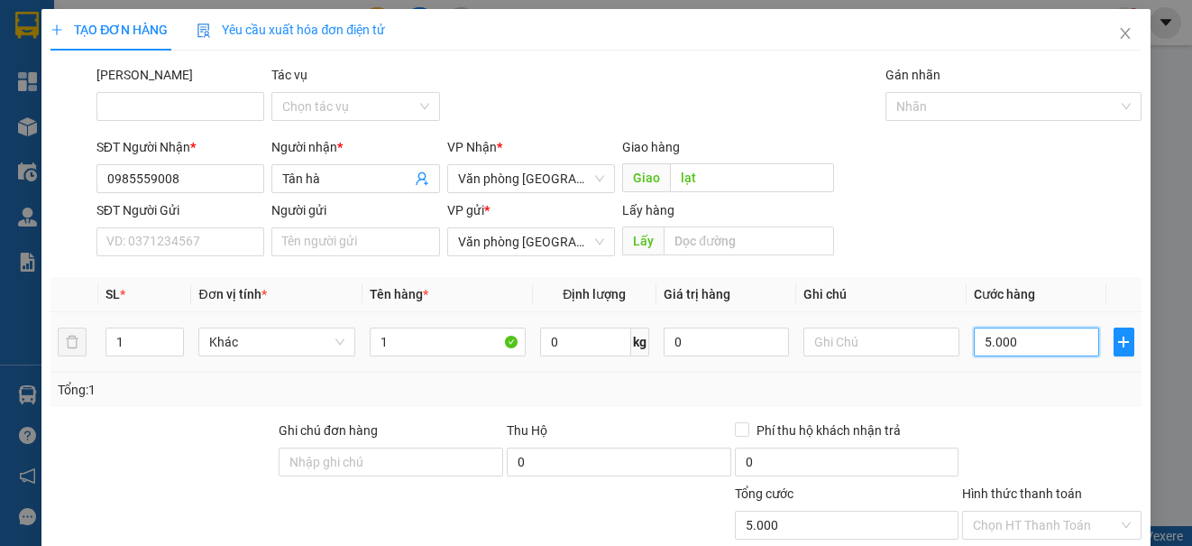
type input "50.000"
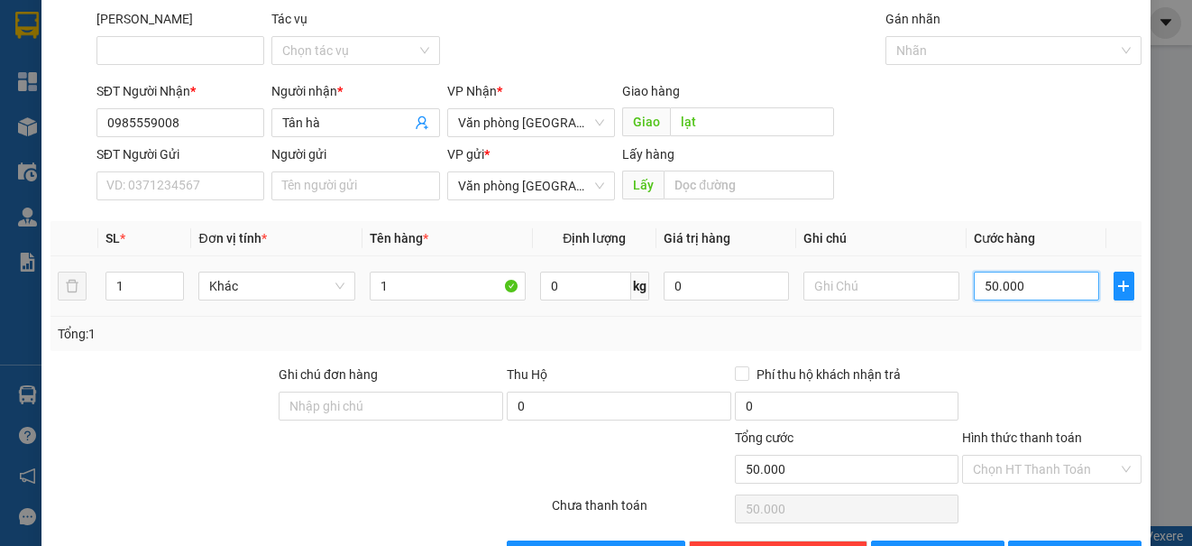
scroll to position [115, 0]
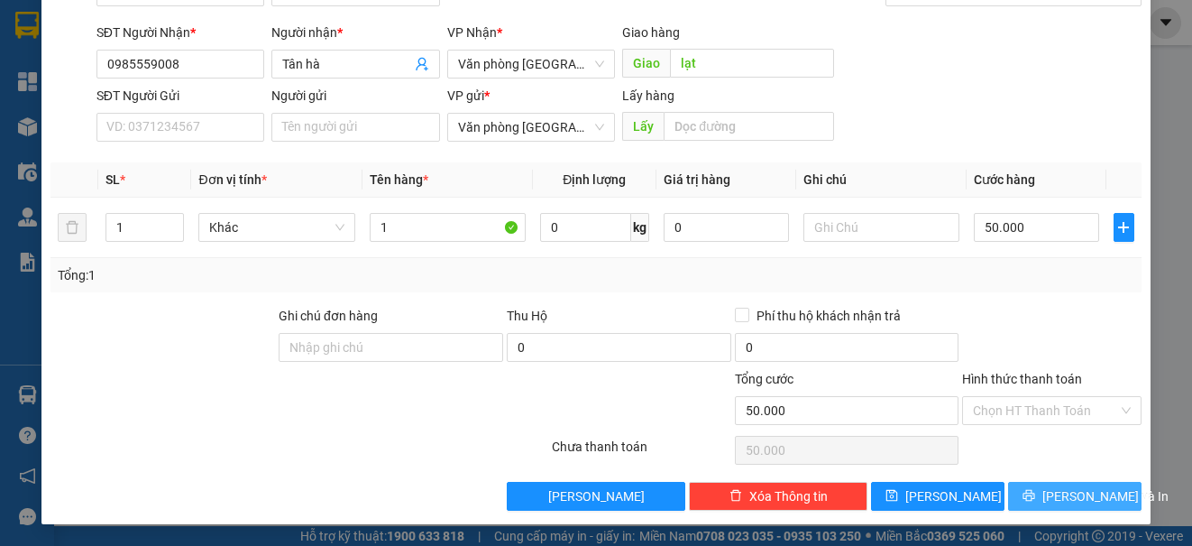
click at [1070, 501] on span "[PERSON_NAME] và In" at bounding box center [1106, 496] width 126 height 20
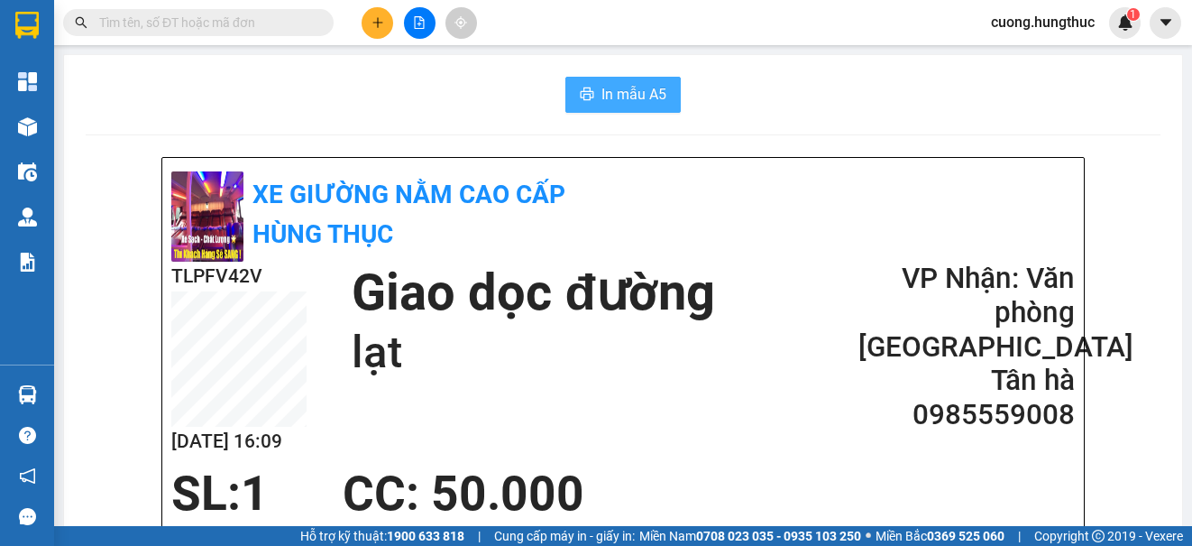
click at [634, 95] on span "In mẫu A5" at bounding box center [634, 94] width 65 height 23
click at [384, 33] on button at bounding box center [378, 23] width 32 height 32
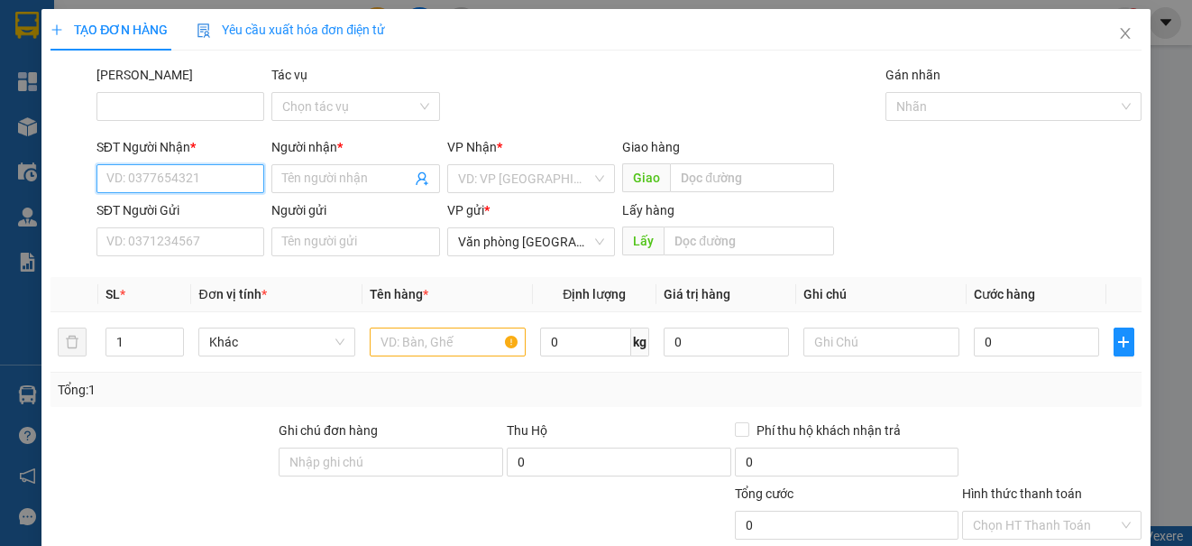
click at [168, 170] on input "SĐT Người Nhận *" at bounding box center [180, 178] width 168 height 29
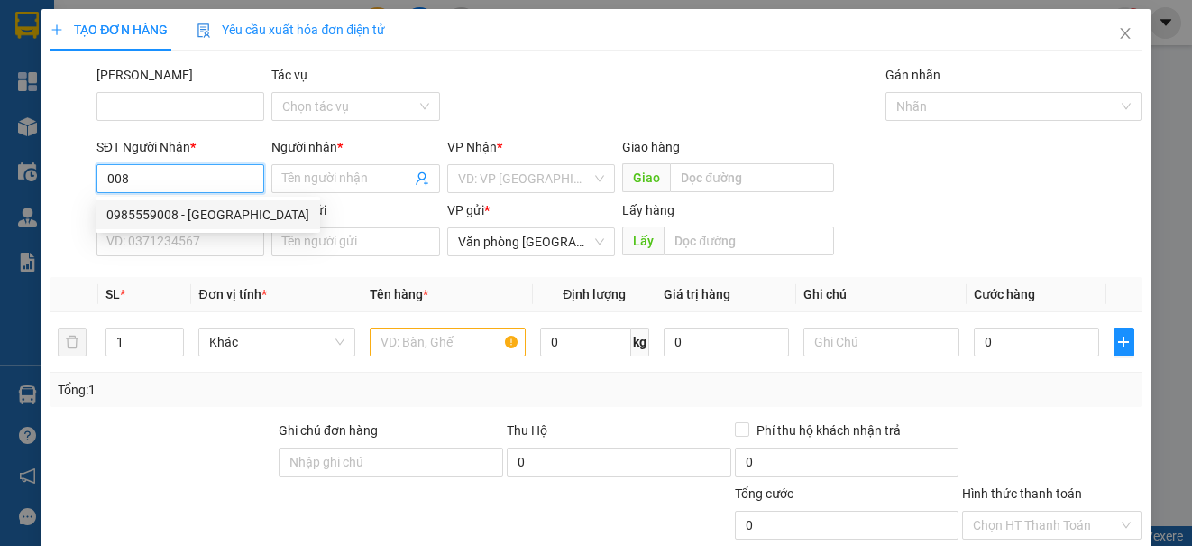
click at [152, 207] on div "0985559008 - [GEOGRAPHIC_DATA]" at bounding box center [207, 215] width 203 height 20
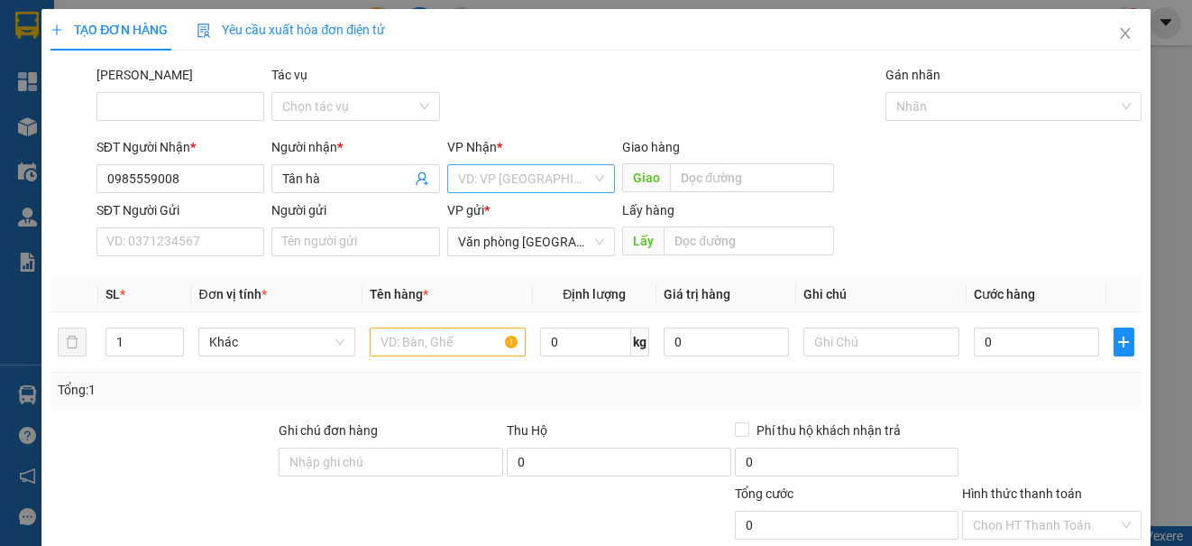
click at [508, 186] on input "search" at bounding box center [524, 178] width 133 height 27
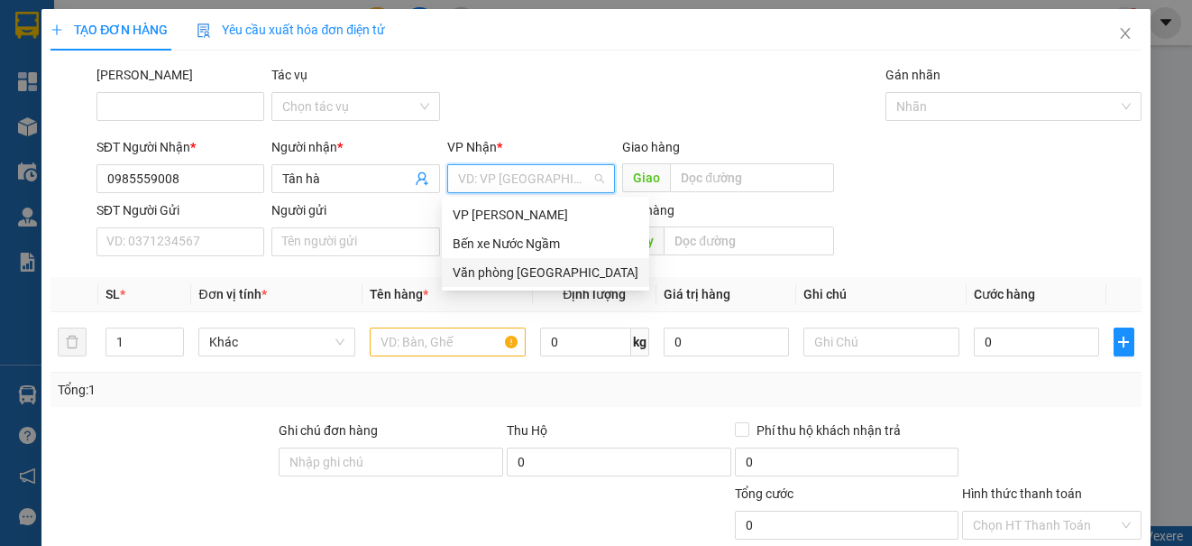
click at [518, 284] on div "Văn phòng [GEOGRAPHIC_DATA]" at bounding box center [545, 272] width 207 height 29
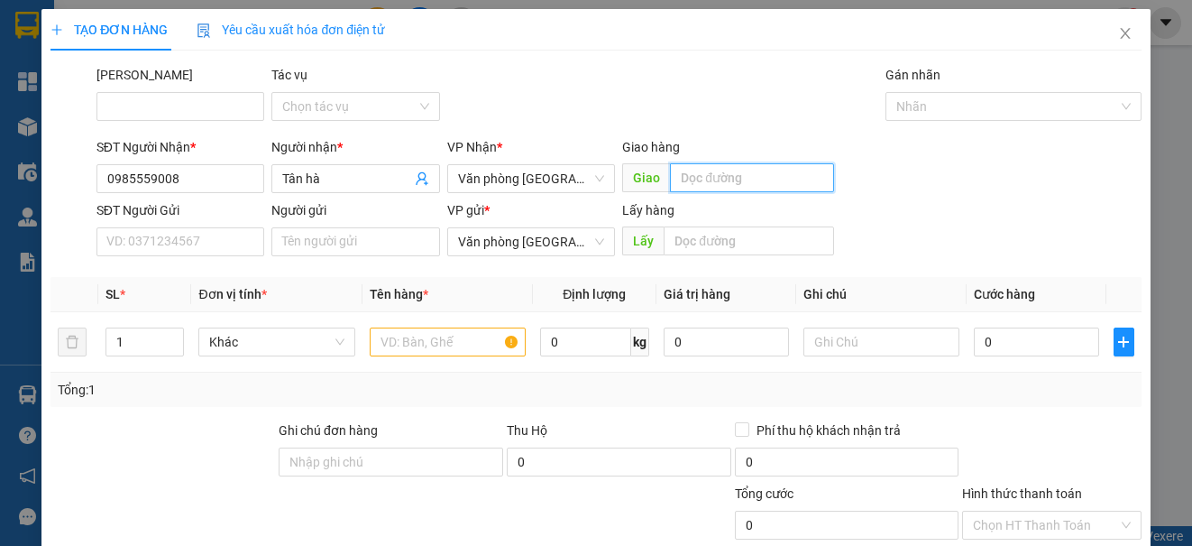
click at [748, 187] on input "text" at bounding box center [752, 177] width 164 height 29
click at [470, 344] on input "text" at bounding box center [448, 341] width 156 height 29
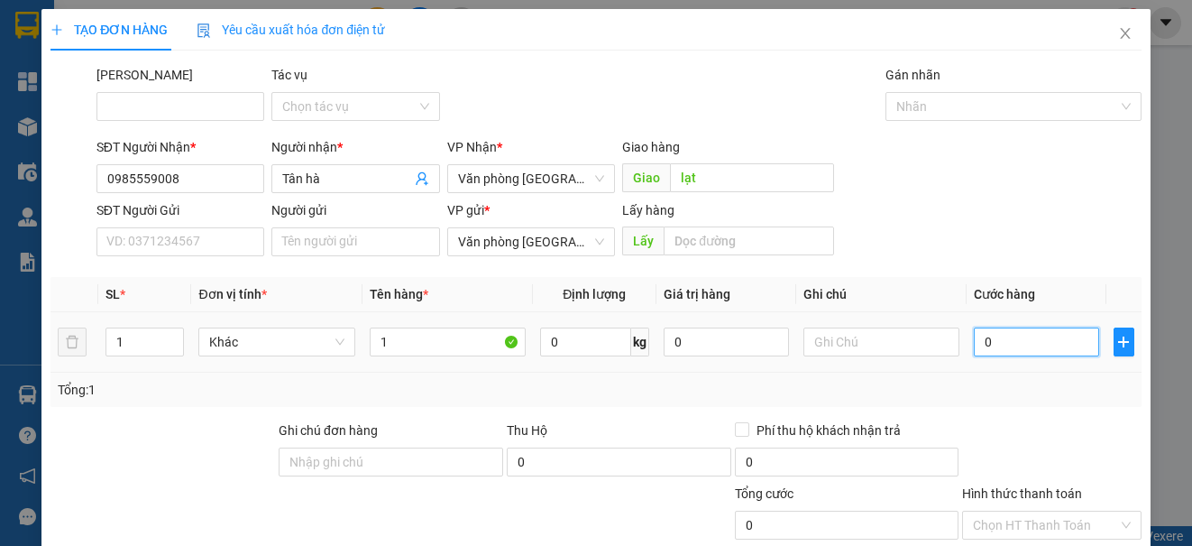
click at [990, 342] on input "0" at bounding box center [1036, 341] width 125 height 29
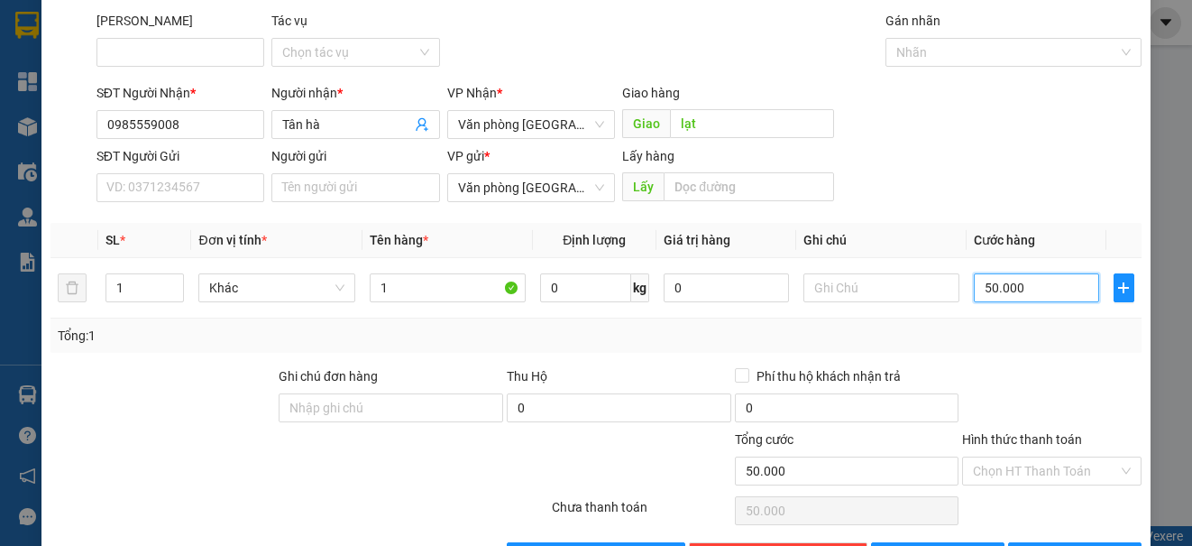
scroll to position [115, 0]
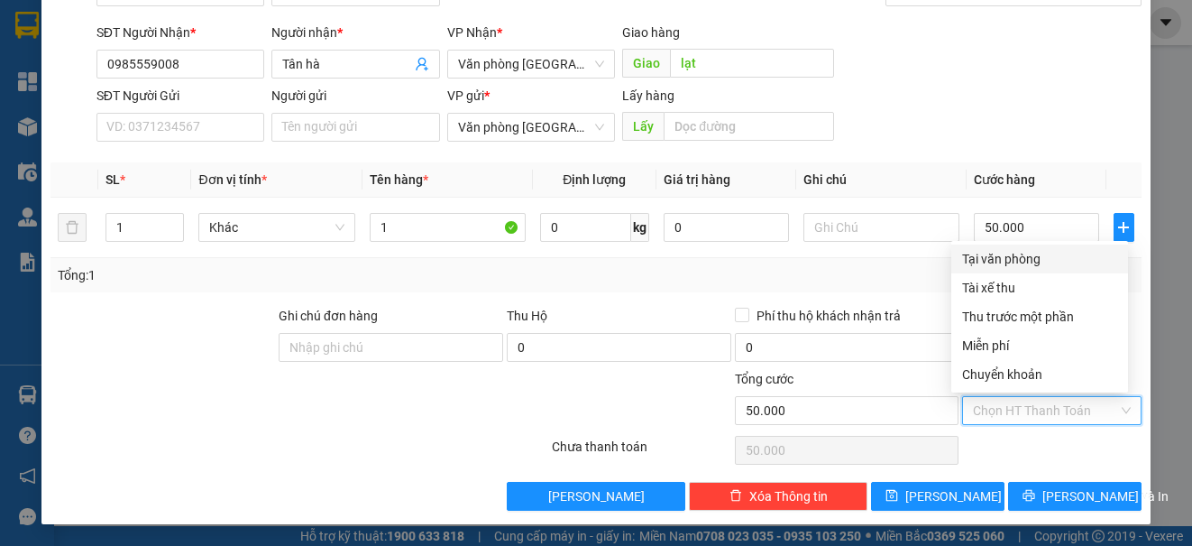
click at [1019, 402] on input "Hình thức thanh toán" at bounding box center [1045, 410] width 144 height 27
click at [1031, 250] on div "Tại văn phòng" at bounding box center [1039, 259] width 155 height 20
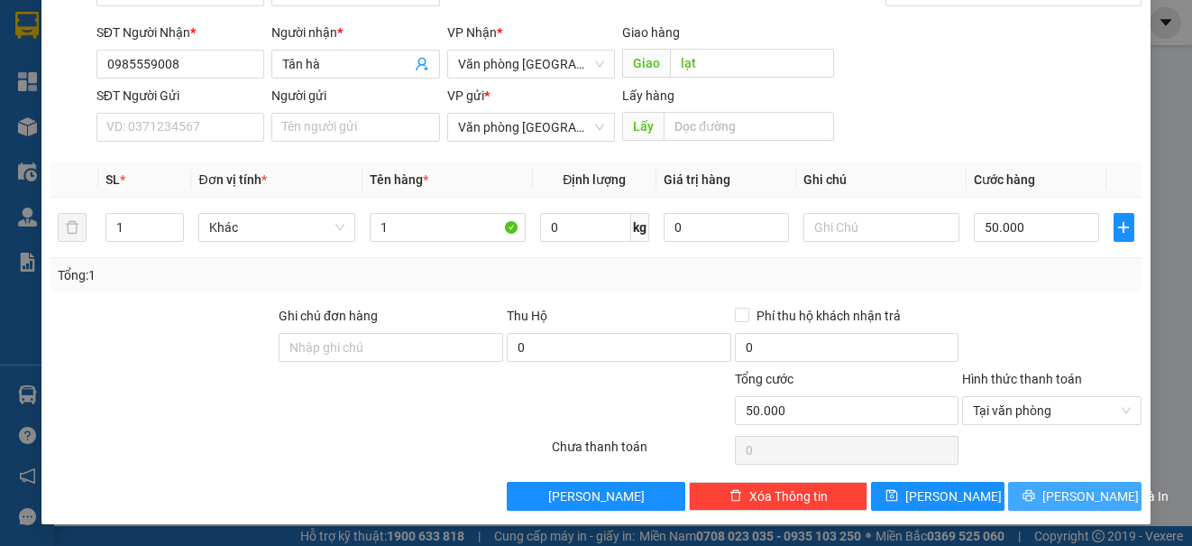
click at [1079, 486] on span "[PERSON_NAME] và In" at bounding box center [1106, 496] width 126 height 20
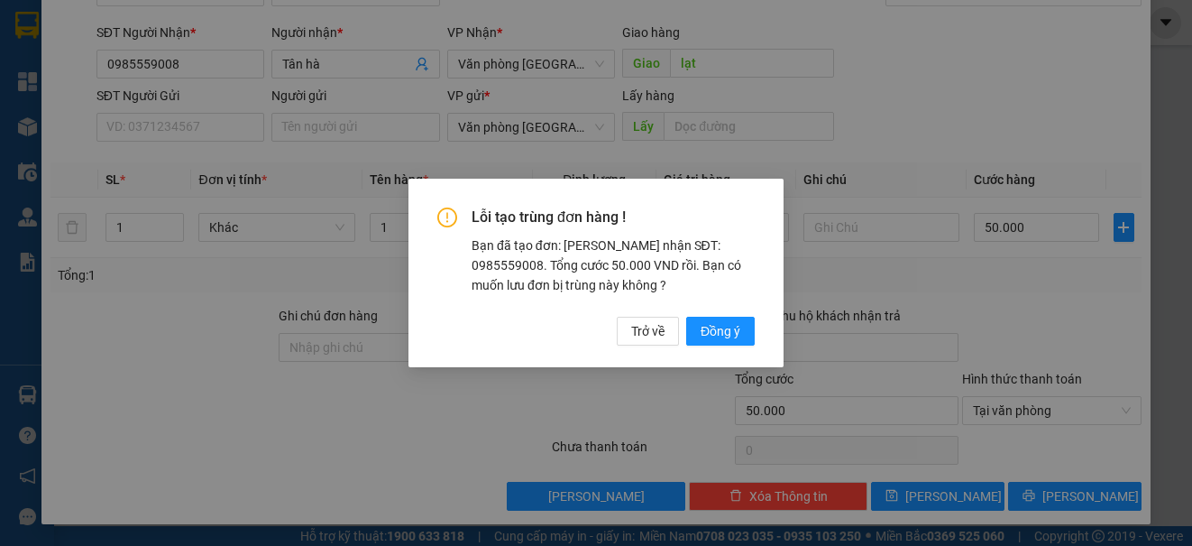
click at [720, 308] on div "Lỗi tạo trùng đơn hàng ! Bạn đã tạo đơn: [PERSON_NAME] nhận SĐT: 0985559008. Tổ…" at bounding box center [595, 275] width 317 height 137
click at [717, 328] on span "Đồng ý" at bounding box center [721, 331] width 40 height 20
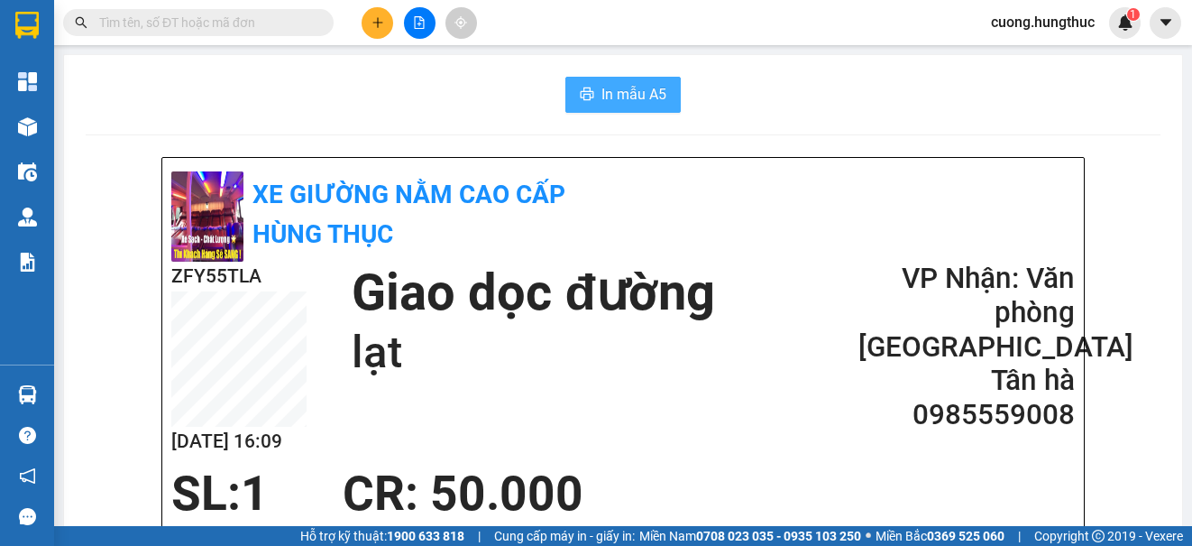
click at [628, 96] on span "In mẫu A5" at bounding box center [634, 94] width 65 height 23
click at [373, 11] on button at bounding box center [378, 23] width 32 height 32
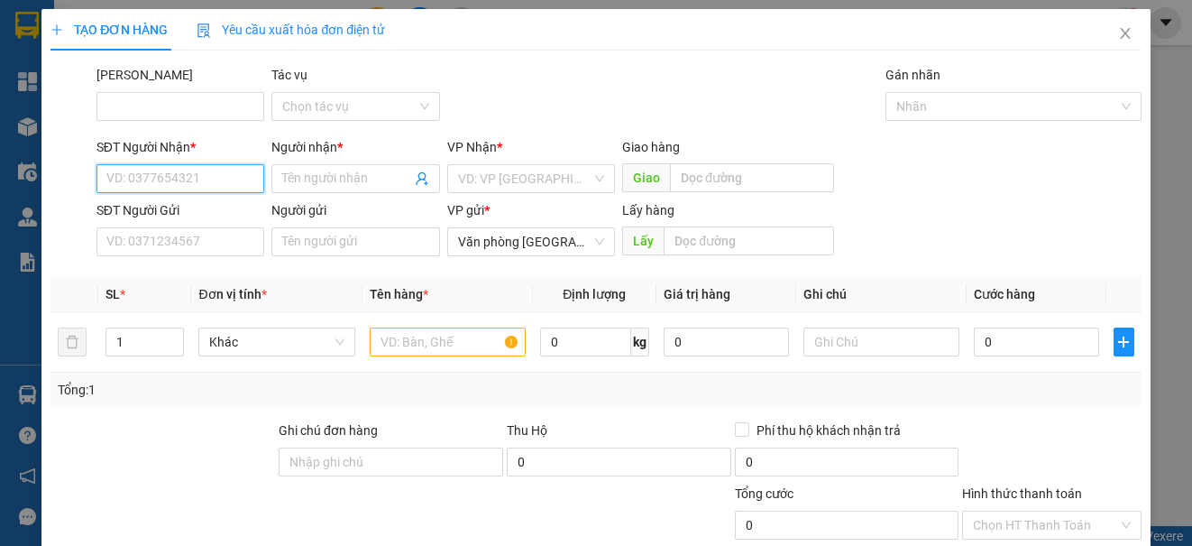
click at [203, 186] on input "SĐT Người Nhận *" at bounding box center [180, 178] width 168 height 29
click at [1062, 196] on div "SĐT Người Nhận * VD: 0377654321 Người nhận * Tên người nhận VP Nhận * VD: VP Sà…" at bounding box center [619, 168] width 1052 height 63
click at [217, 159] on div "SĐT Người Nhận *" at bounding box center [180, 150] width 168 height 27
click at [216, 166] on input "SĐT Người Nhận *" at bounding box center [180, 178] width 168 height 29
click at [170, 164] on input "SĐT Người Nhận *" at bounding box center [180, 178] width 168 height 29
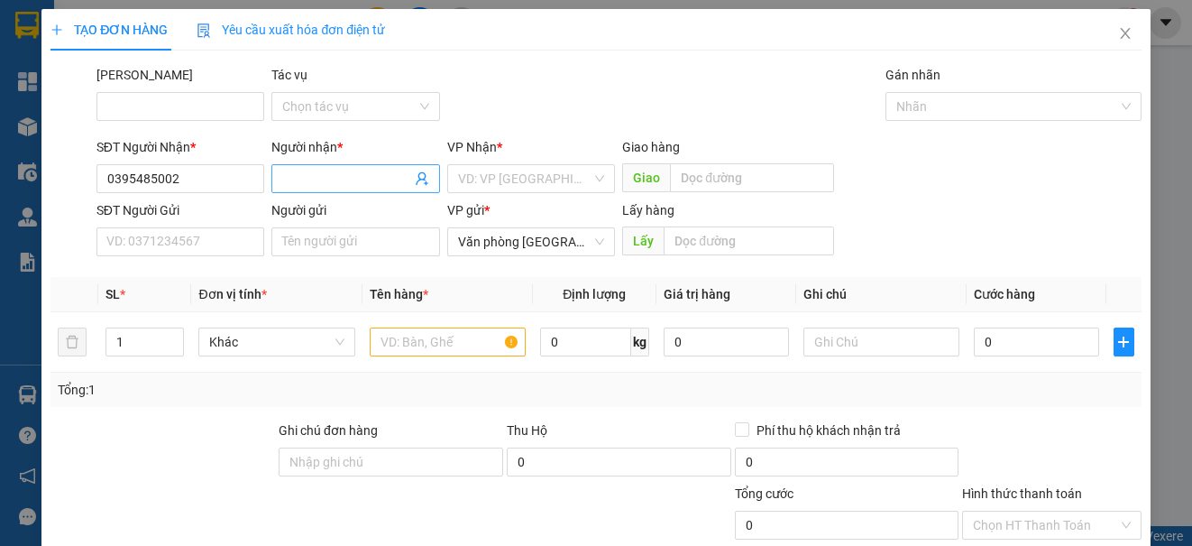
click at [368, 182] on input "Người nhận *" at bounding box center [346, 179] width 128 height 20
click at [551, 178] on input "search" at bounding box center [524, 178] width 133 height 27
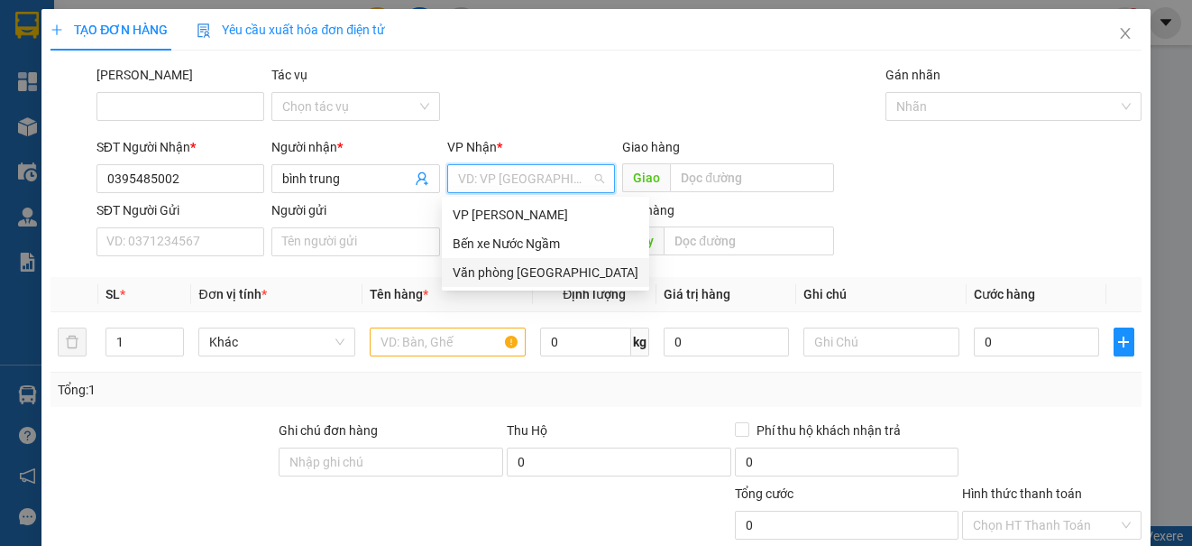
click at [531, 275] on div "Văn phòng [GEOGRAPHIC_DATA]" at bounding box center [546, 272] width 186 height 20
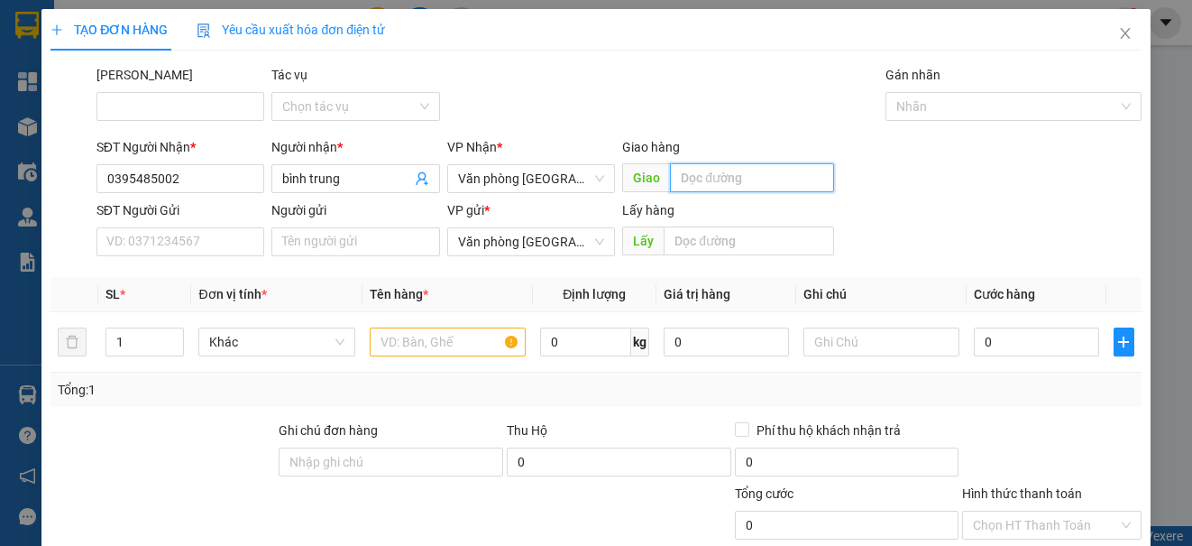
click at [706, 182] on input "text" at bounding box center [752, 177] width 164 height 29
click at [695, 182] on input "ngã tân phương" at bounding box center [752, 177] width 164 height 29
click at [791, 183] on input "ngã .3 tân phương" at bounding box center [752, 177] width 164 height 29
click at [395, 335] on input "text" at bounding box center [448, 341] width 156 height 29
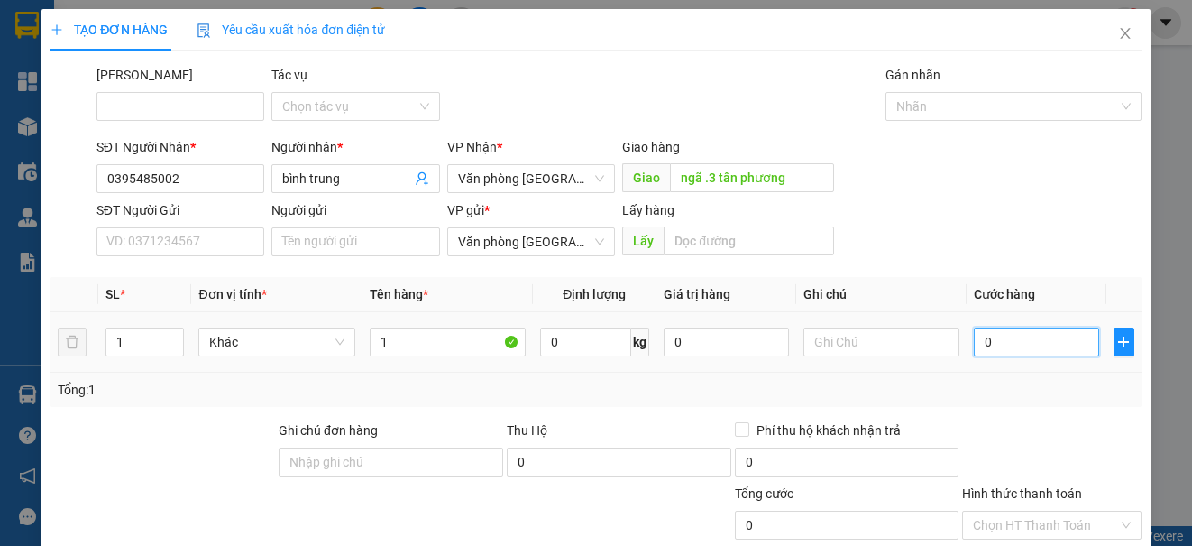
click at [1009, 355] on input "0" at bounding box center [1036, 341] width 125 height 29
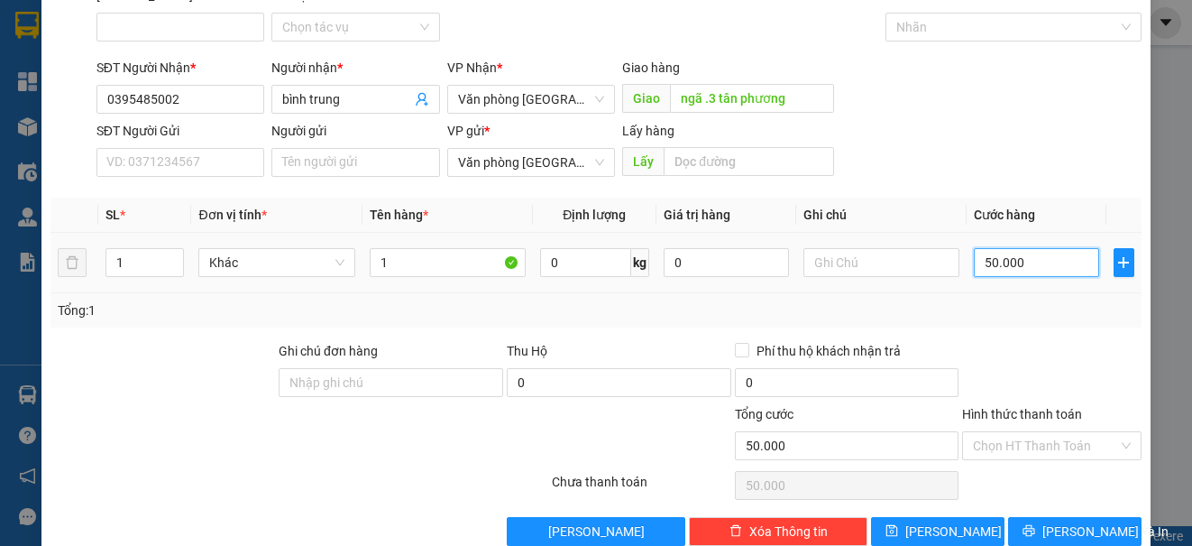
scroll to position [115, 0]
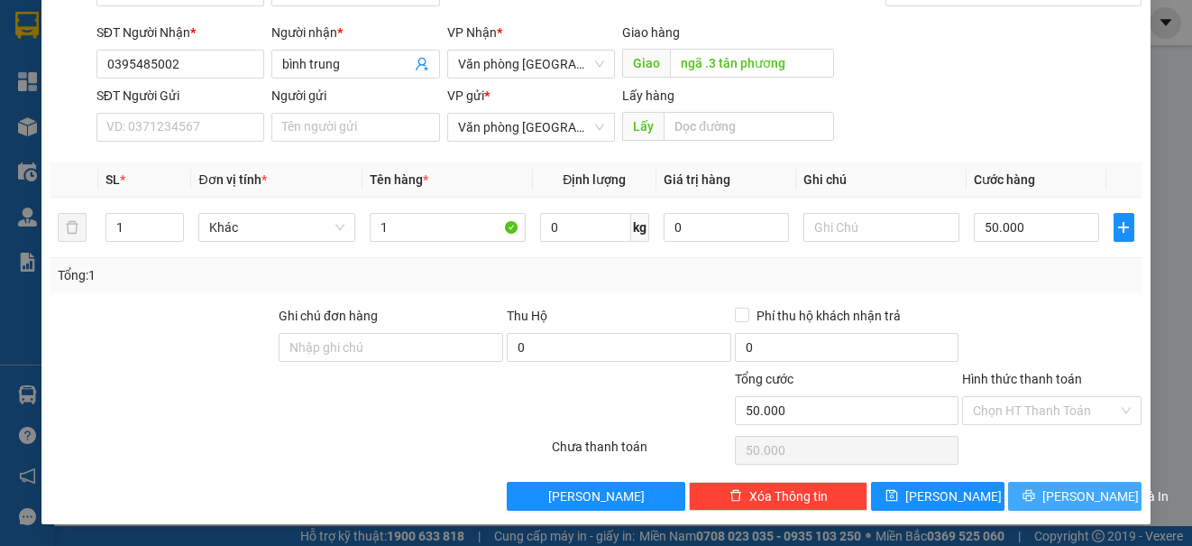
click at [1031, 505] on button "[PERSON_NAME] và In" at bounding box center [1074, 496] width 133 height 29
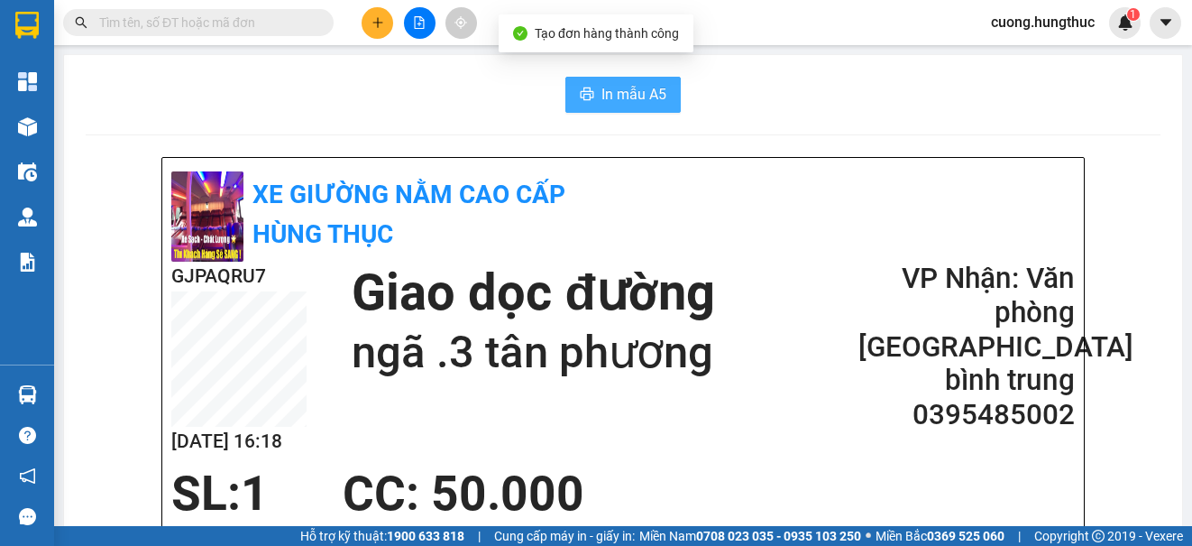
click at [649, 96] on span "In mẫu A5" at bounding box center [634, 94] width 65 height 23
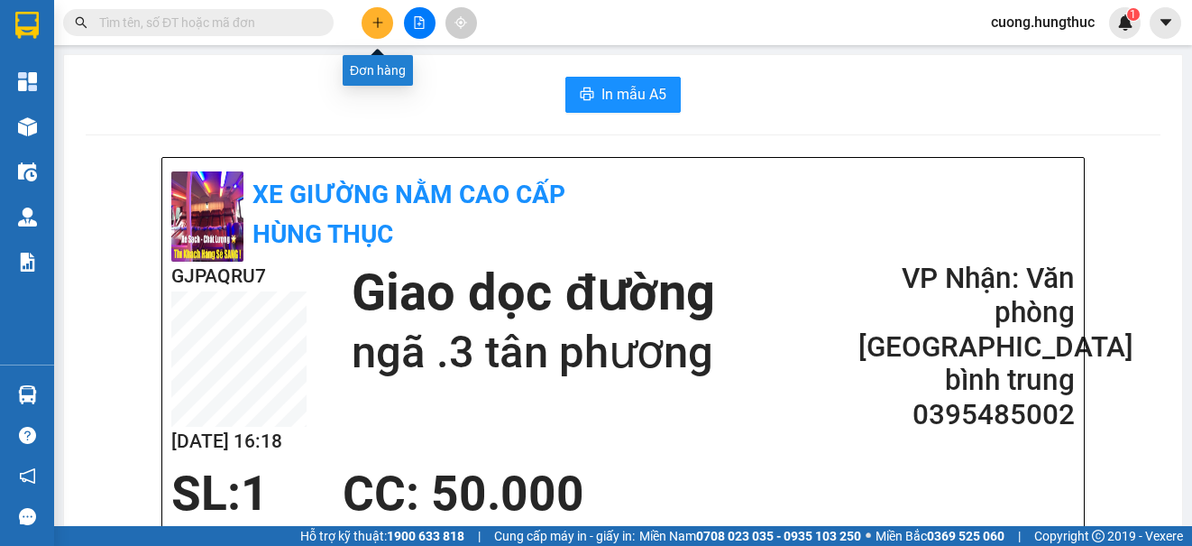
click at [366, 34] on button at bounding box center [378, 23] width 32 height 32
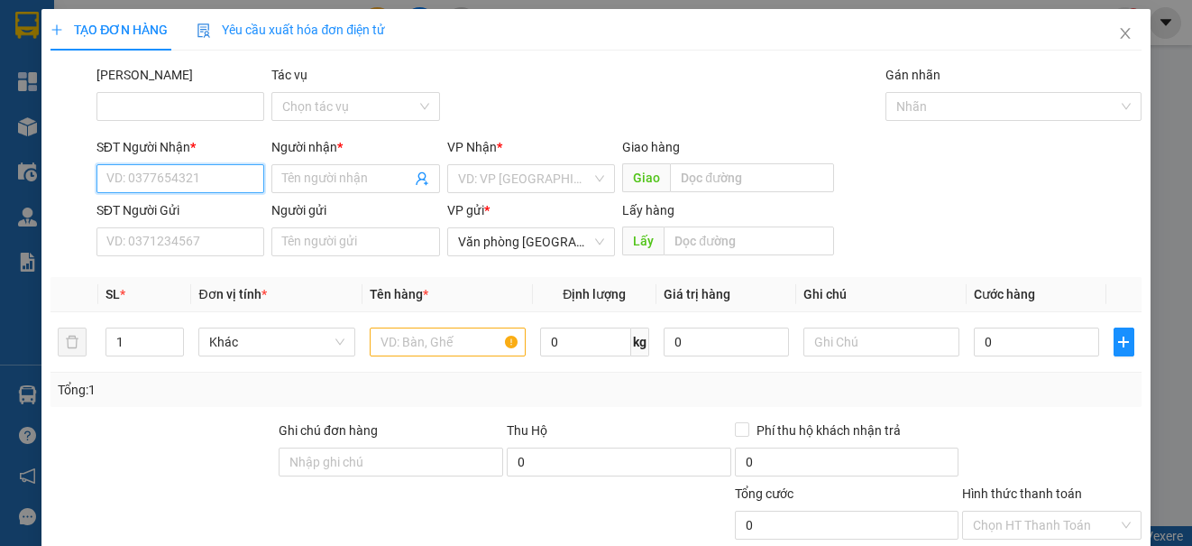
click at [172, 179] on input "SĐT Người Nhận *" at bounding box center [180, 178] width 168 height 29
click at [153, 216] on div "0984457311 - [PERSON_NAME]" at bounding box center [195, 215] width 178 height 20
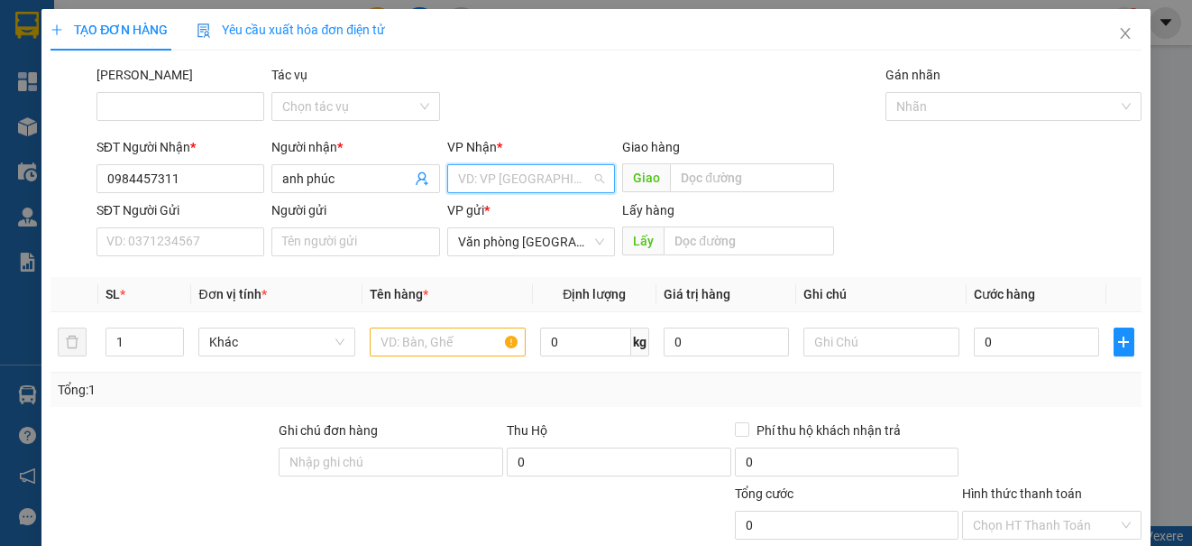
click at [507, 179] on input "search" at bounding box center [524, 178] width 133 height 27
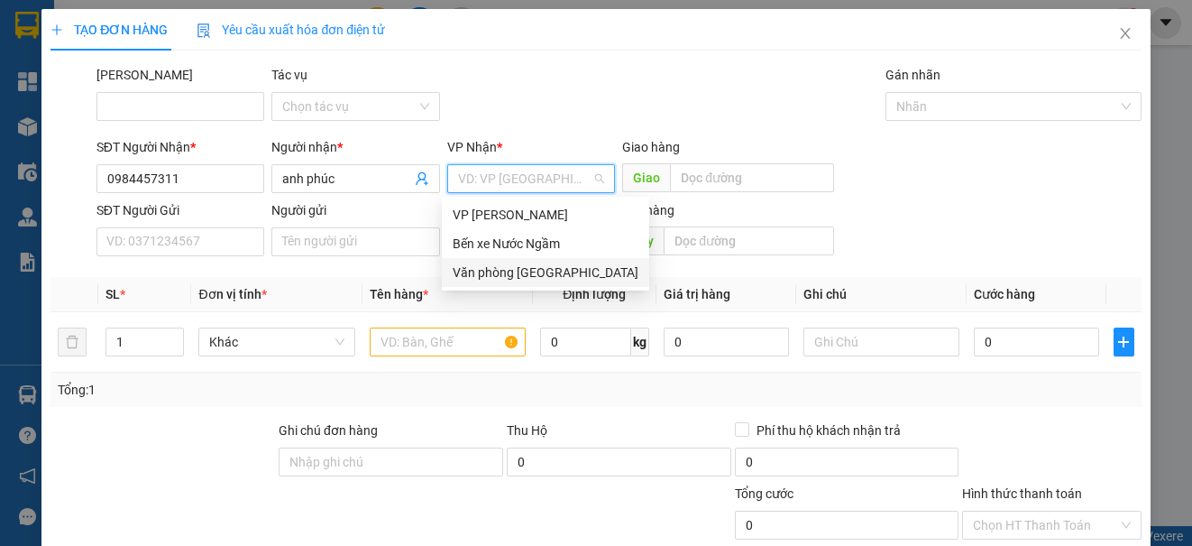
click at [529, 284] on div "Văn phòng [GEOGRAPHIC_DATA]" at bounding box center [545, 272] width 207 height 29
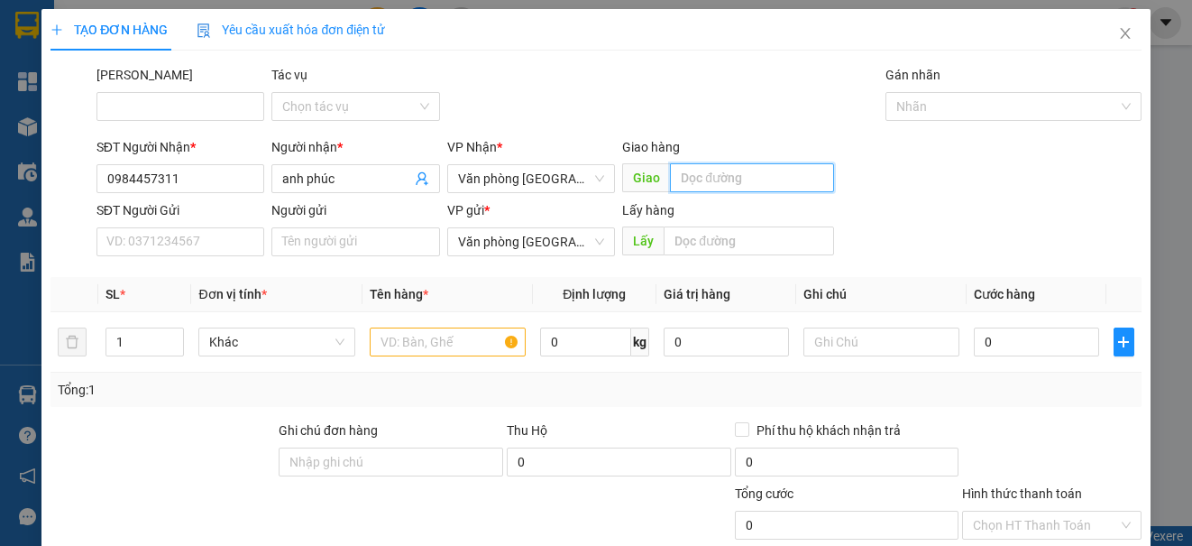
click at [700, 168] on input "text" at bounding box center [752, 177] width 164 height 29
click at [439, 344] on input "text" at bounding box center [448, 341] width 156 height 29
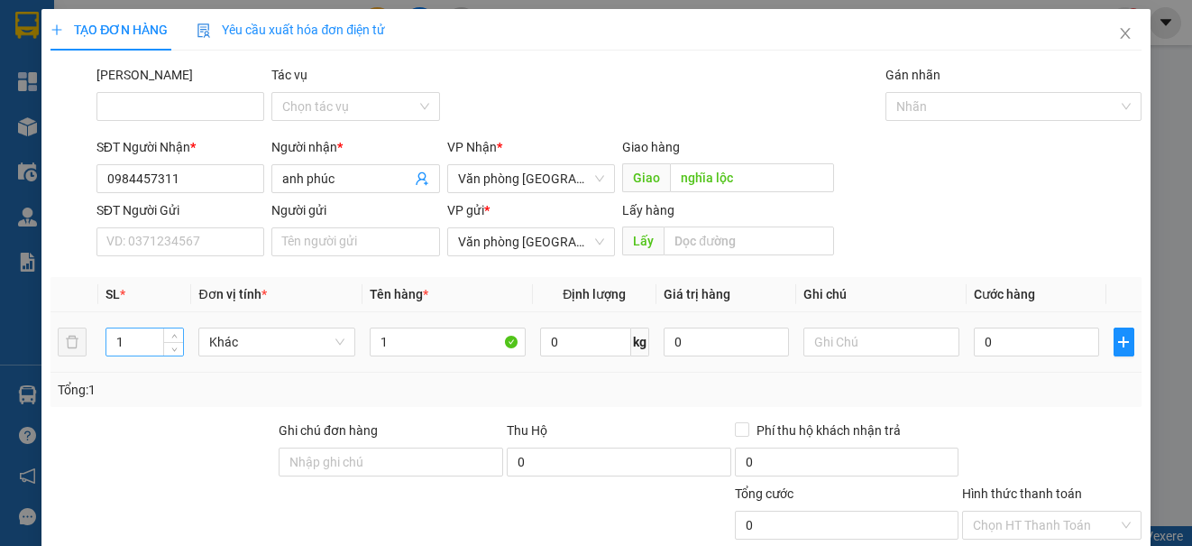
click at [130, 339] on input "1" at bounding box center [144, 341] width 77 height 27
click at [1024, 336] on input "0" at bounding box center [1036, 341] width 125 height 29
click at [977, 344] on input "4" at bounding box center [1036, 341] width 125 height 29
click at [974, 341] on input "0" at bounding box center [1036, 341] width 125 height 29
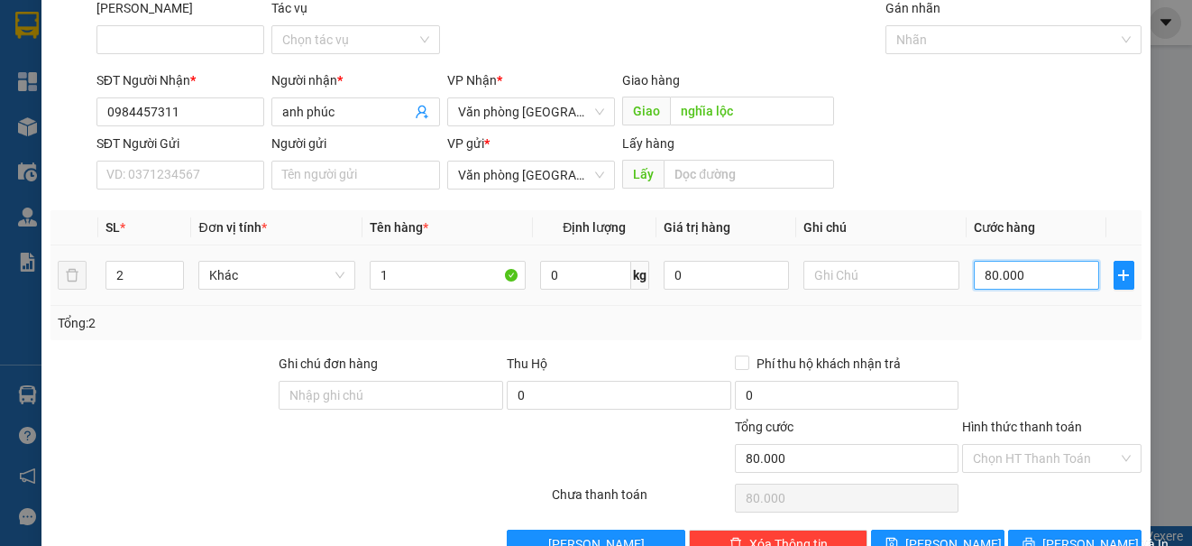
scroll to position [115, 0]
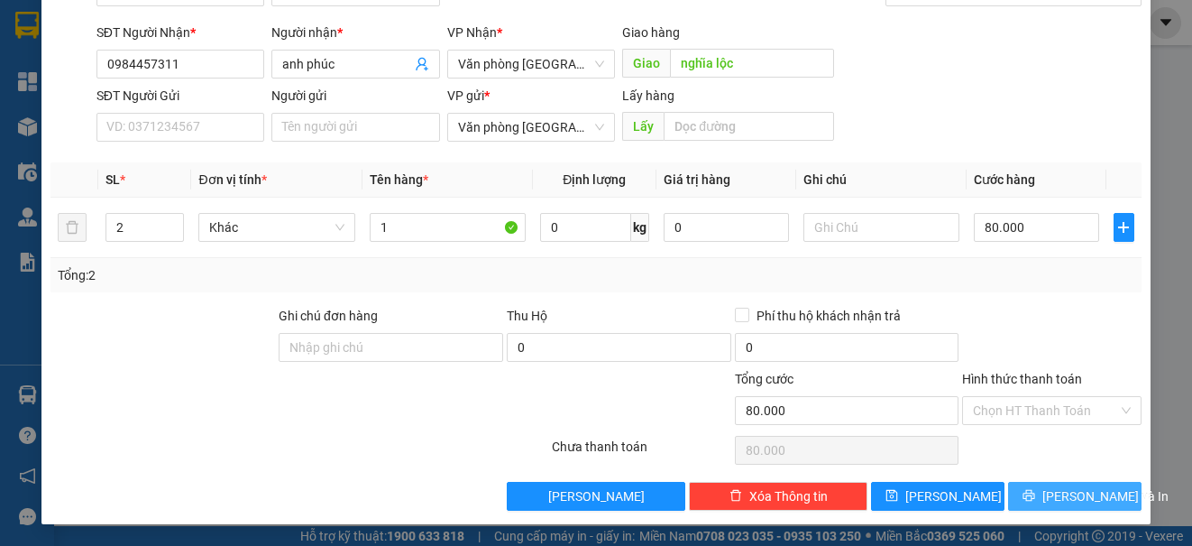
click at [1061, 484] on button "[PERSON_NAME] và In" at bounding box center [1074, 496] width 133 height 29
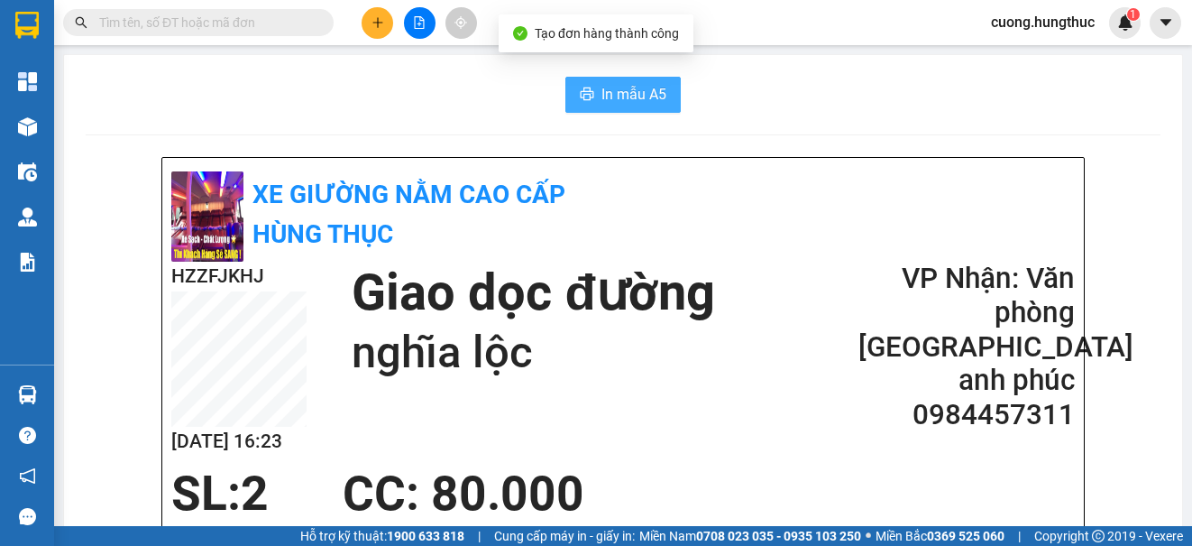
click at [660, 93] on button "In mẫu A5" at bounding box center [622, 95] width 115 height 36
click at [389, 33] on div at bounding box center [419, 23] width 135 height 32
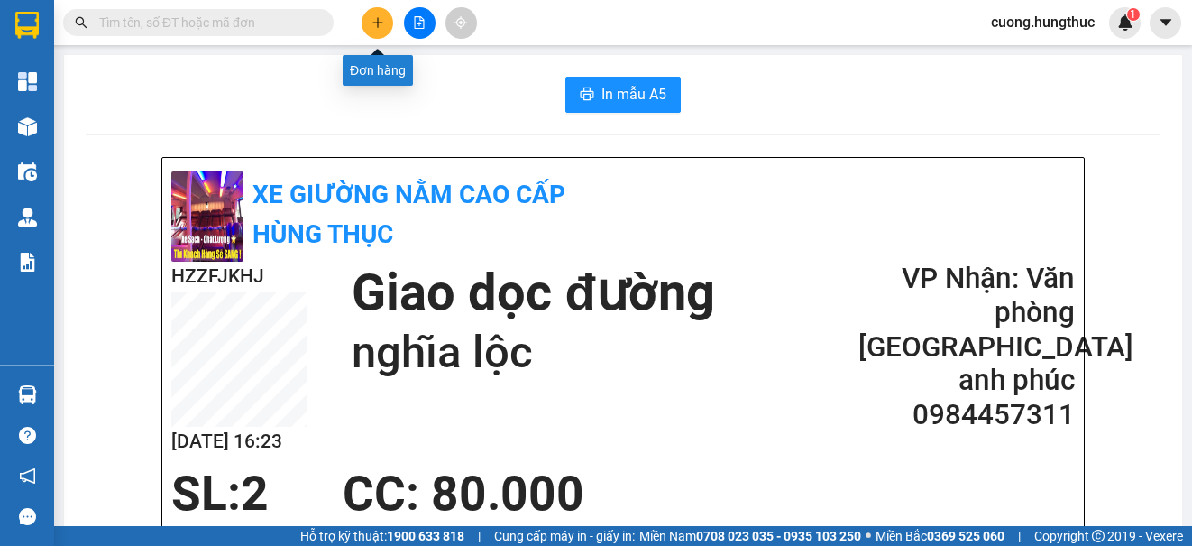
click at [375, 27] on icon "plus" at bounding box center [378, 22] width 13 height 13
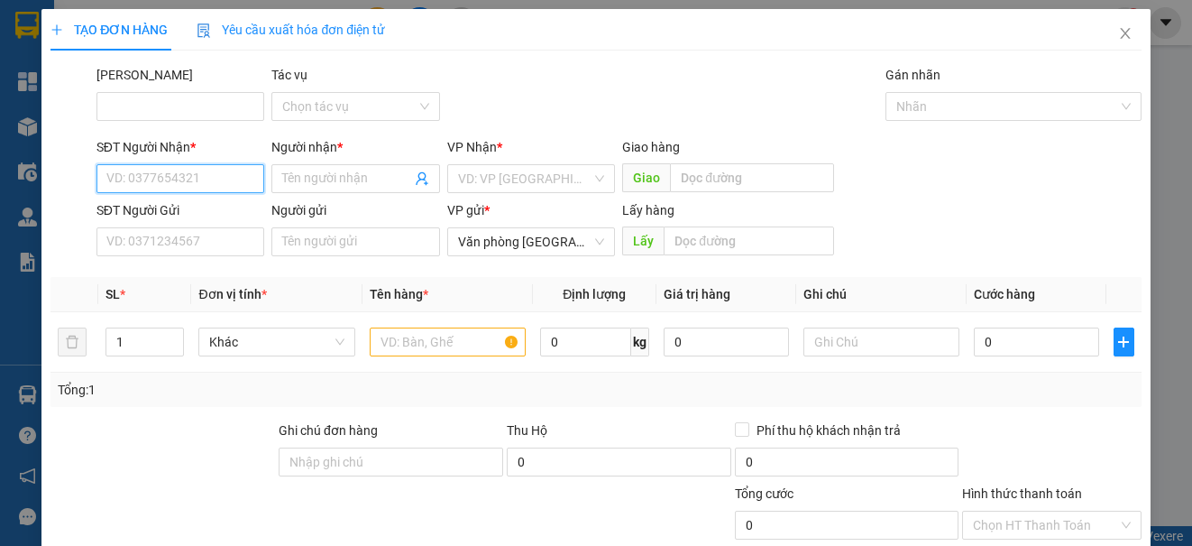
click at [178, 170] on input "SĐT Người Nhận *" at bounding box center [180, 178] width 168 height 29
drag, startPoint x: 215, startPoint y: 218, endPoint x: 231, endPoint y: 195, distance: 28.5
click at [229, 198] on div "0824654456 0824654456 - NHẬT LỆ" at bounding box center [179, 215] width 166 height 36
drag, startPoint x: 230, startPoint y: 216, endPoint x: 238, endPoint y: 190, distance: 26.5
click at [234, 206] on div "0824654456 - NHẬT LỆ" at bounding box center [178, 215] width 144 height 20
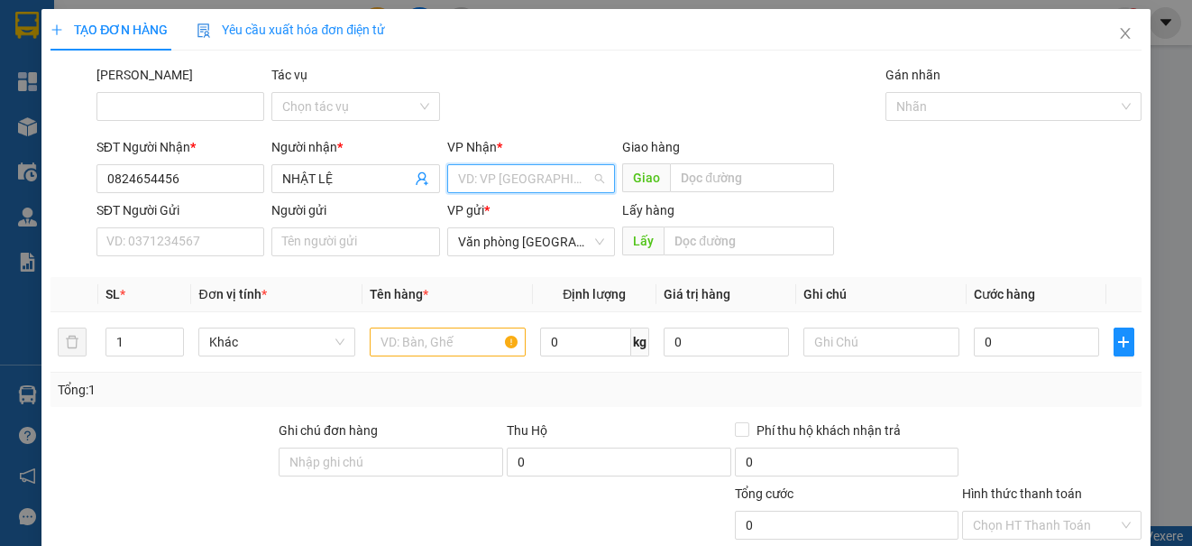
click at [536, 177] on input "search" at bounding box center [524, 178] width 133 height 27
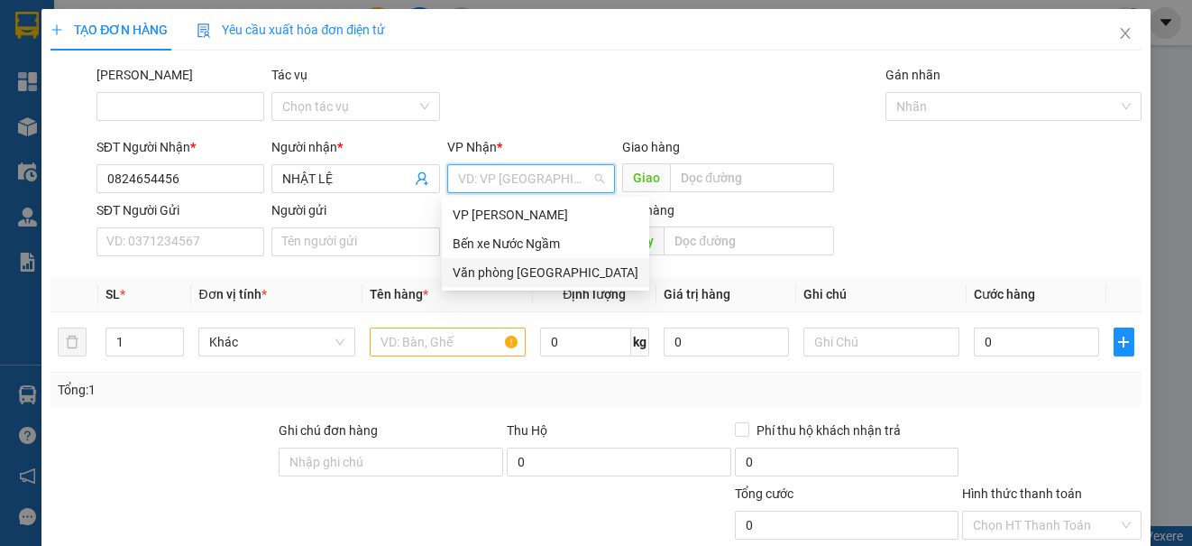
click at [545, 280] on div "Văn phòng [GEOGRAPHIC_DATA]" at bounding box center [546, 272] width 186 height 20
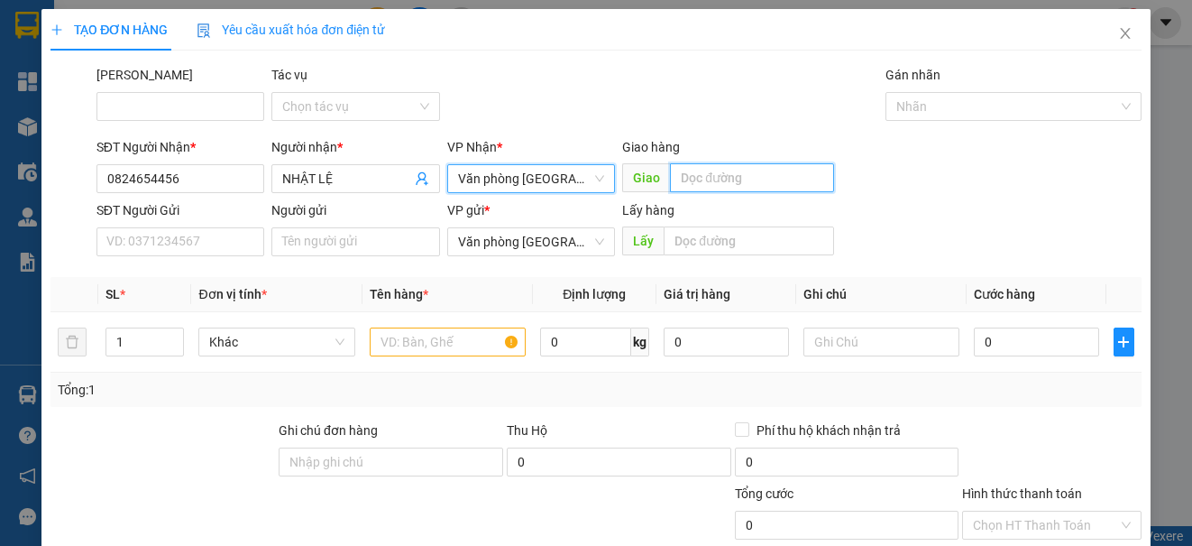
click at [784, 177] on input "text" at bounding box center [752, 177] width 164 height 29
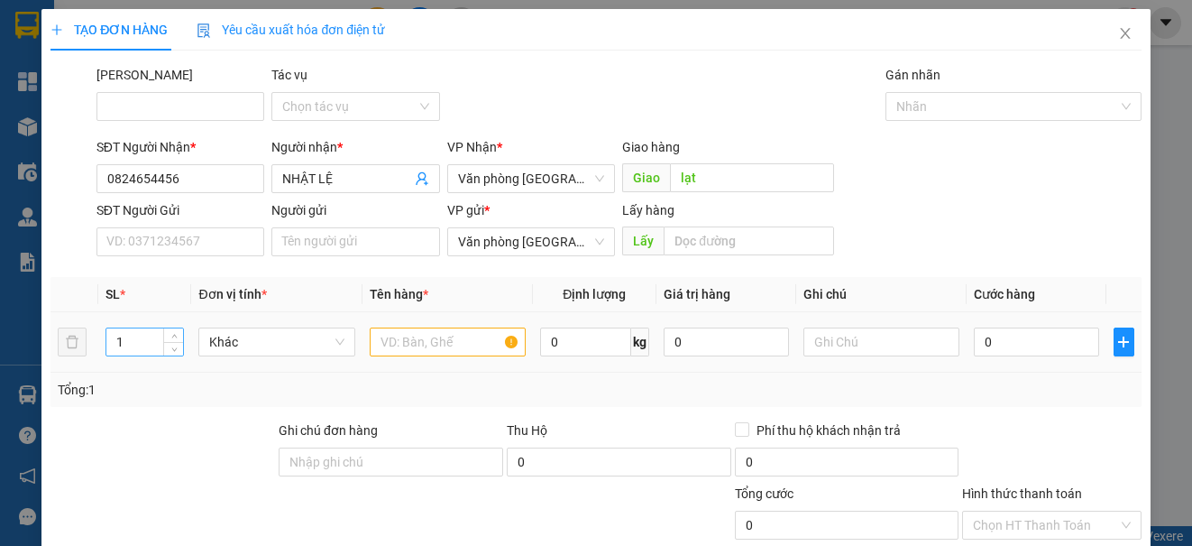
click at [130, 336] on input "1" at bounding box center [144, 341] width 77 height 27
click at [440, 338] on input "text" at bounding box center [448, 341] width 156 height 29
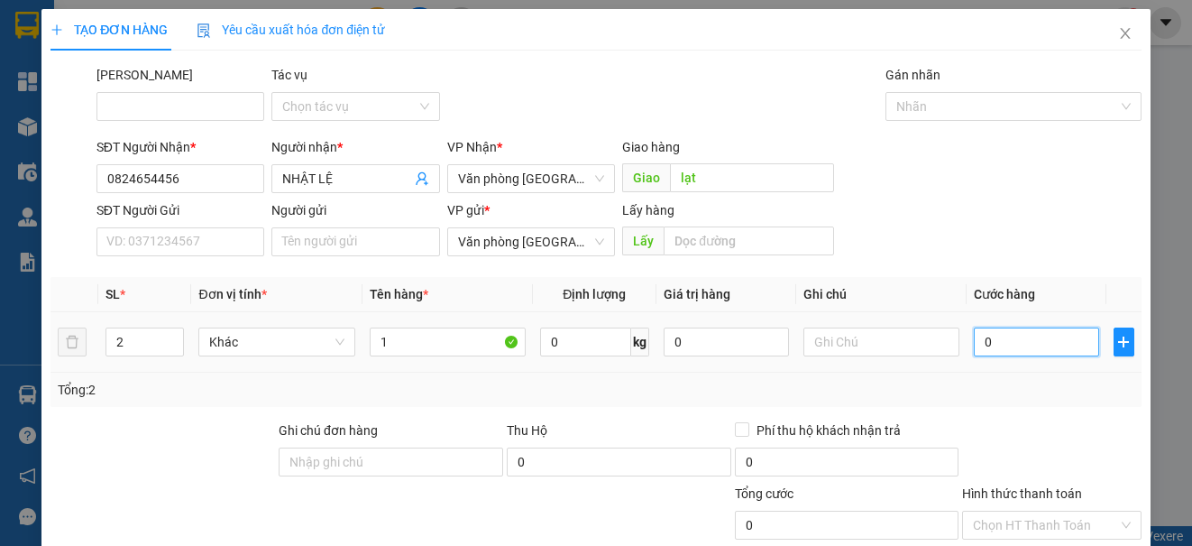
click at [1006, 351] on input "0" at bounding box center [1036, 341] width 125 height 29
click at [974, 338] on input "0" at bounding box center [1036, 341] width 125 height 29
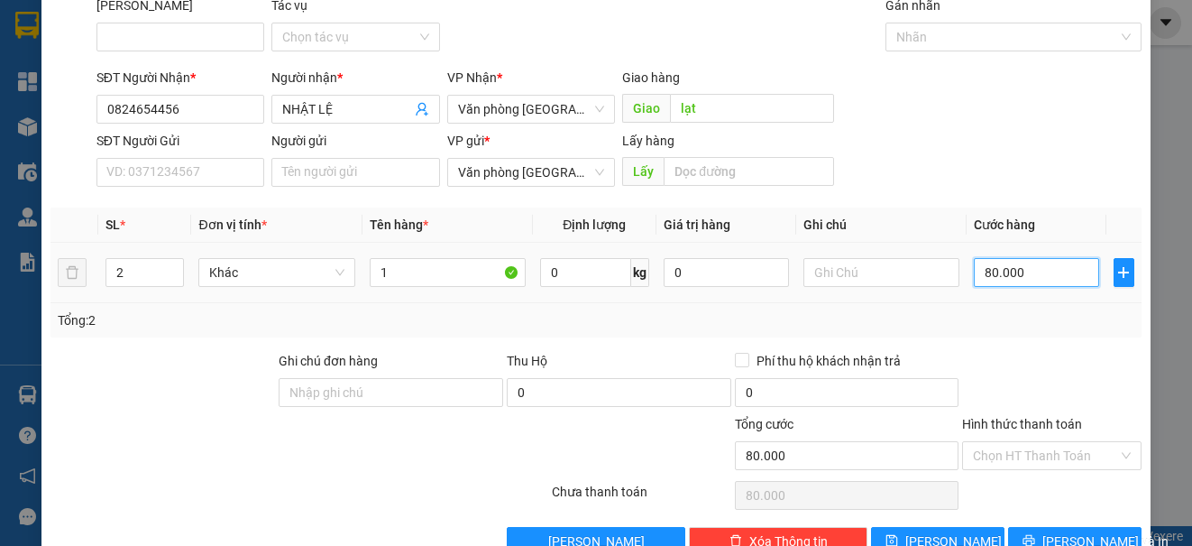
scroll to position [115, 0]
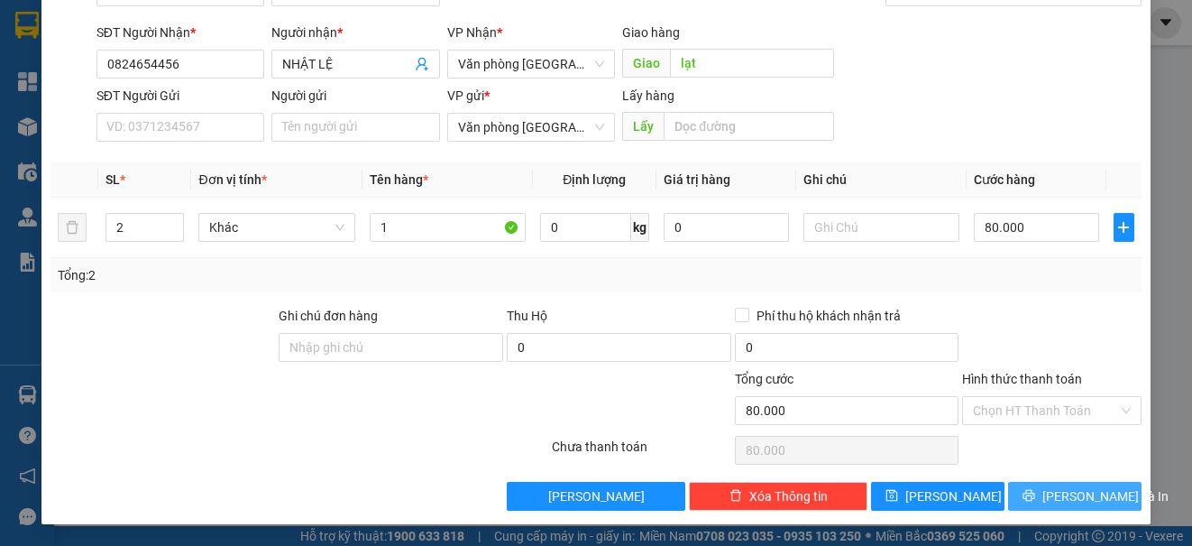
click at [1061, 486] on span "[PERSON_NAME] và In" at bounding box center [1106, 496] width 126 height 20
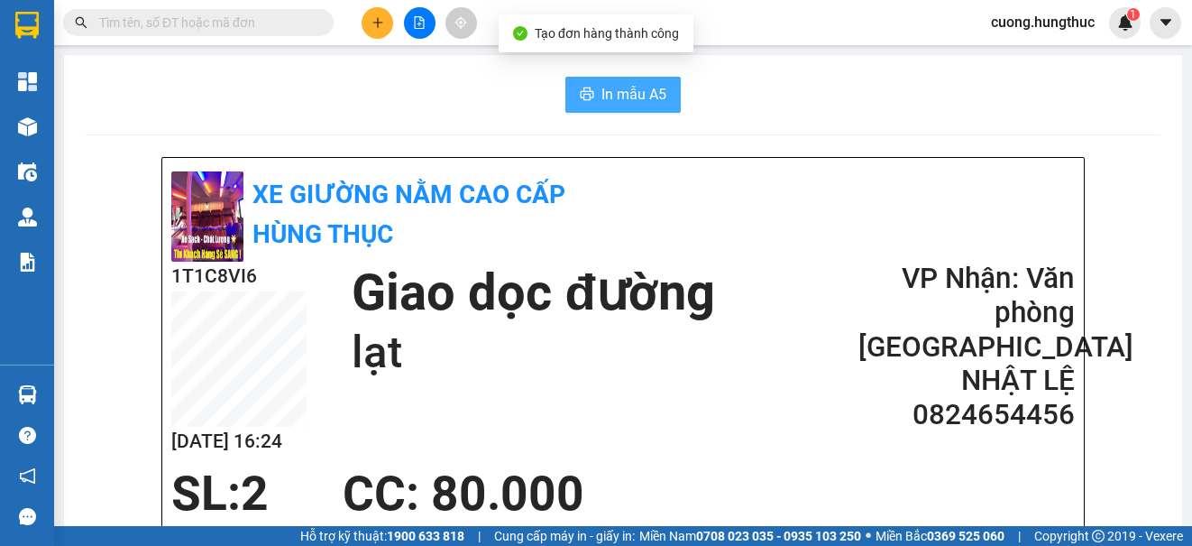
click at [652, 85] on span "In mẫu A5" at bounding box center [634, 94] width 65 height 23
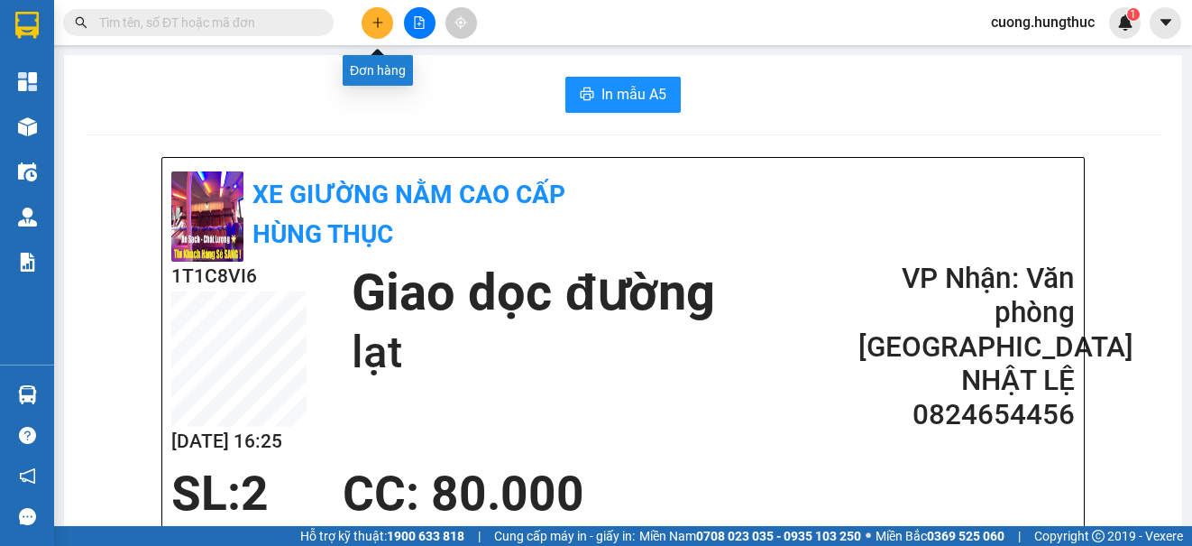
drag, startPoint x: 386, startPoint y: 21, endPoint x: 388, endPoint y: 7, distance: 13.6
click at [388, 7] on div at bounding box center [419, 23] width 135 height 32
click at [372, 21] on icon "plus" at bounding box center [378, 22] width 13 height 13
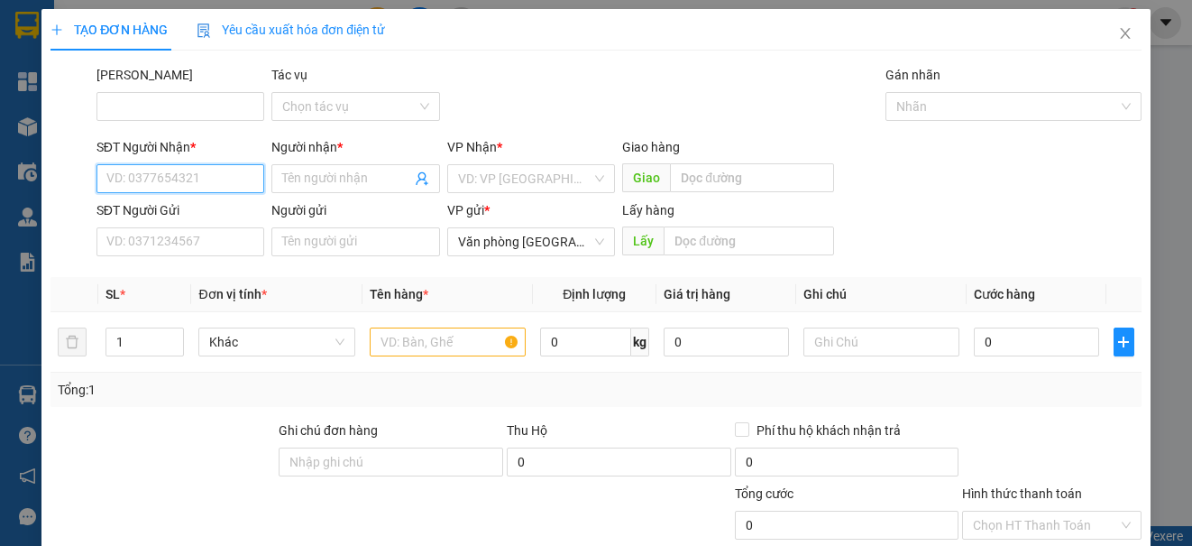
click at [153, 174] on input "SĐT Người Nhận *" at bounding box center [180, 178] width 168 height 29
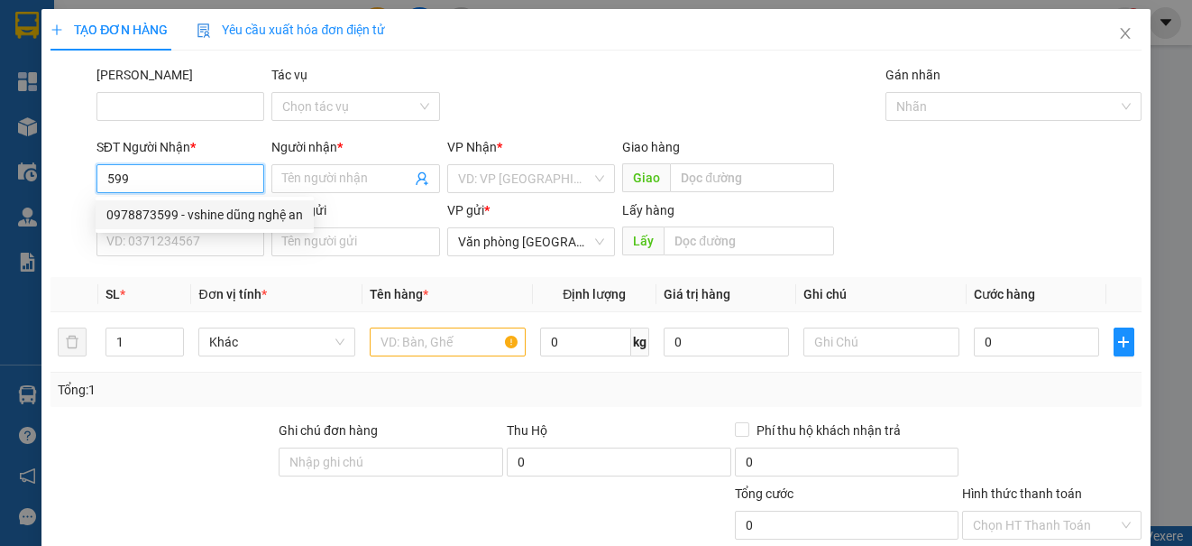
click at [199, 210] on div "0978873599 - vshine dũng nghệ an" at bounding box center [204, 215] width 197 height 20
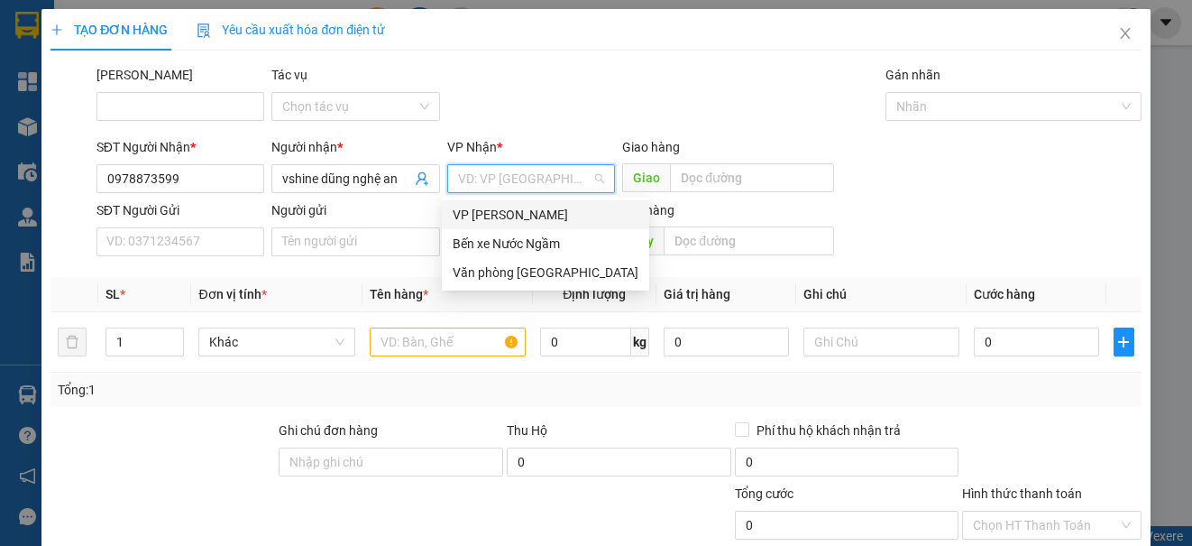
click at [510, 179] on input "search" at bounding box center [524, 178] width 133 height 27
click at [517, 272] on div "Văn phòng [GEOGRAPHIC_DATA]" at bounding box center [546, 272] width 186 height 20
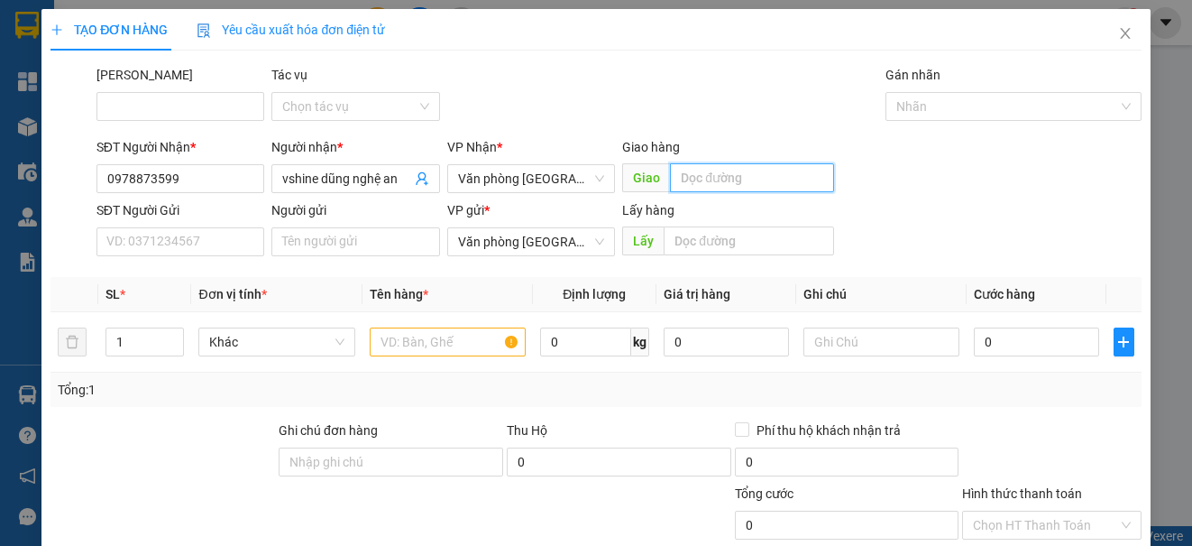
click at [756, 163] on input "text" at bounding box center [752, 177] width 164 height 29
click at [128, 341] on input "1" at bounding box center [144, 341] width 77 height 27
click at [456, 346] on input "text" at bounding box center [448, 341] width 156 height 29
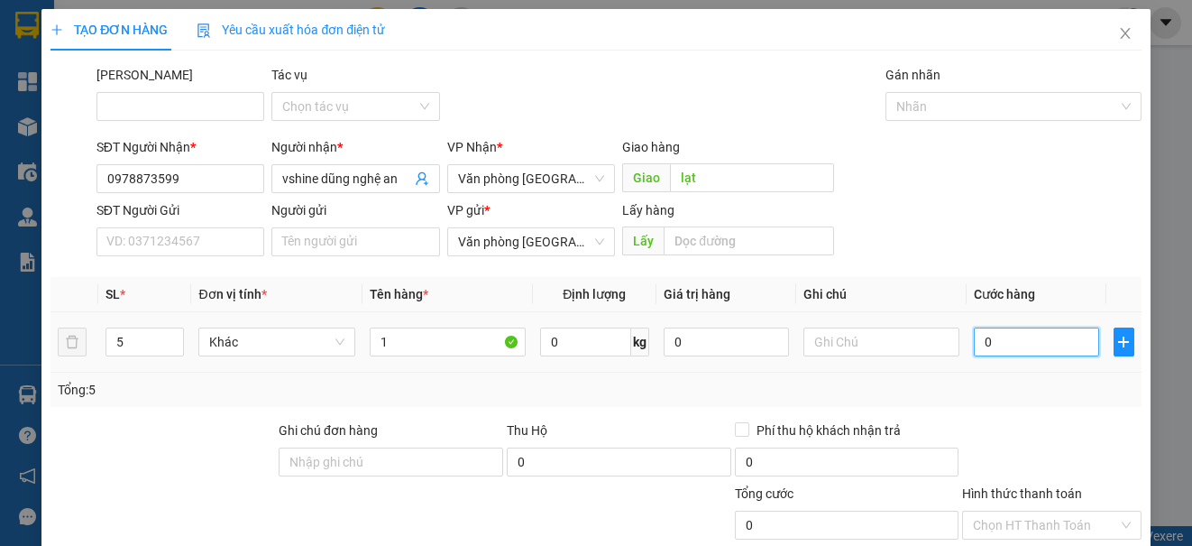
click at [992, 338] on input "0" at bounding box center [1036, 341] width 125 height 29
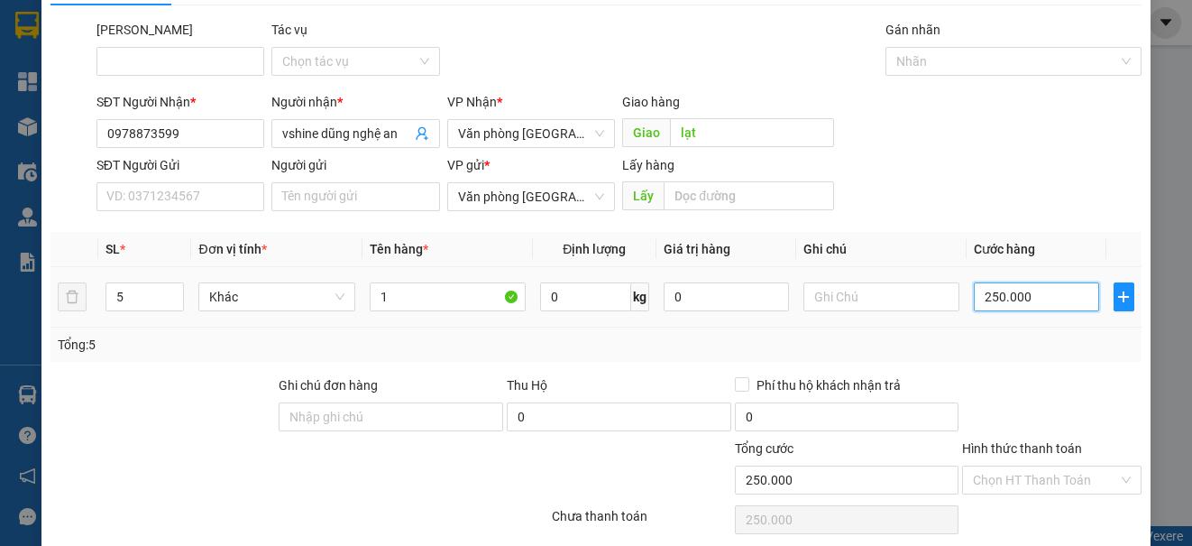
scroll to position [115, 0]
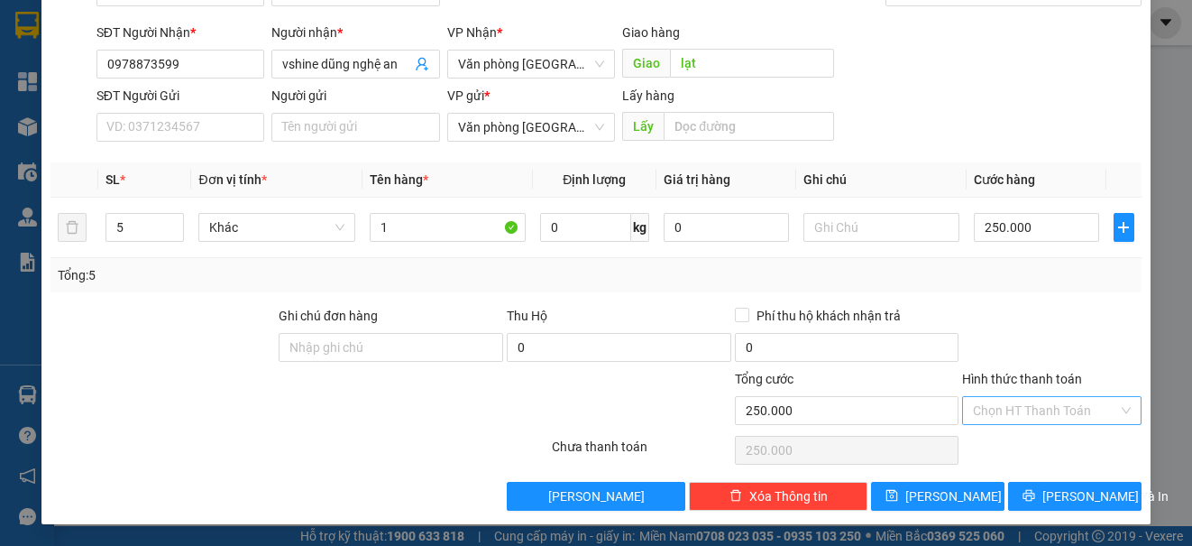
click at [1039, 400] on input "Hình thức thanh toán" at bounding box center [1045, 410] width 144 height 27
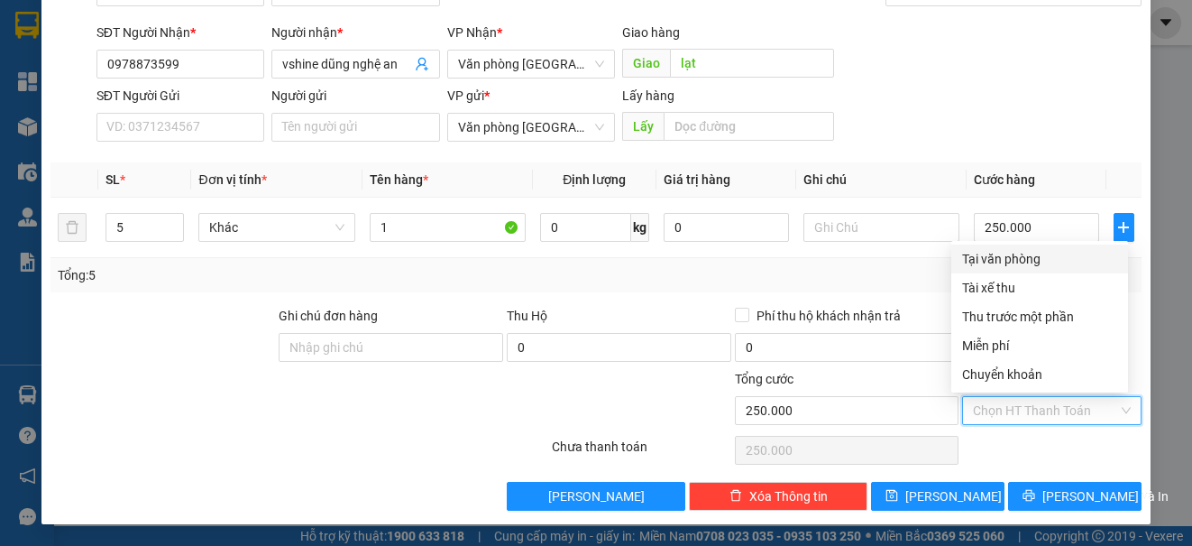
click at [1037, 261] on div "Tại văn phòng" at bounding box center [1039, 259] width 155 height 20
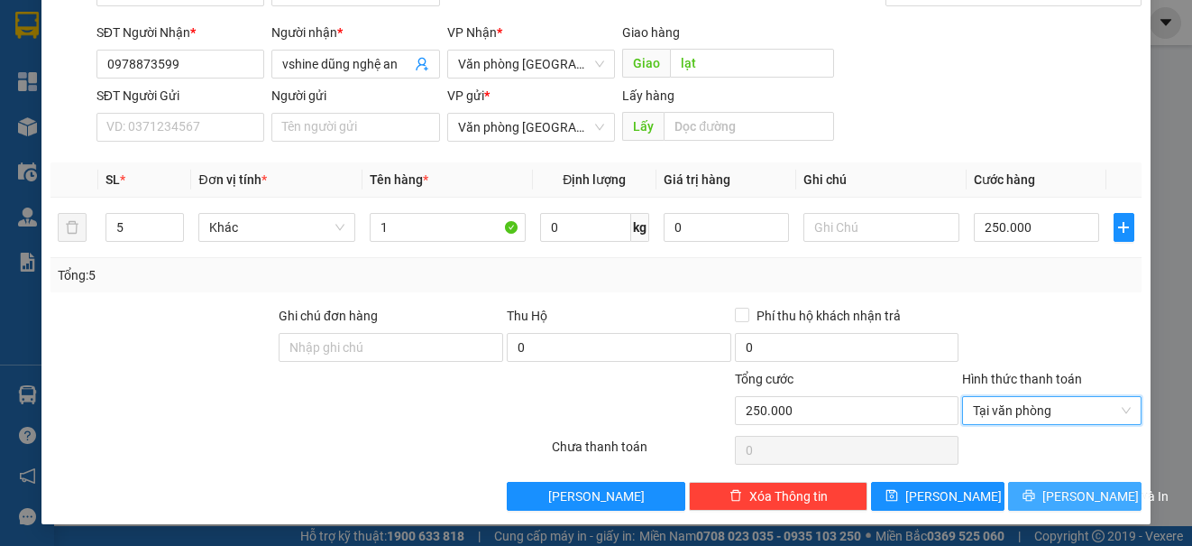
click at [1059, 484] on button "[PERSON_NAME] và In" at bounding box center [1074, 496] width 133 height 29
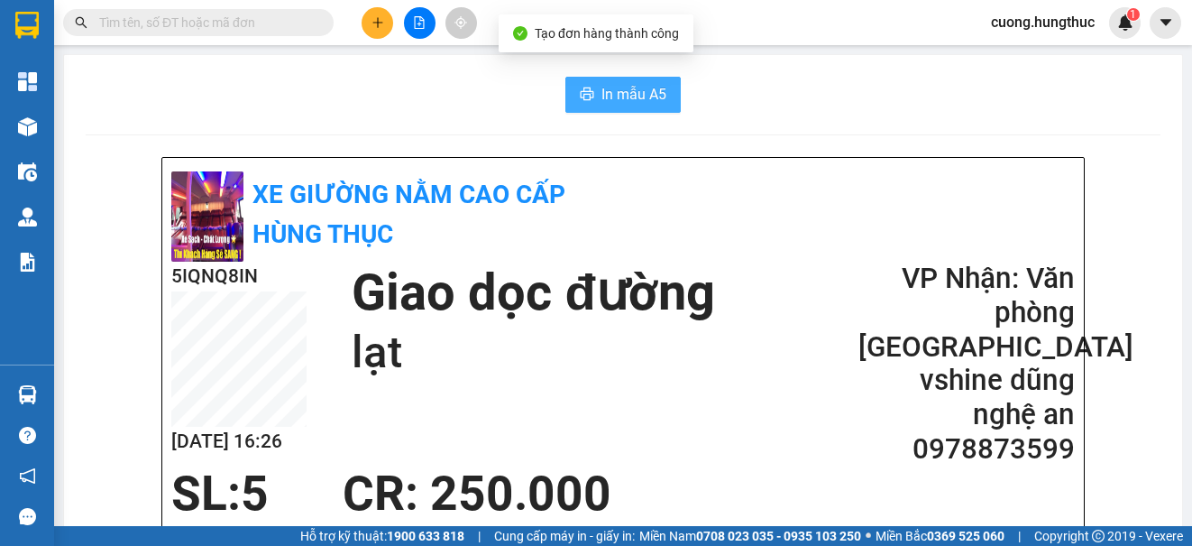
click at [670, 95] on button "In mẫu A5" at bounding box center [622, 95] width 115 height 36
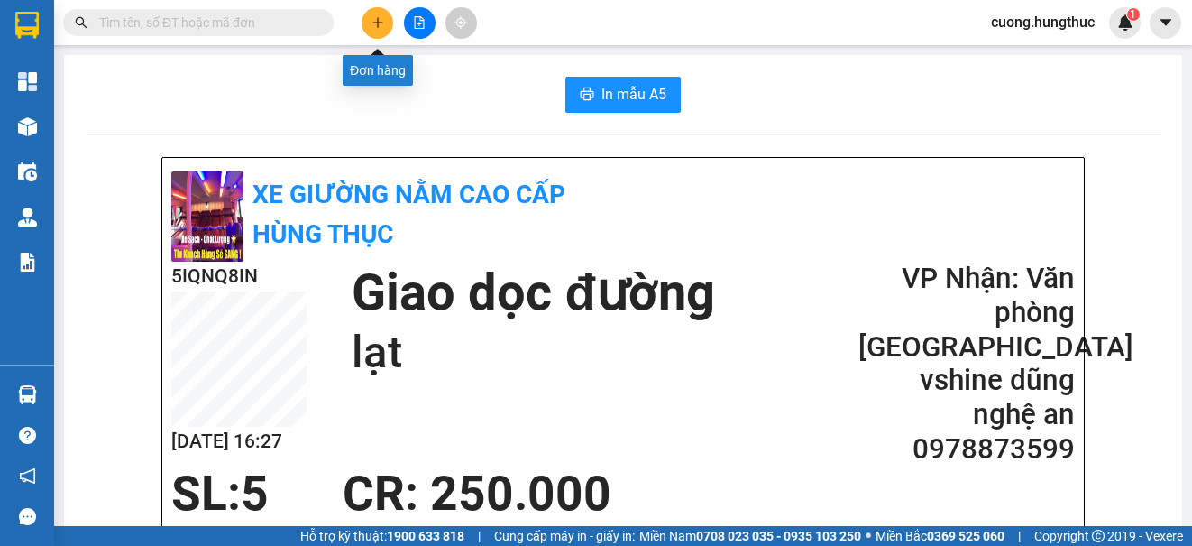
click at [381, 12] on button at bounding box center [378, 23] width 32 height 32
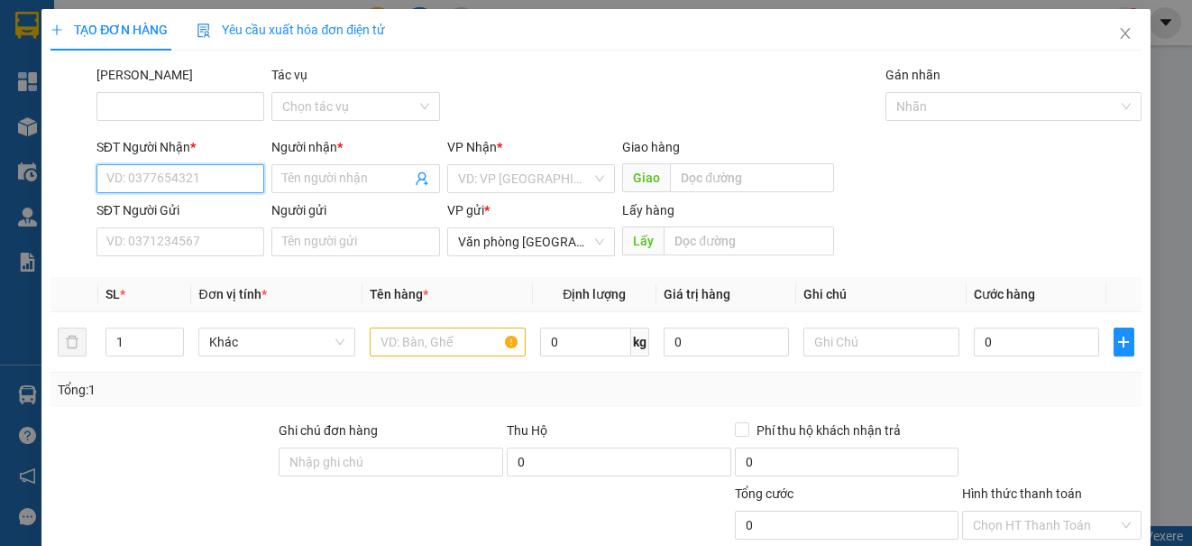
click at [229, 179] on input "SĐT Người Nhận *" at bounding box center [180, 178] width 168 height 29
click at [181, 219] on div "0989898184 - [PERSON_NAME]" at bounding box center [195, 215] width 178 height 20
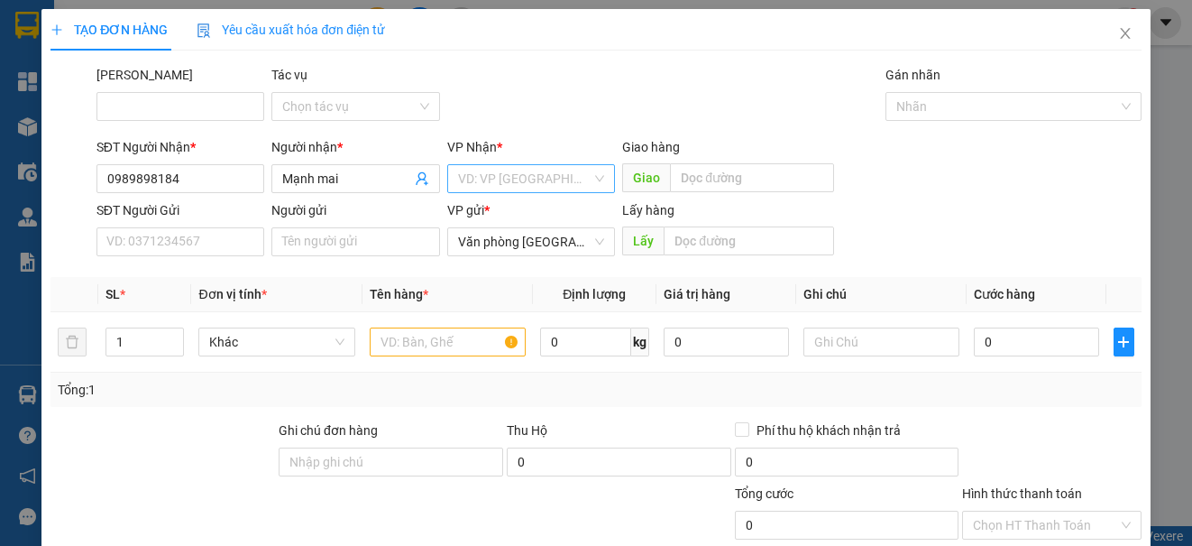
click at [465, 174] on input "search" at bounding box center [524, 178] width 133 height 27
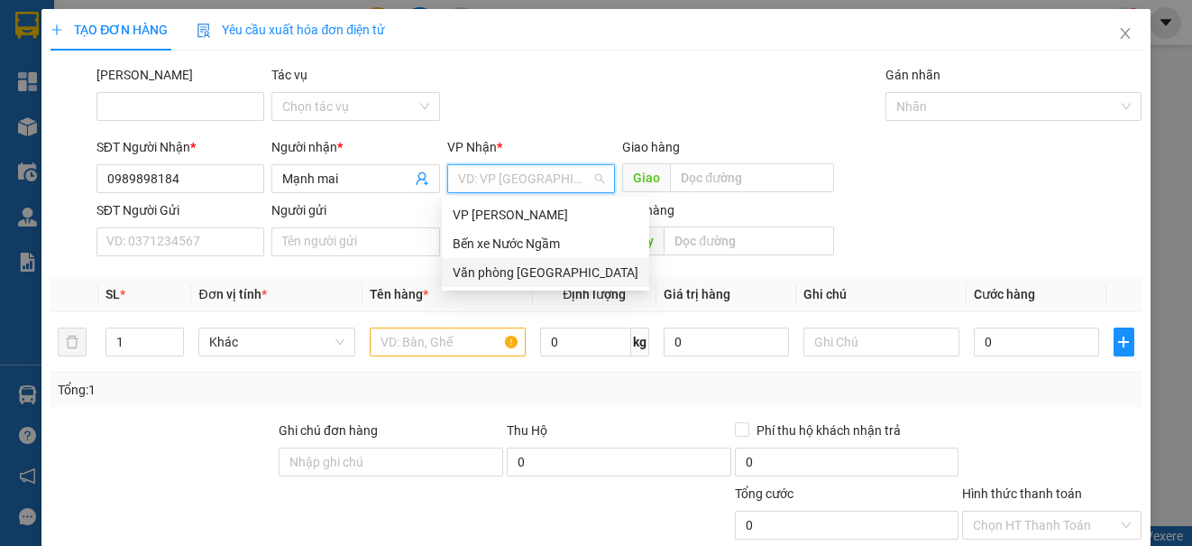
click at [527, 268] on div "Văn phòng [GEOGRAPHIC_DATA]" at bounding box center [546, 272] width 186 height 20
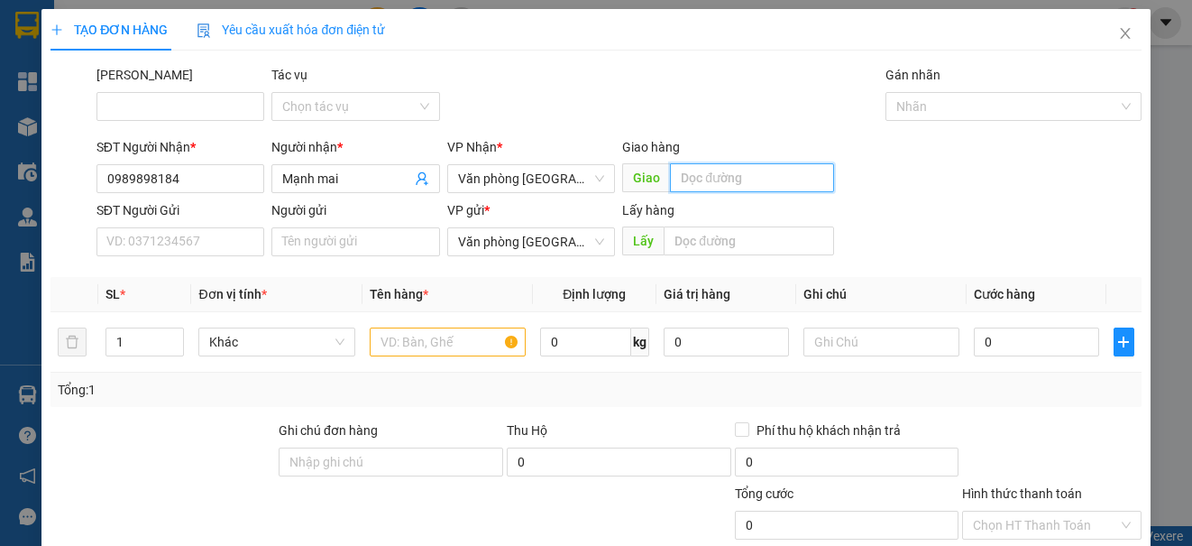
click at [703, 187] on input "text" at bounding box center [752, 177] width 164 height 29
click at [421, 344] on input "text" at bounding box center [448, 341] width 156 height 29
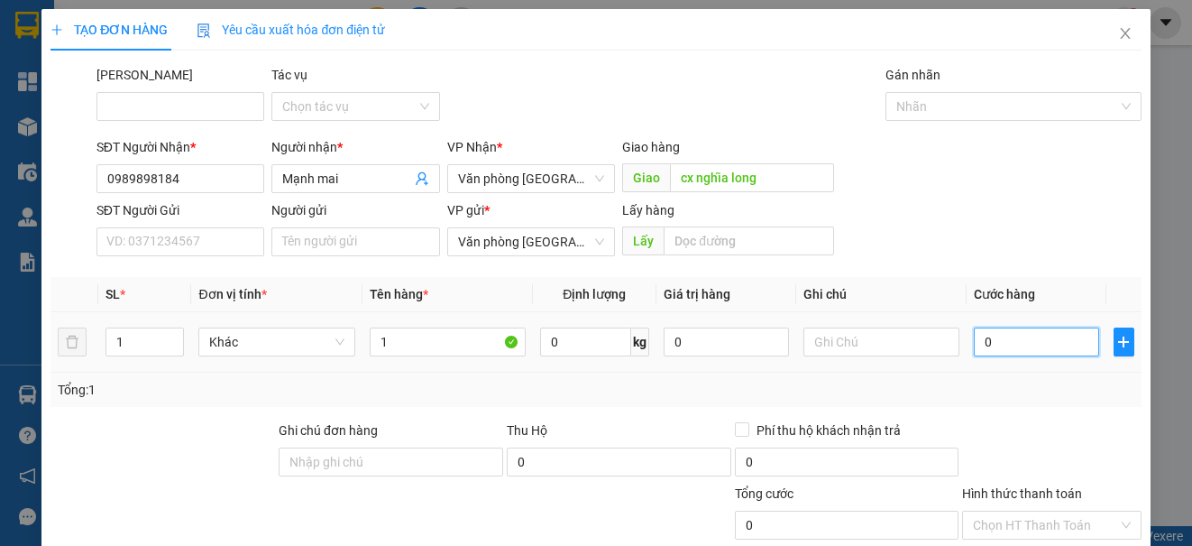
click at [1046, 344] on input "0" at bounding box center [1036, 341] width 125 height 29
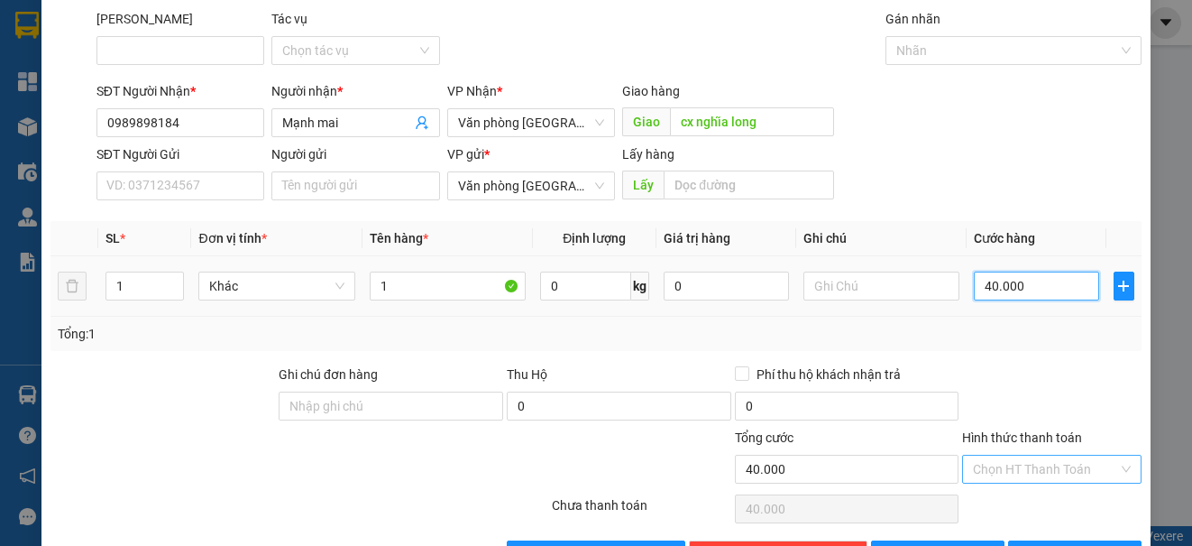
scroll to position [115, 0]
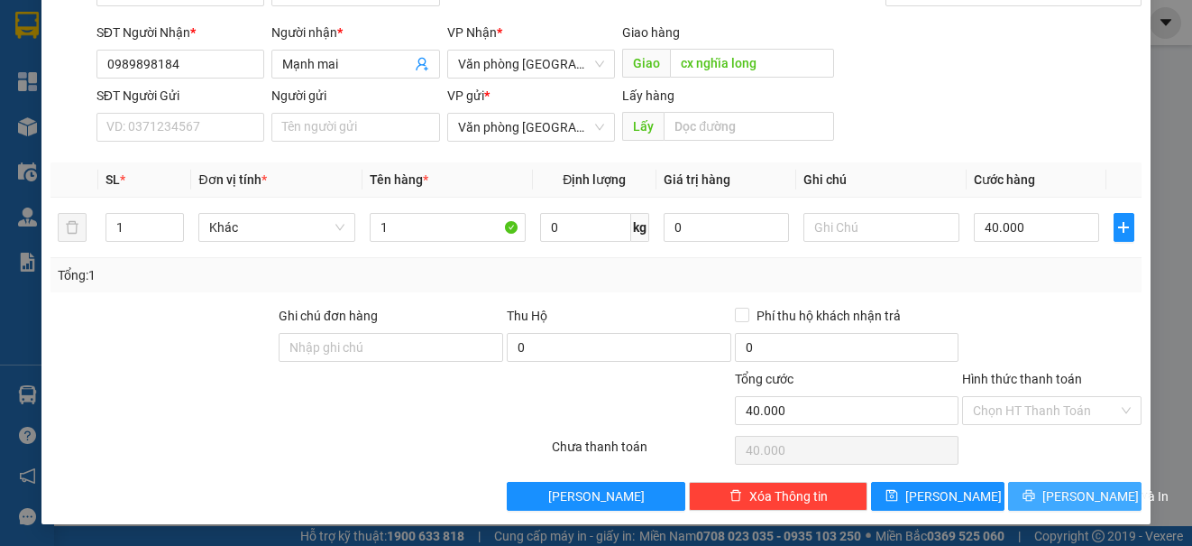
click at [1068, 504] on span "[PERSON_NAME] và In" at bounding box center [1106, 496] width 126 height 20
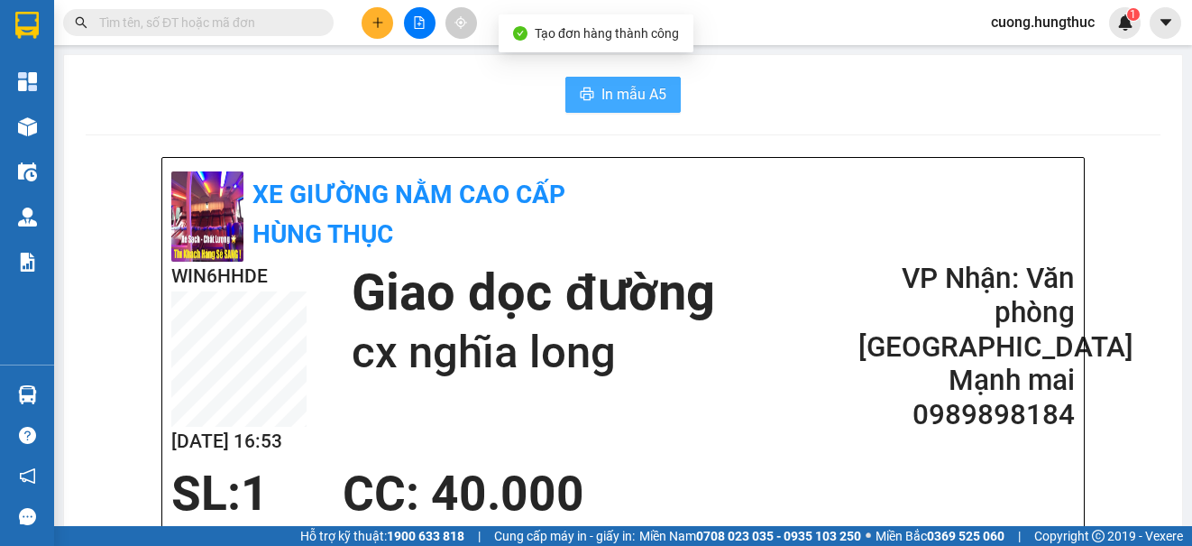
click at [642, 90] on span "In mẫu A5" at bounding box center [634, 94] width 65 height 23
click at [407, 24] on button at bounding box center [420, 23] width 32 height 32
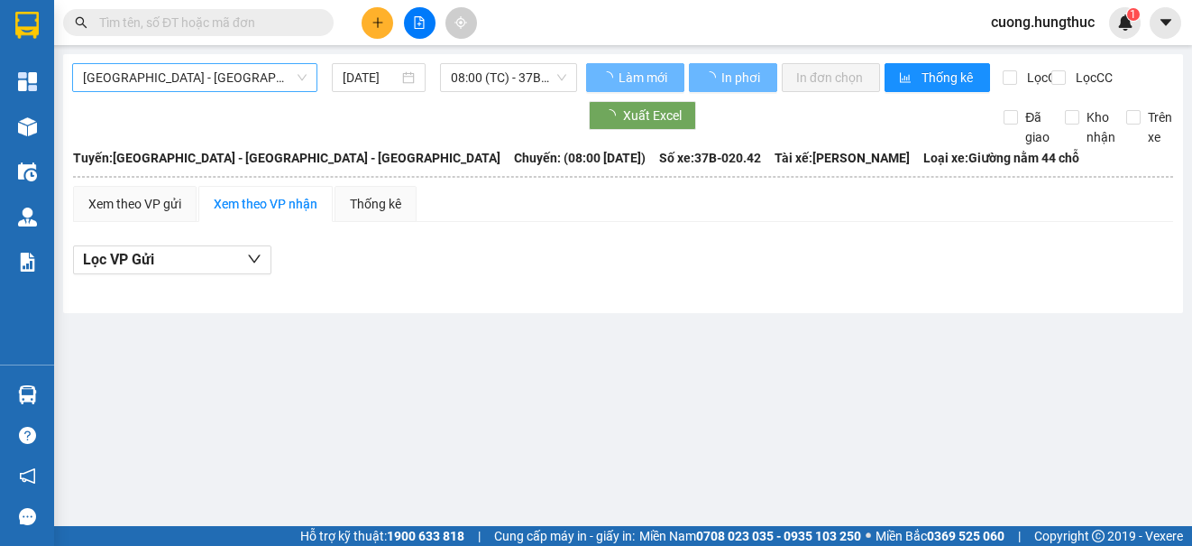
click at [262, 75] on span "[GEOGRAPHIC_DATA] - [GEOGRAPHIC_DATA] - [GEOGRAPHIC_DATA]" at bounding box center [195, 77] width 224 height 27
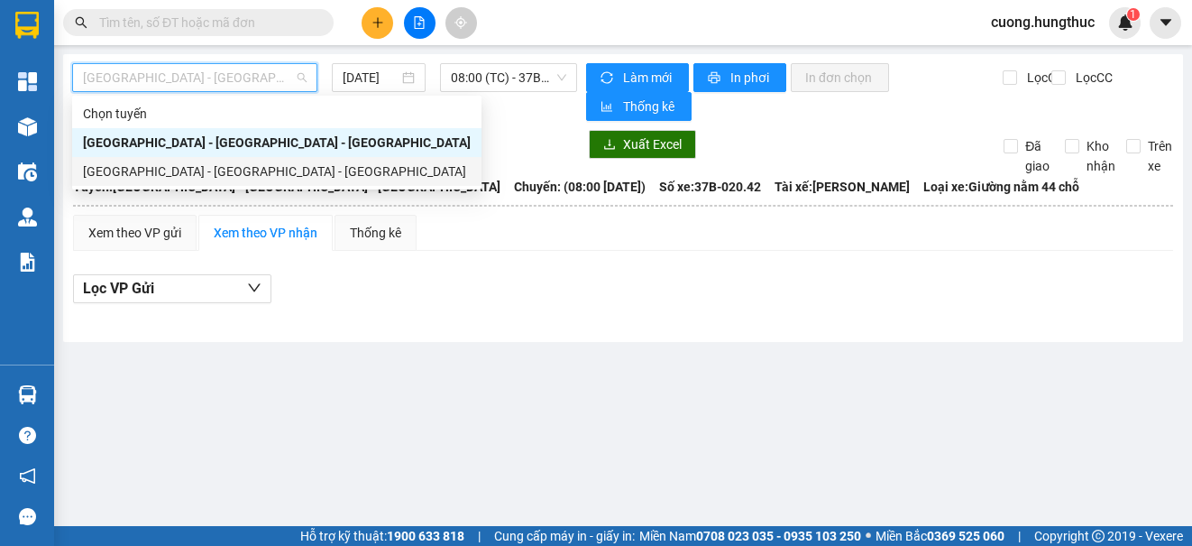
click at [227, 180] on div "[GEOGRAPHIC_DATA] - [GEOGRAPHIC_DATA] - [GEOGRAPHIC_DATA]" at bounding box center [276, 171] width 409 height 29
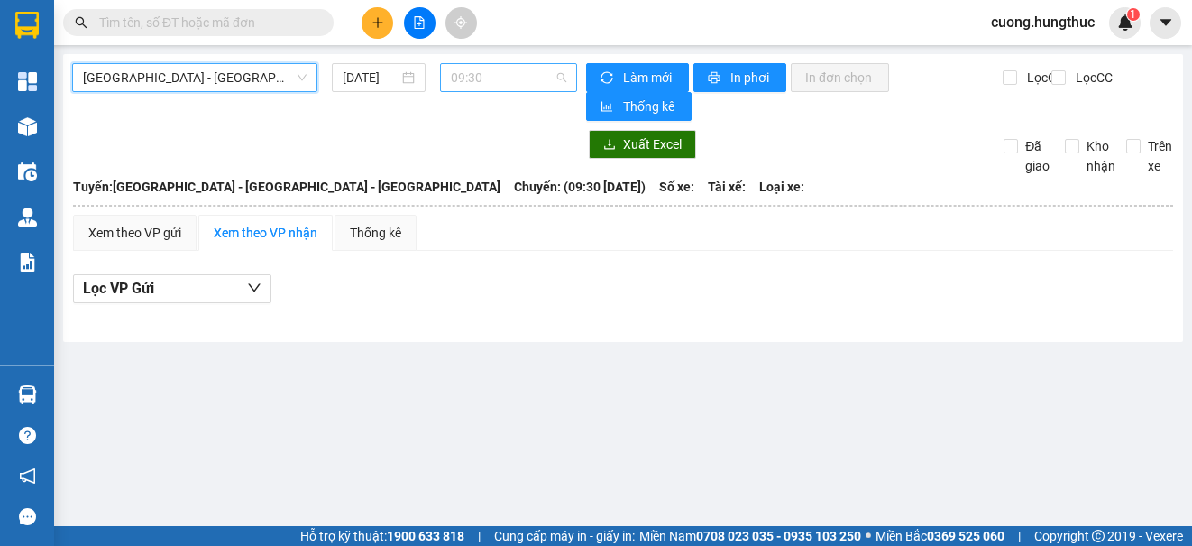
click at [499, 87] on span "09:30" at bounding box center [508, 77] width 115 height 27
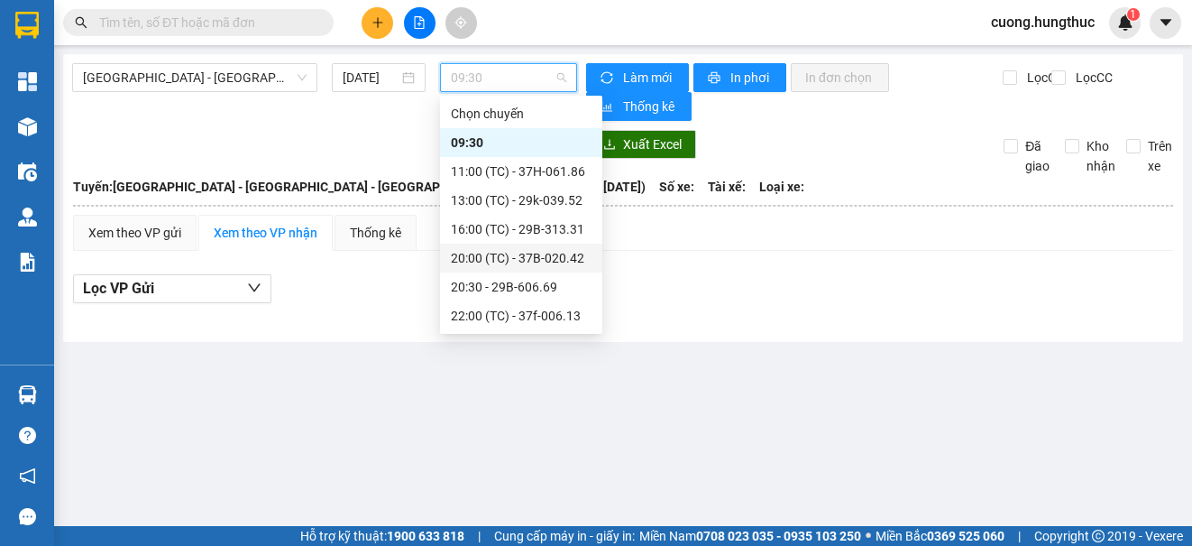
click at [583, 262] on div "20:00 (TC) - 37B-020.42" at bounding box center [521, 258] width 141 height 20
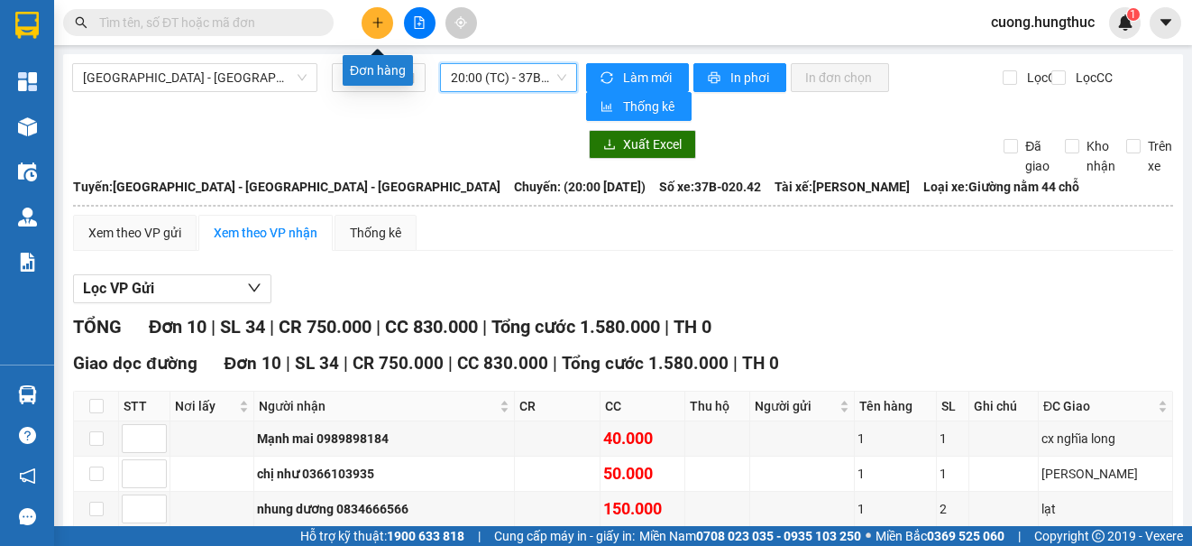
click at [372, 22] on icon "plus" at bounding box center [378, 22] width 13 height 13
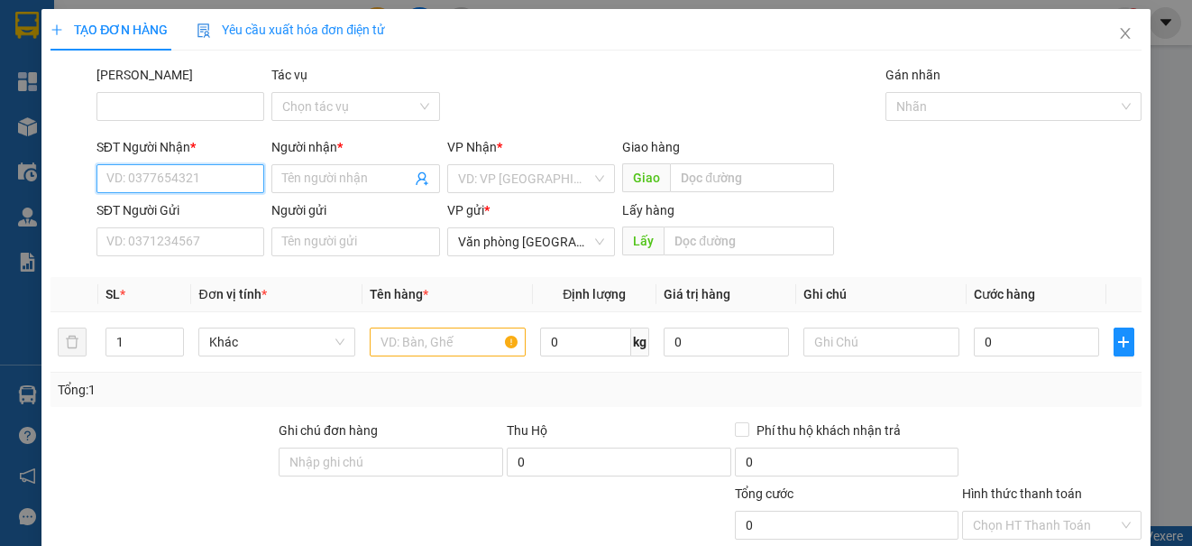
click at [188, 174] on input "SĐT Người Nhận *" at bounding box center [180, 178] width 168 height 29
click at [204, 223] on div "0979384222 - chị [PERSON_NAME]" at bounding box center [204, 215] width 197 height 20
drag, startPoint x: 474, startPoint y: 164, endPoint x: 474, endPoint y: 143, distance: 20.7
click at [474, 147] on div "VP Nhận * VD: VP [GEOGRAPHIC_DATA]" at bounding box center [531, 168] width 168 height 63
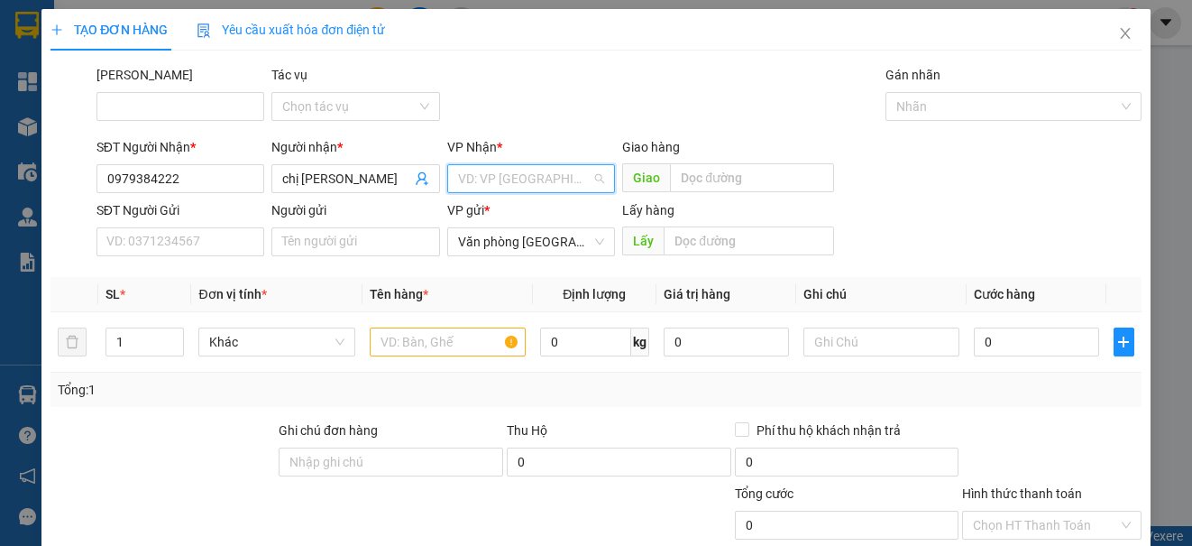
click at [510, 174] on input "search" at bounding box center [524, 178] width 133 height 27
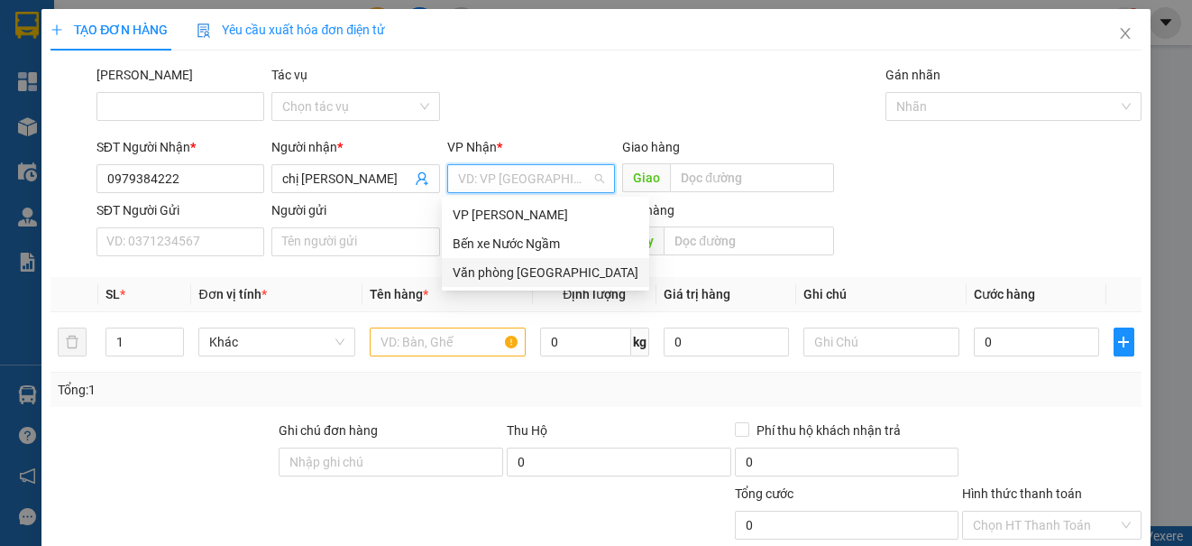
drag, startPoint x: 515, startPoint y: 278, endPoint x: 516, endPoint y: 267, distance: 10.9
click at [515, 272] on div "Văn phòng [GEOGRAPHIC_DATA]" at bounding box center [546, 272] width 186 height 20
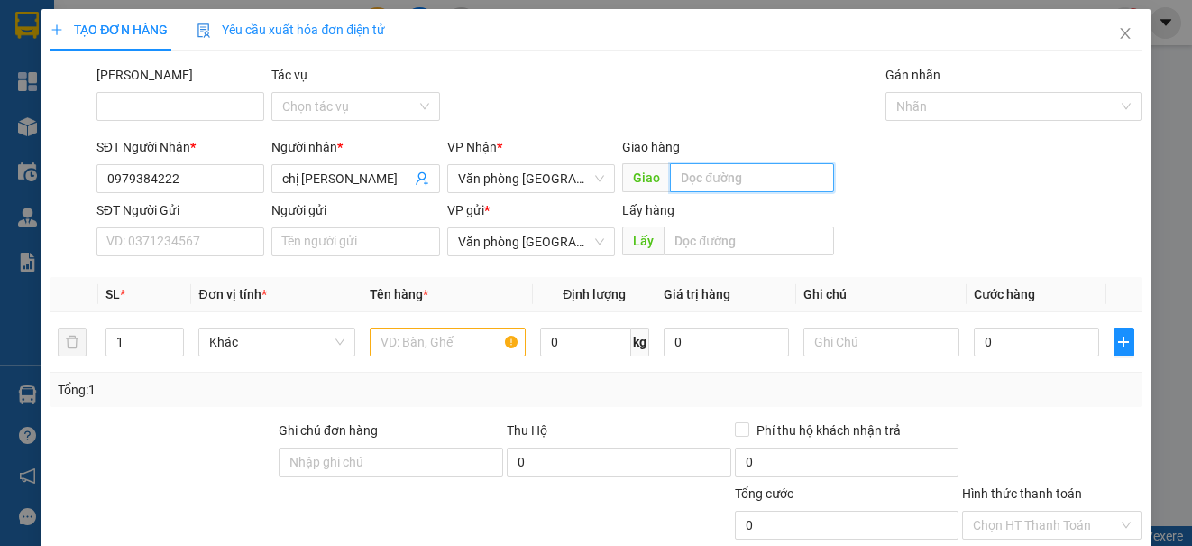
click at [695, 177] on input "text" at bounding box center [752, 177] width 164 height 29
click at [142, 346] on input "1" at bounding box center [144, 341] width 77 height 27
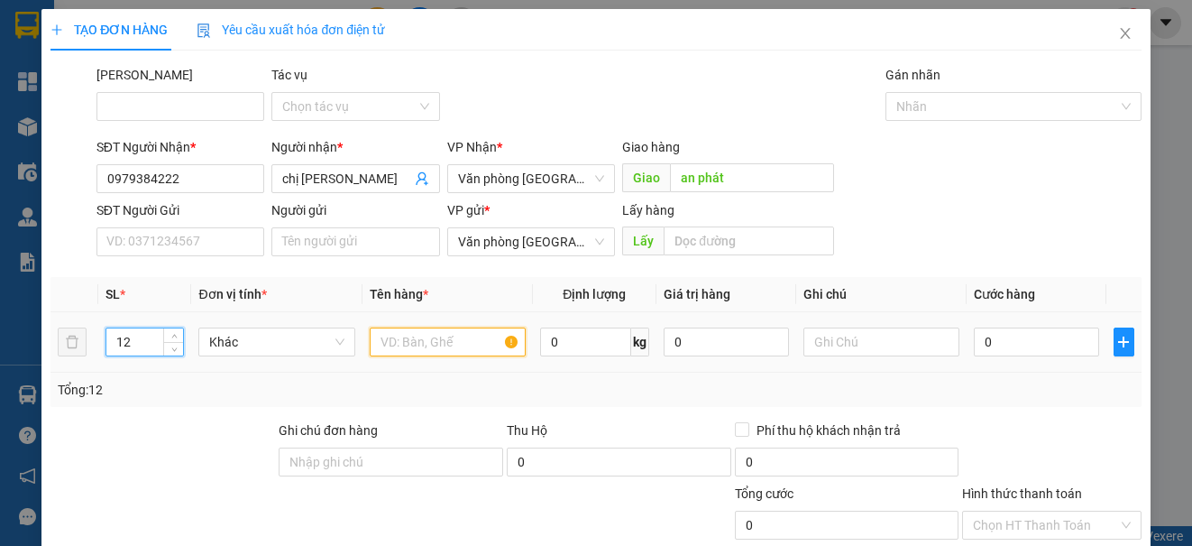
click at [401, 342] on input "text" at bounding box center [448, 341] width 156 height 29
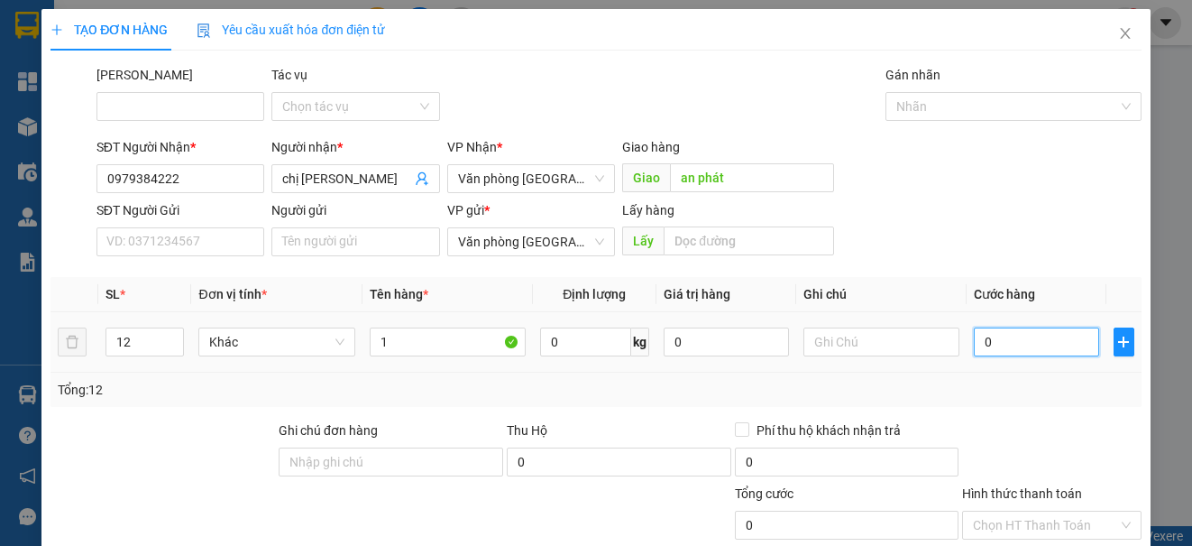
click at [993, 344] on input "0" at bounding box center [1036, 341] width 125 height 29
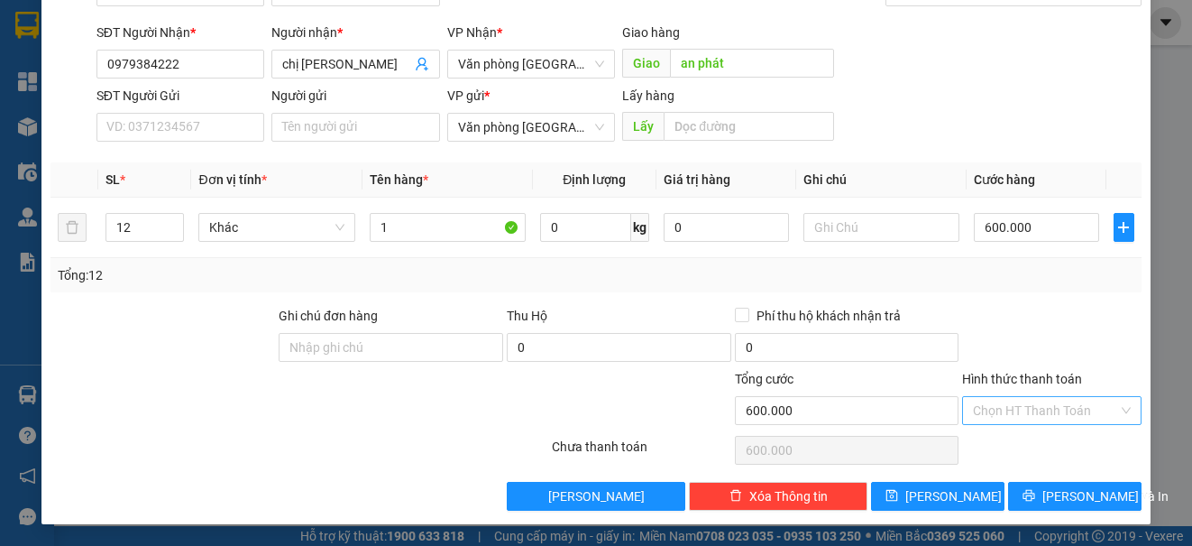
click at [1011, 402] on input "Hình thức thanh toán" at bounding box center [1045, 410] width 144 height 27
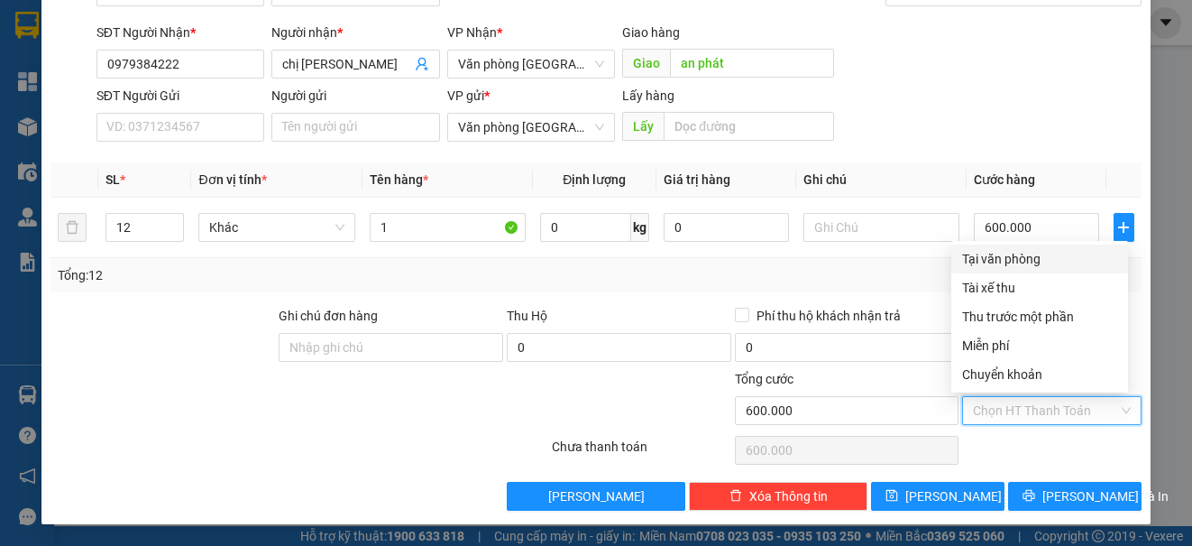
click at [999, 261] on div "Tại văn phòng" at bounding box center [1039, 259] width 155 height 20
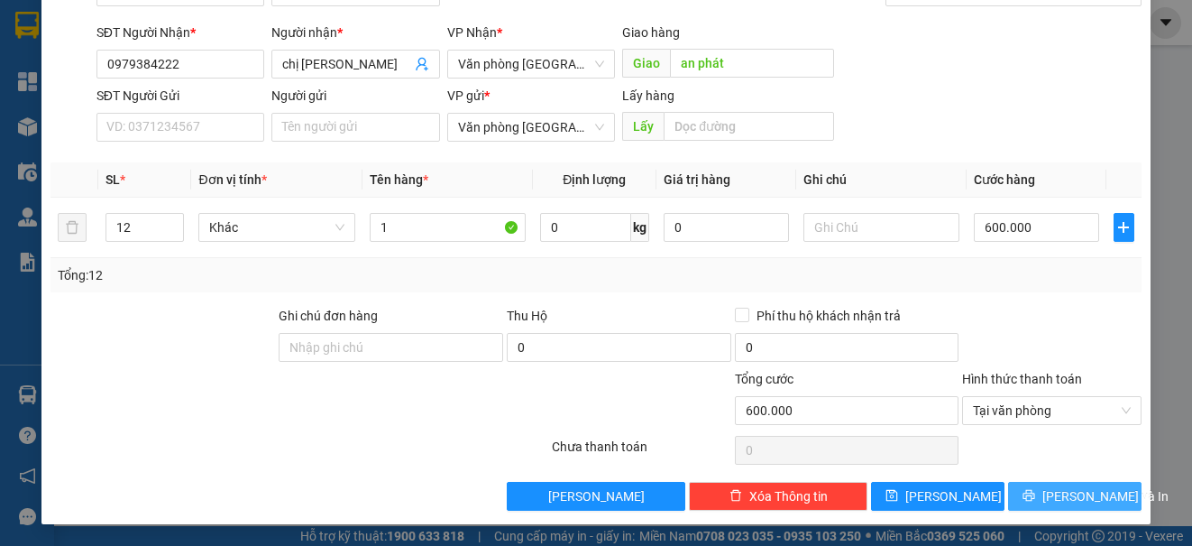
drag, startPoint x: 1033, startPoint y: 490, endPoint x: 1036, endPoint y: 475, distance: 14.7
click at [1036, 482] on button "[PERSON_NAME] và In" at bounding box center [1074, 496] width 133 height 29
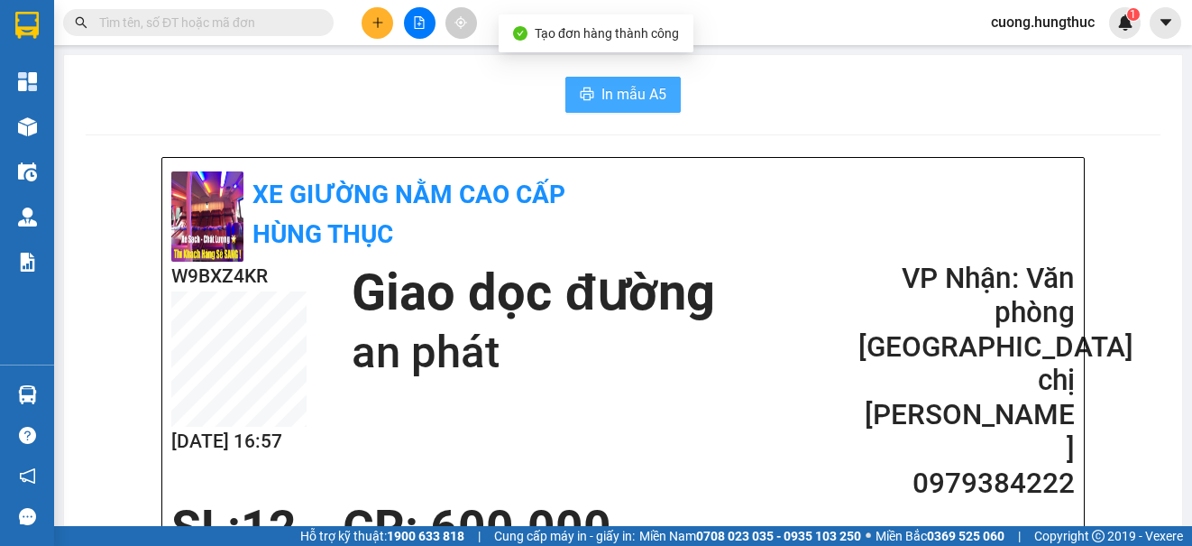
click at [628, 101] on span "In mẫu A5" at bounding box center [634, 94] width 65 height 23
drag, startPoint x: 618, startPoint y: 95, endPoint x: 620, endPoint y: 82, distance: 12.9
click at [620, 85] on span "In mẫu A5" at bounding box center [634, 94] width 65 height 23
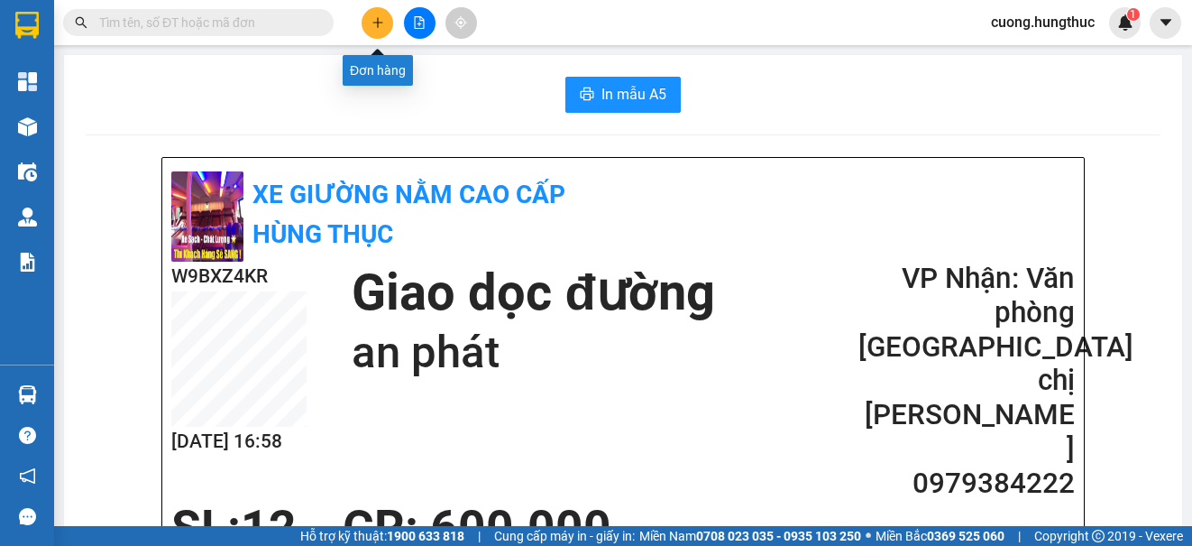
click at [373, 28] on icon "plus" at bounding box center [378, 22] width 13 height 13
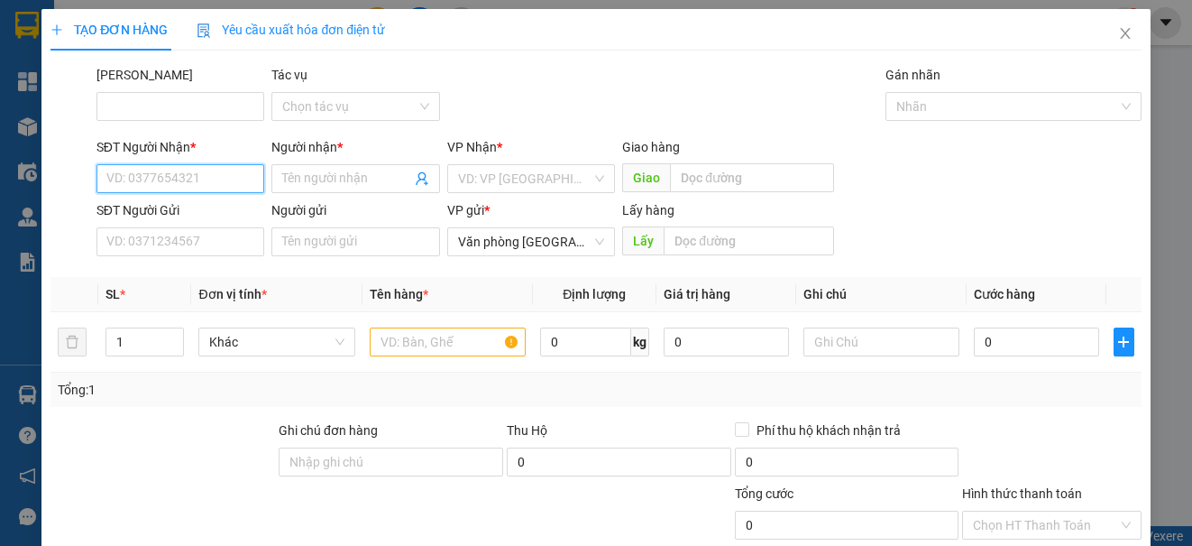
click at [185, 180] on input "SĐT Người Nhận *" at bounding box center [180, 178] width 168 height 29
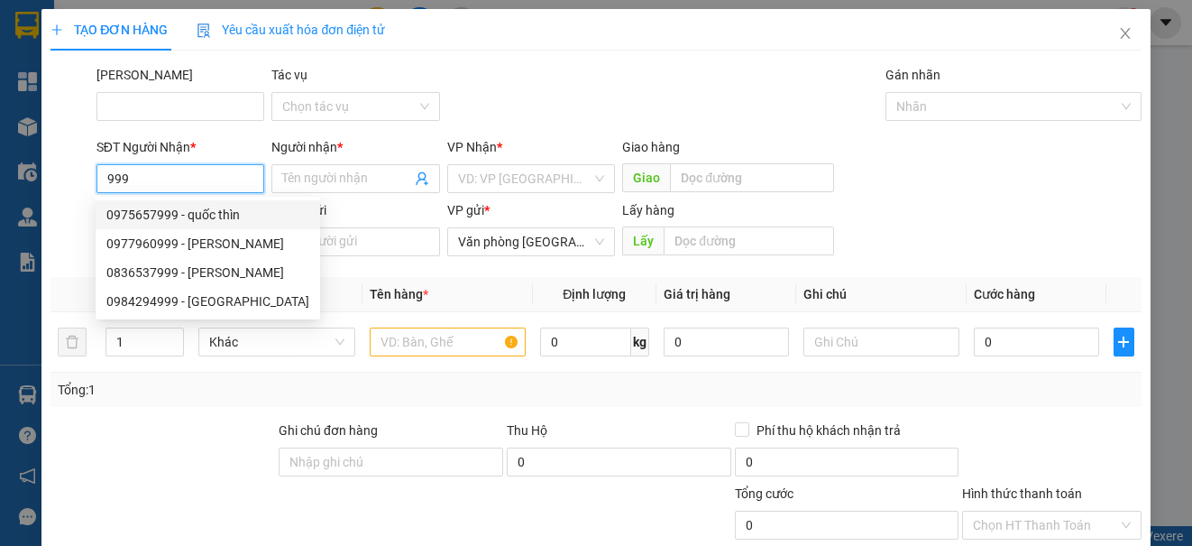
click at [189, 221] on div "0975657999 - quốc thìn" at bounding box center [207, 215] width 203 height 20
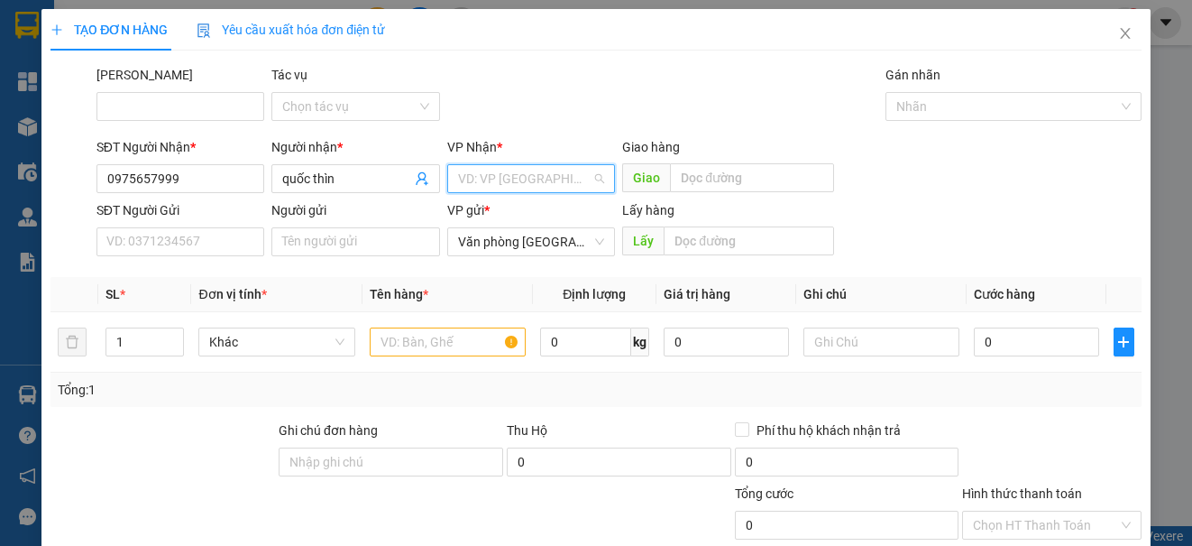
click at [565, 179] on input "search" at bounding box center [524, 178] width 133 height 27
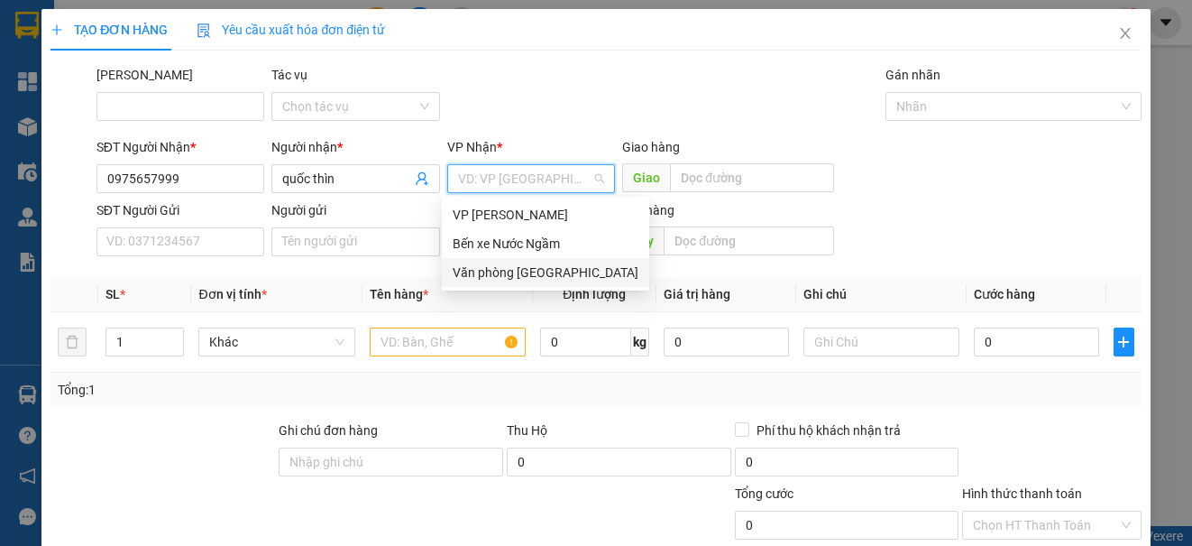
click at [554, 280] on div "Văn phòng [GEOGRAPHIC_DATA]" at bounding box center [546, 272] width 186 height 20
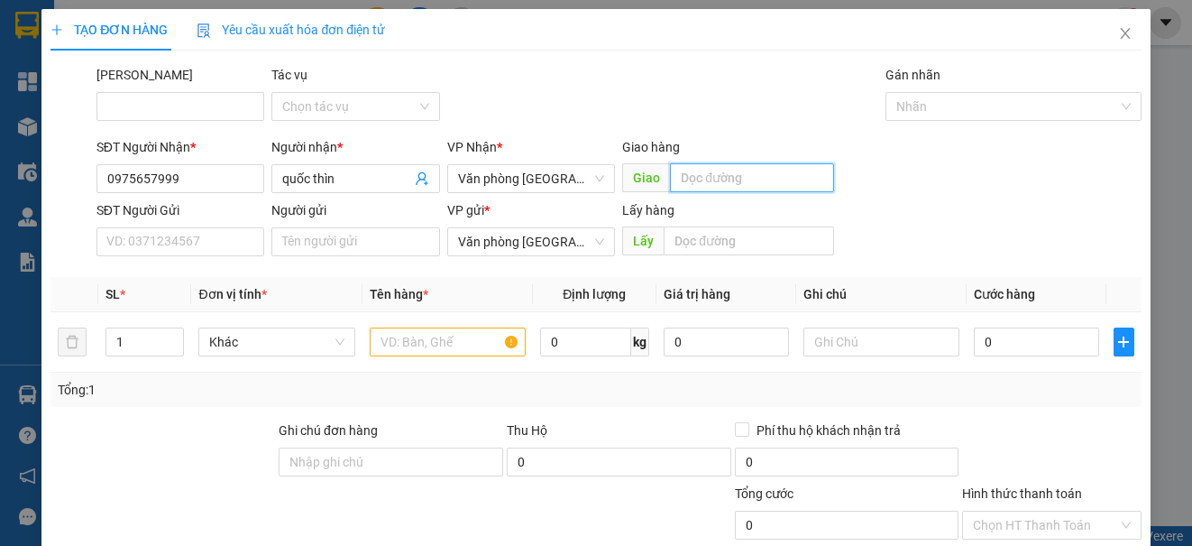
click at [694, 170] on input "text" at bounding box center [752, 177] width 164 height 29
click at [440, 325] on div at bounding box center [448, 342] width 156 height 36
click at [438, 335] on input "text" at bounding box center [448, 341] width 156 height 29
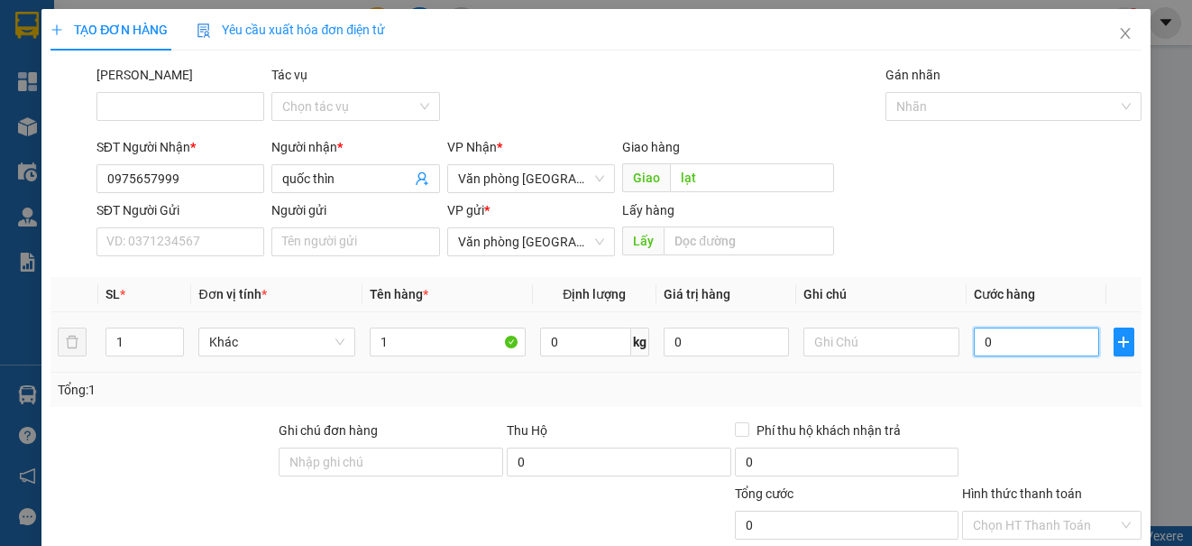
click at [989, 334] on input "0" at bounding box center [1036, 341] width 125 height 29
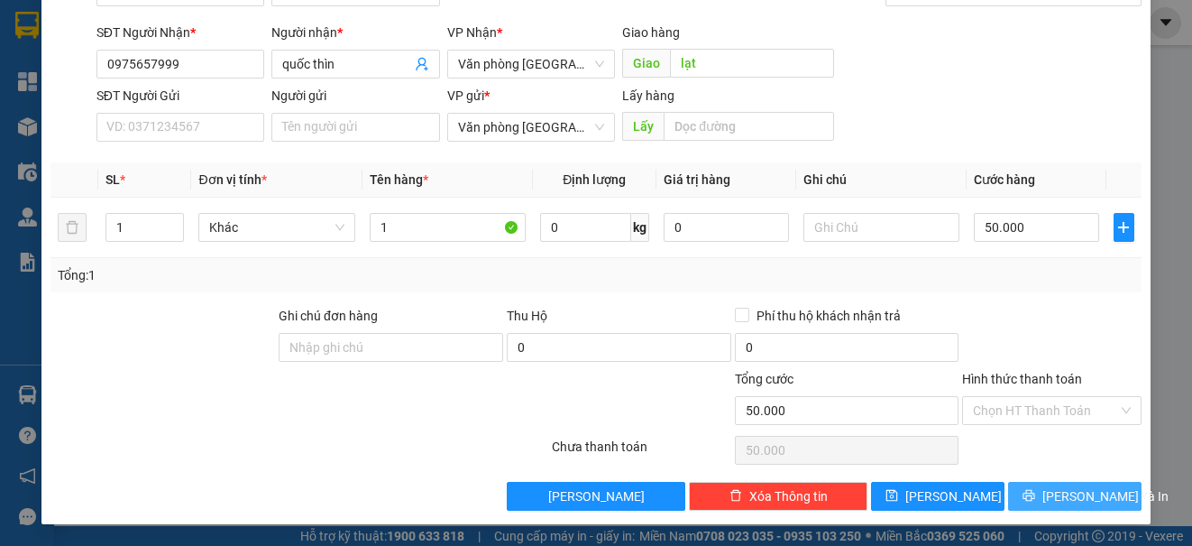
click at [1034, 499] on icon "printer" at bounding box center [1029, 495] width 13 height 13
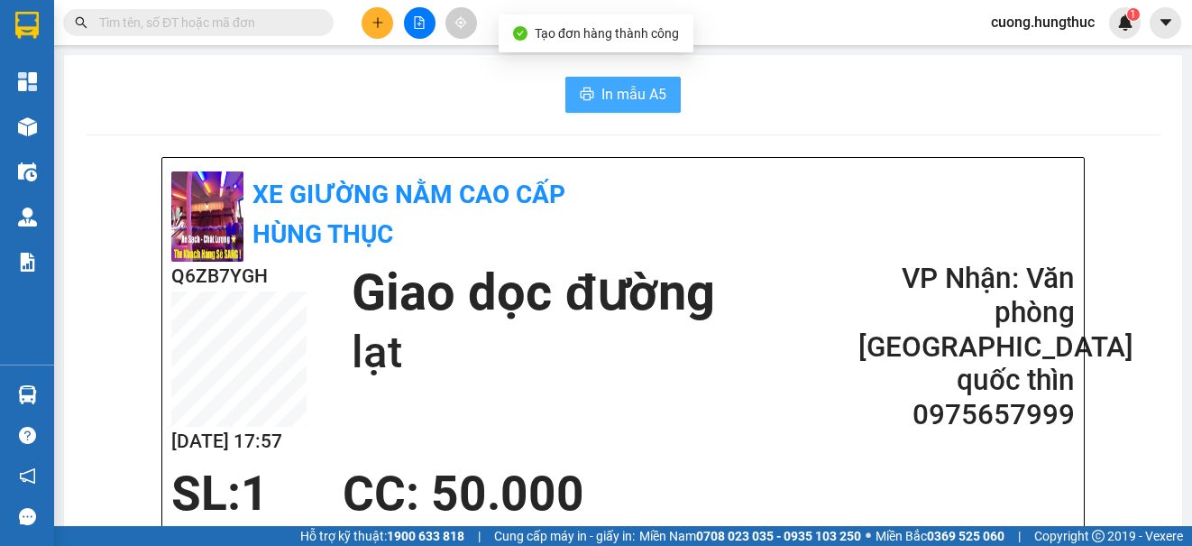
click at [619, 98] on span "In mẫu A5" at bounding box center [634, 94] width 65 height 23
